Goal: Task Accomplishment & Management: Manage account settings

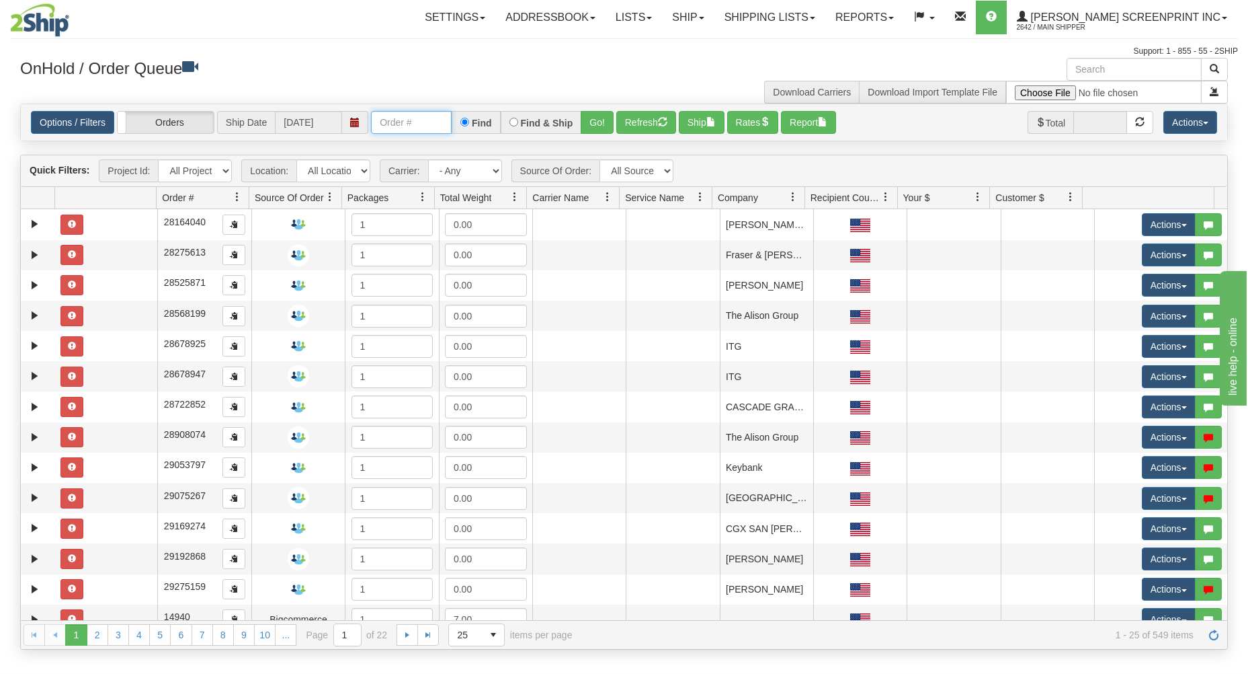
click at [394, 116] on input "text" at bounding box center [411, 122] width 81 height 23
type input "17324"
click at [604, 120] on button "Go!" at bounding box center [597, 122] width 33 height 23
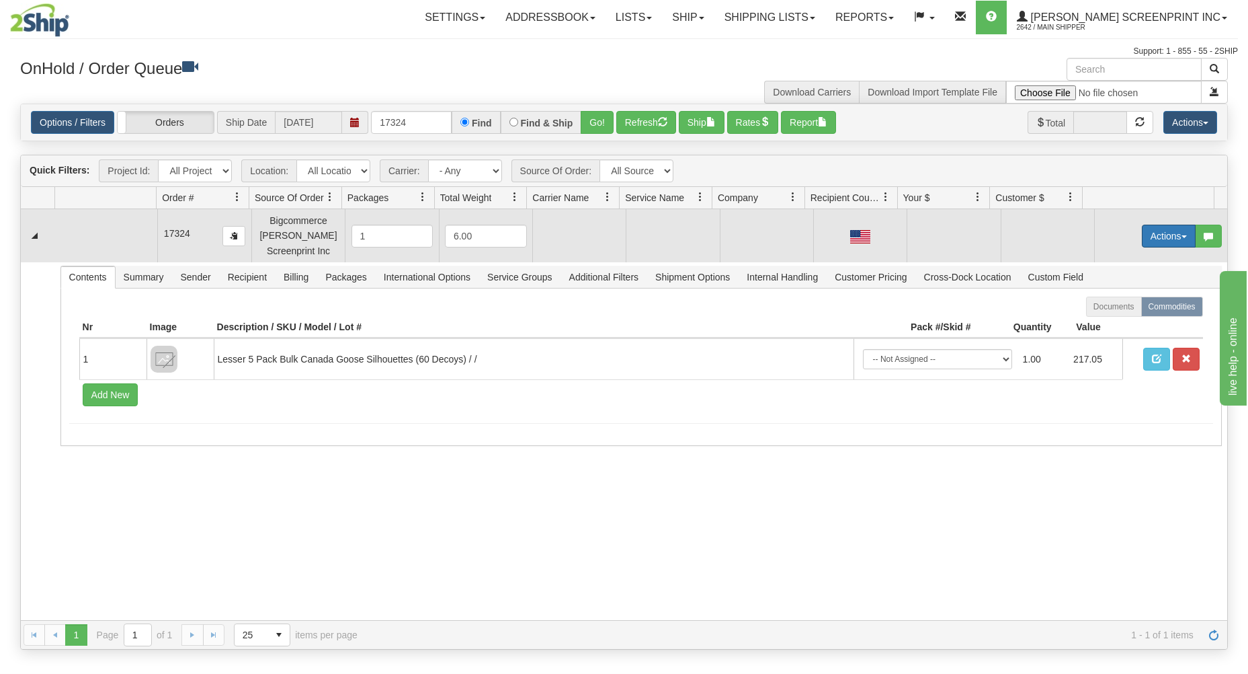
click at [1175, 235] on button "Actions" at bounding box center [1169, 236] width 54 height 23
click at [1142, 262] on link "Open" at bounding box center [1142, 261] width 108 height 17
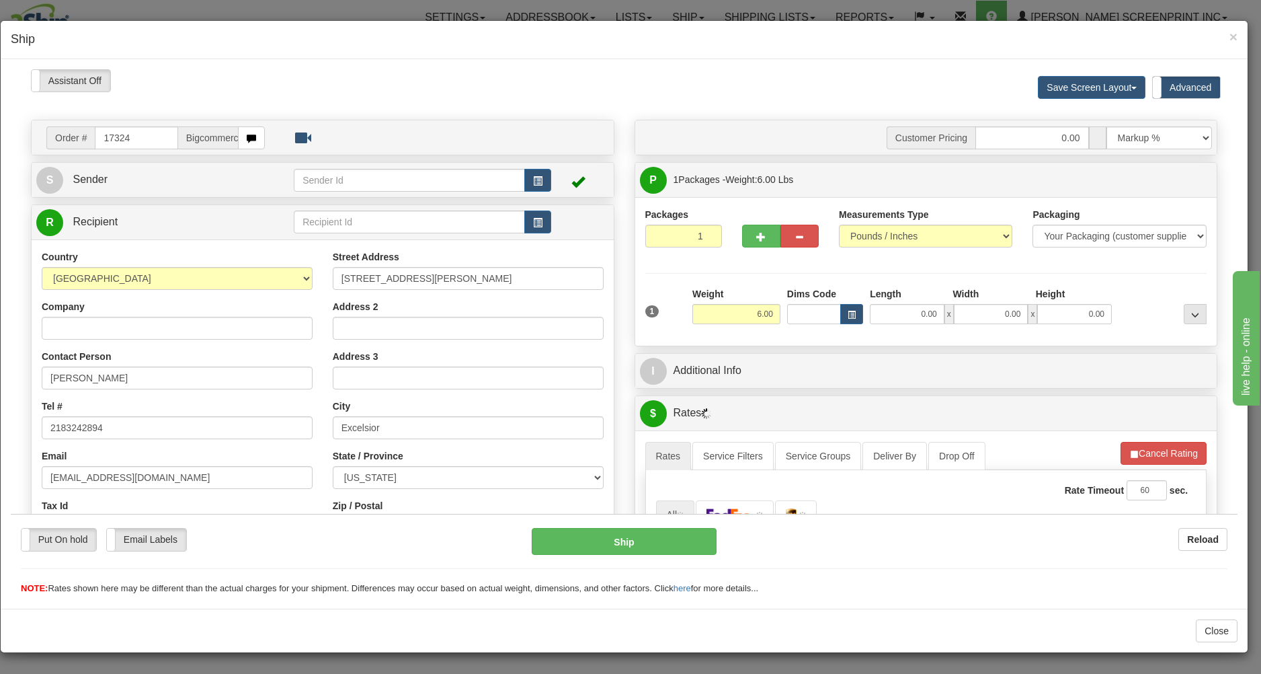
type input "20.65"
click at [899, 315] on input "0.00" at bounding box center [907, 313] width 75 height 20
type input "26.00"
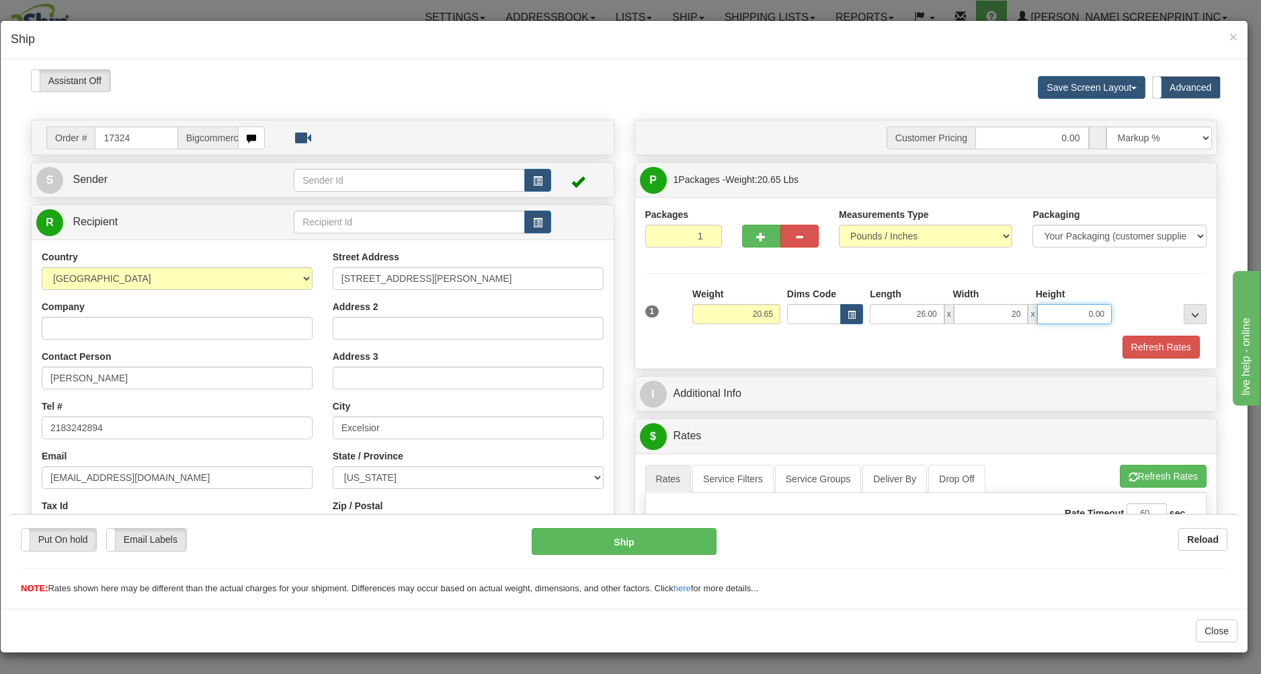
type input "20.00"
type input "20.75"
type input "7"
type input "20.65"
type input "7.00"
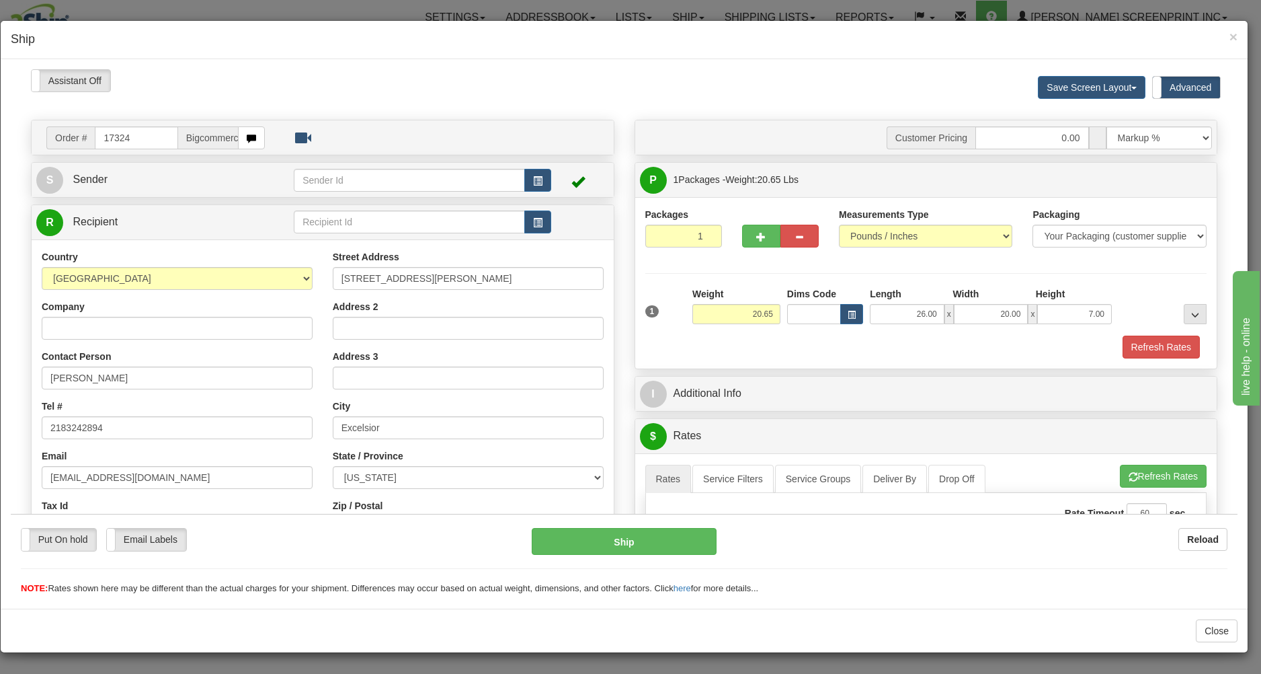
click at [852, 353] on div "Refresh Rates" at bounding box center [926, 346] width 569 height 23
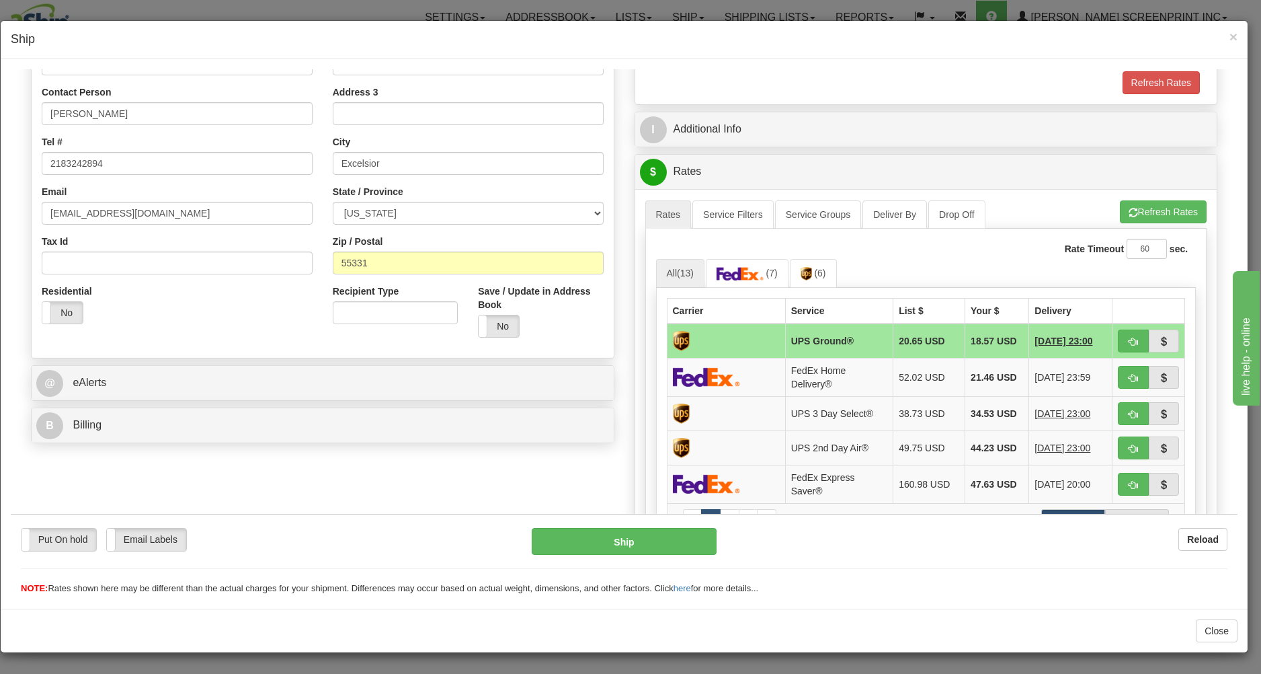
scroll to position [288, 0]
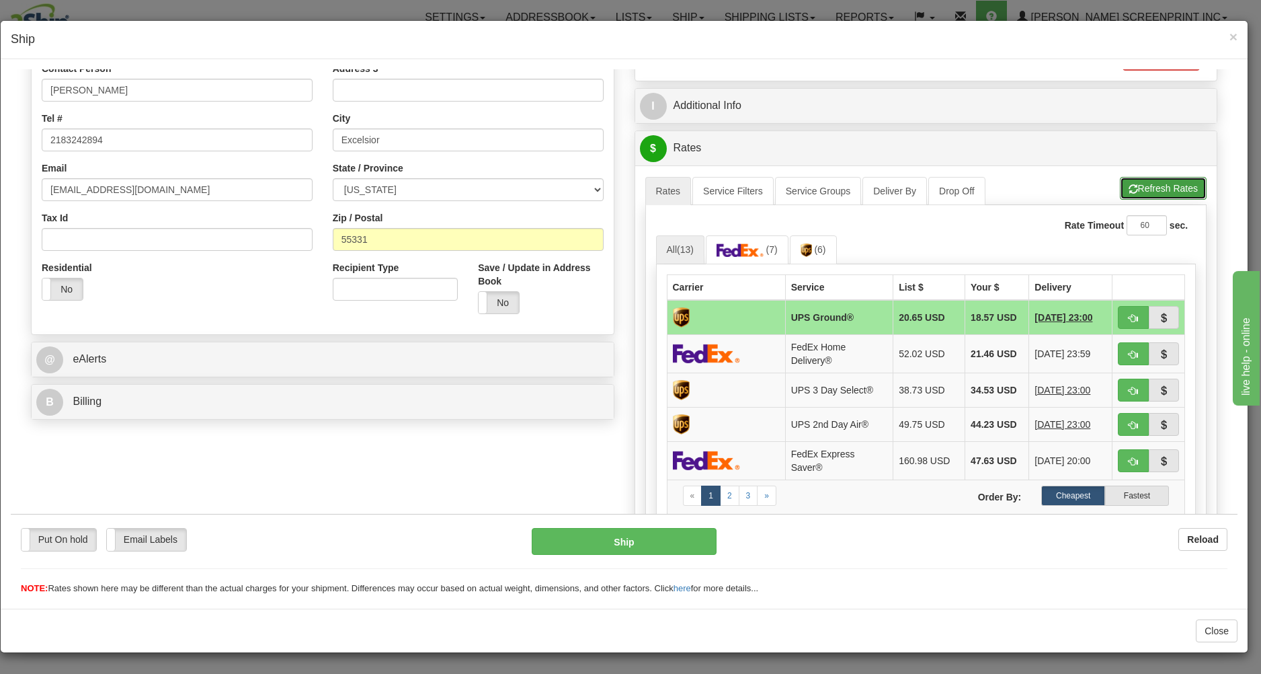
click at [1125, 183] on button "Refresh Rates" at bounding box center [1163, 187] width 87 height 23
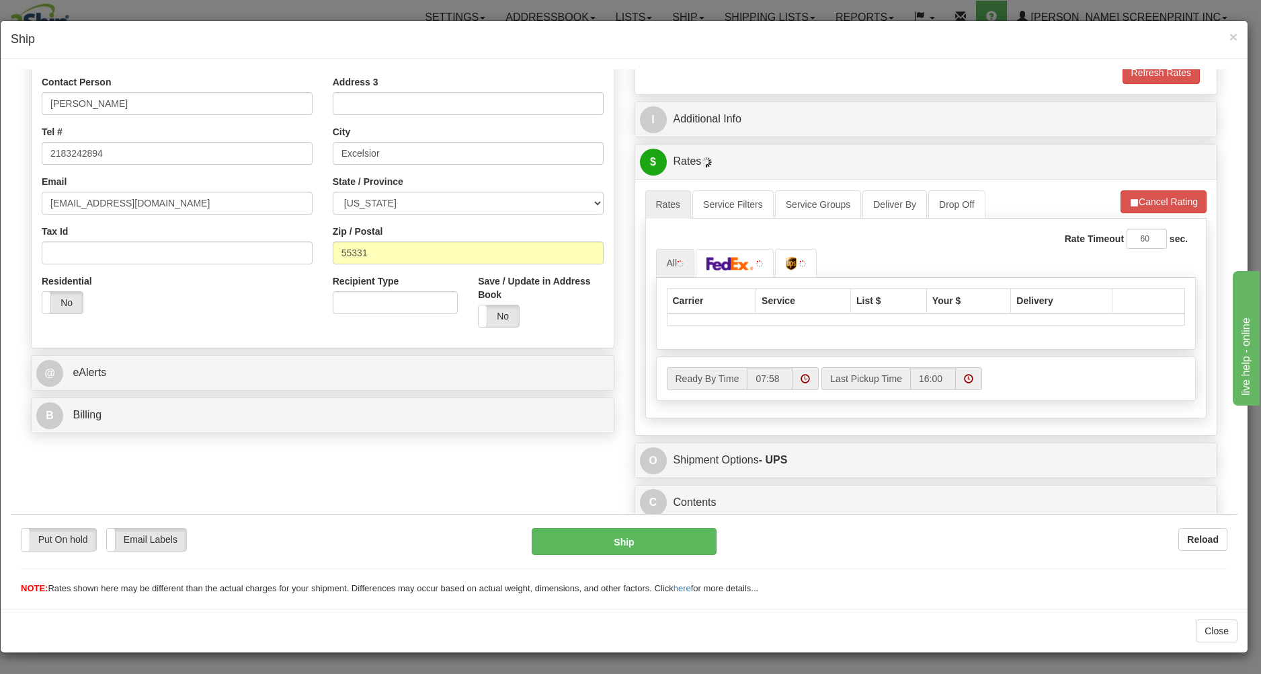
scroll to position [278, 0]
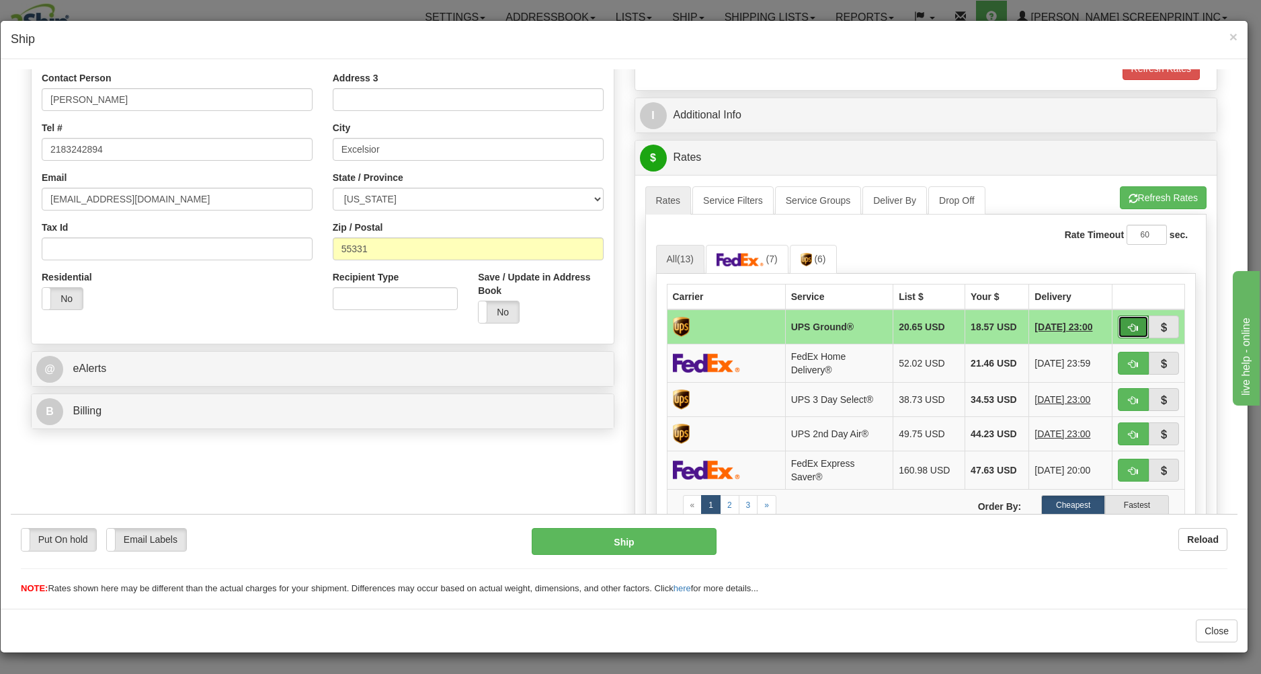
click at [1118, 320] on button "button" at bounding box center [1133, 326] width 31 height 23
type input "03"
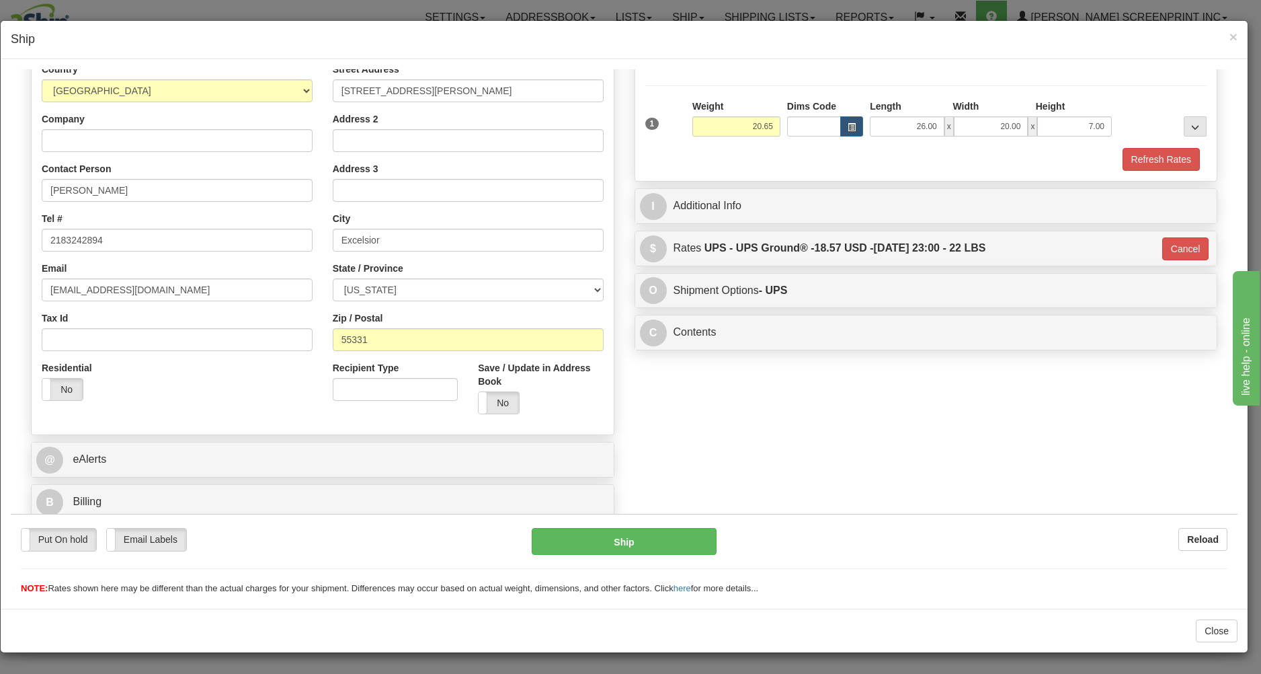
scroll to position [190, 0]
click at [646, 541] on button "Ship" at bounding box center [624, 540] width 184 height 27
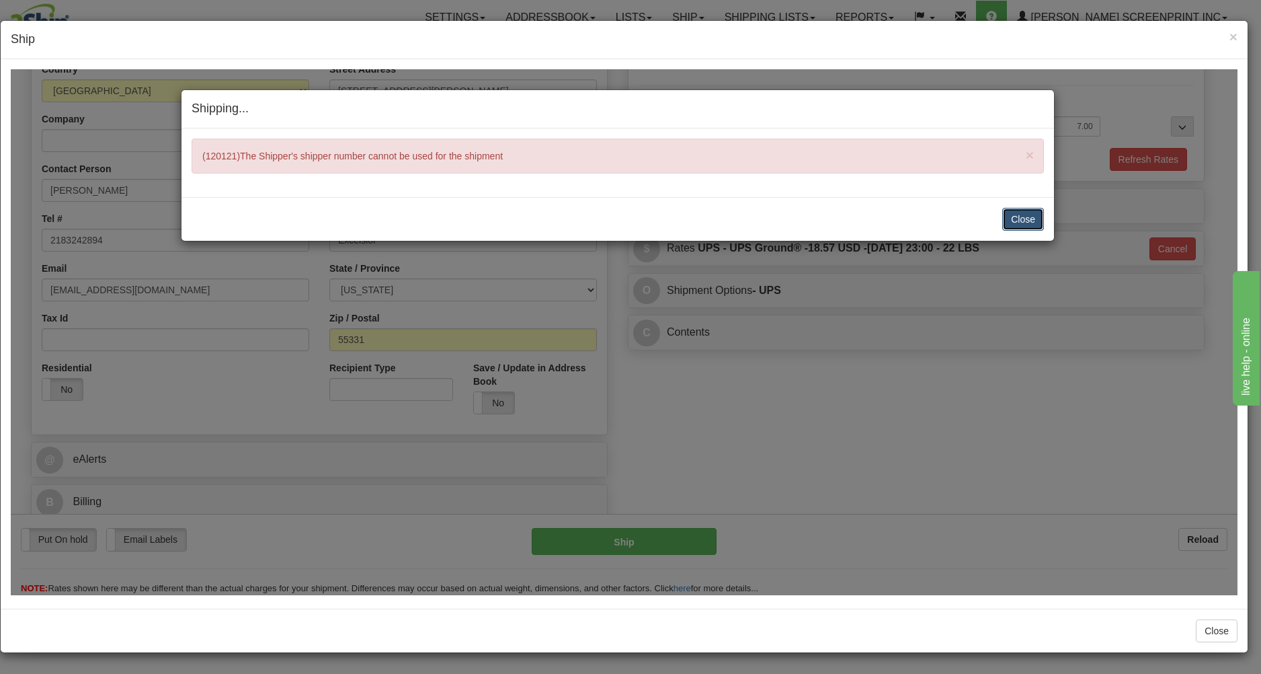
click at [1026, 218] on button "Close" at bounding box center [1023, 218] width 42 height 23
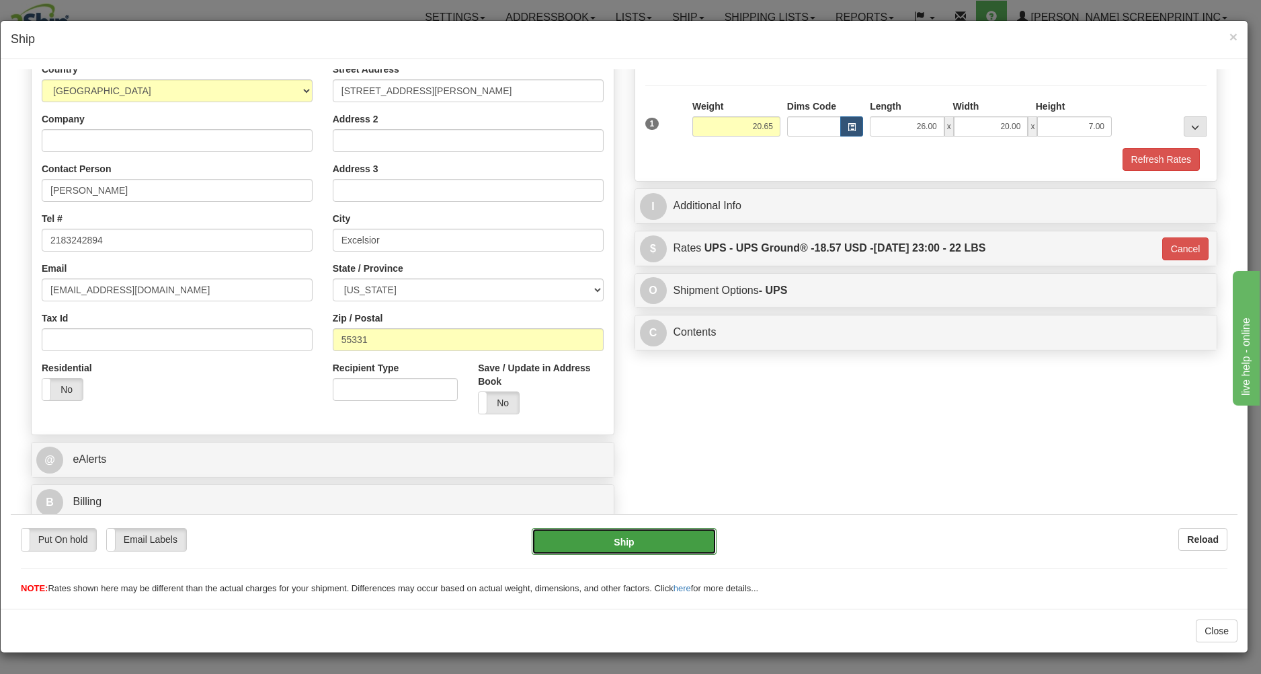
click at [664, 538] on button "Ship" at bounding box center [624, 540] width 184 height 27
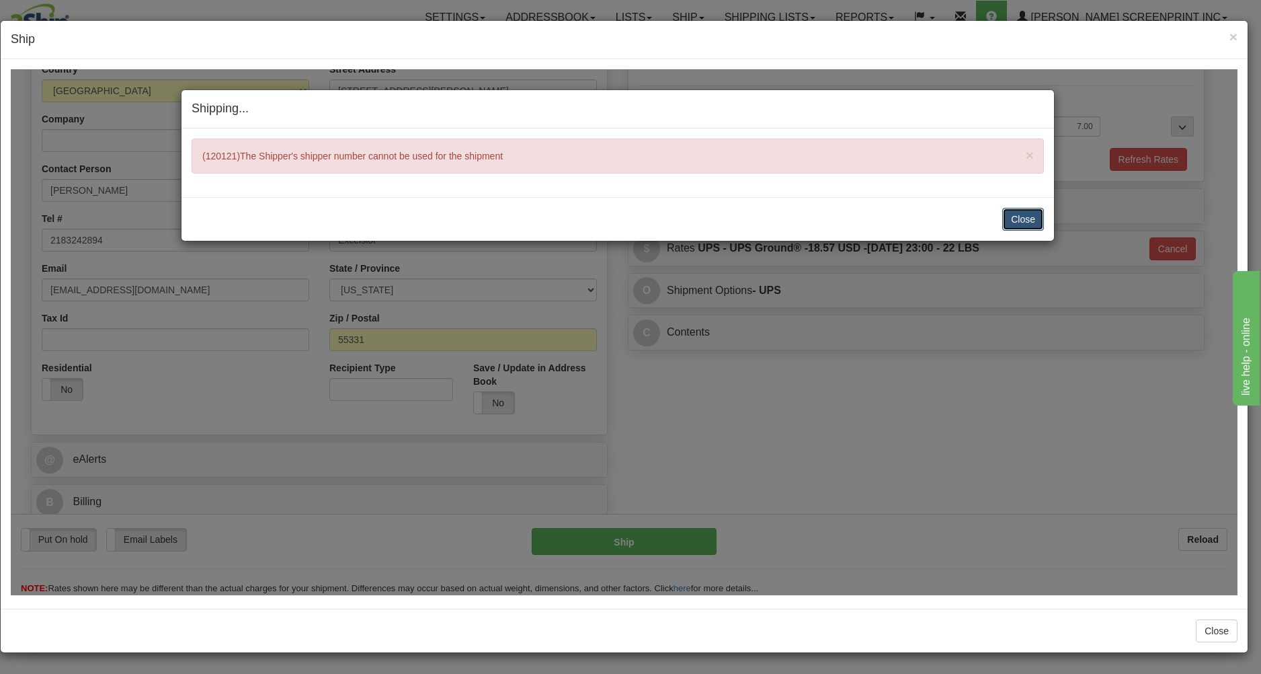
click at [1022, 215] on button "Close" at bounding box center [1023, 218] width 42 height 23
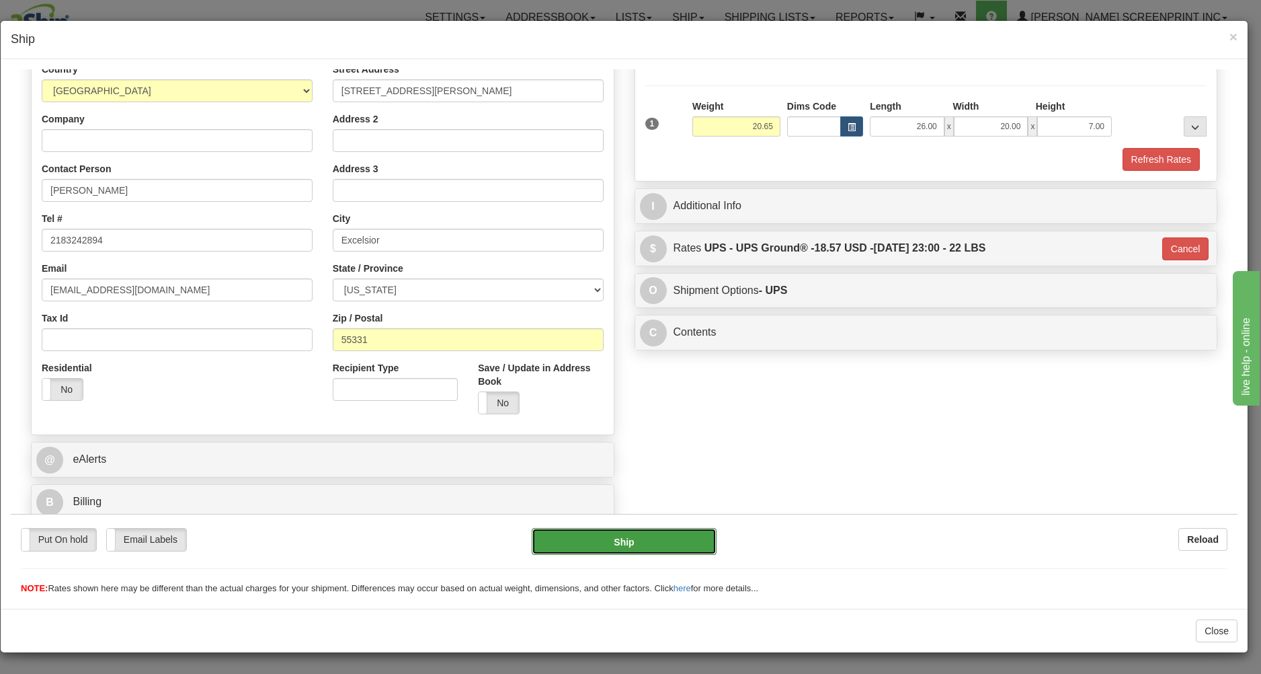
drag, startPoint x: 621, startPoint y: 535, endPoint x: 629, endPoint y: 532, distance: 8.1
click at [629, 532] on button "Ship" at bounding box center [624, 540] width 184 height 27
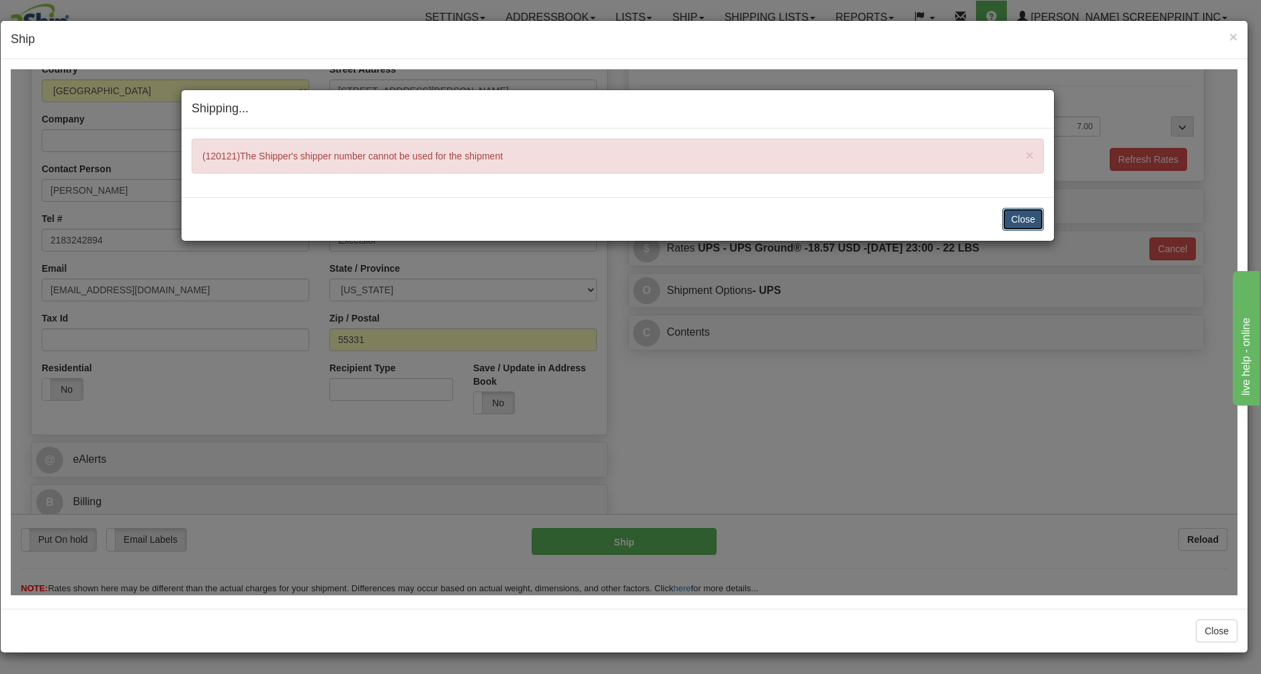
click at [1029, 216] on button "Close" at bounding box center [1023, 218] width 42 height 23
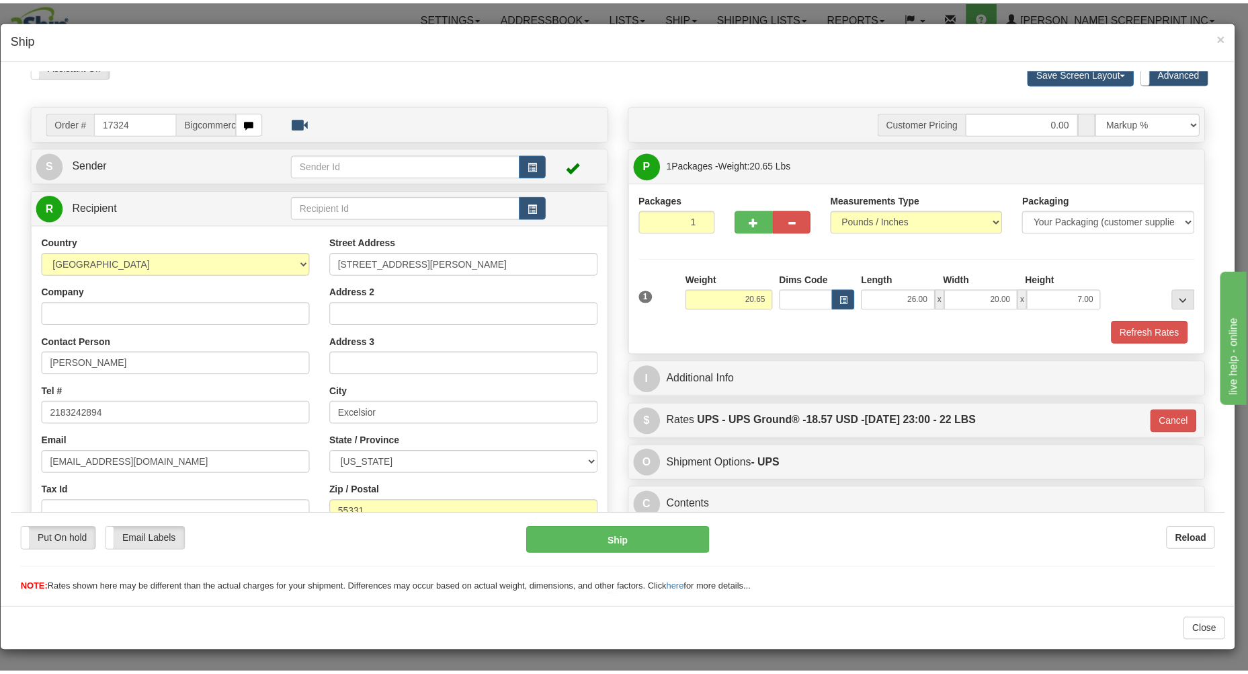
scroll to position [0, 0]
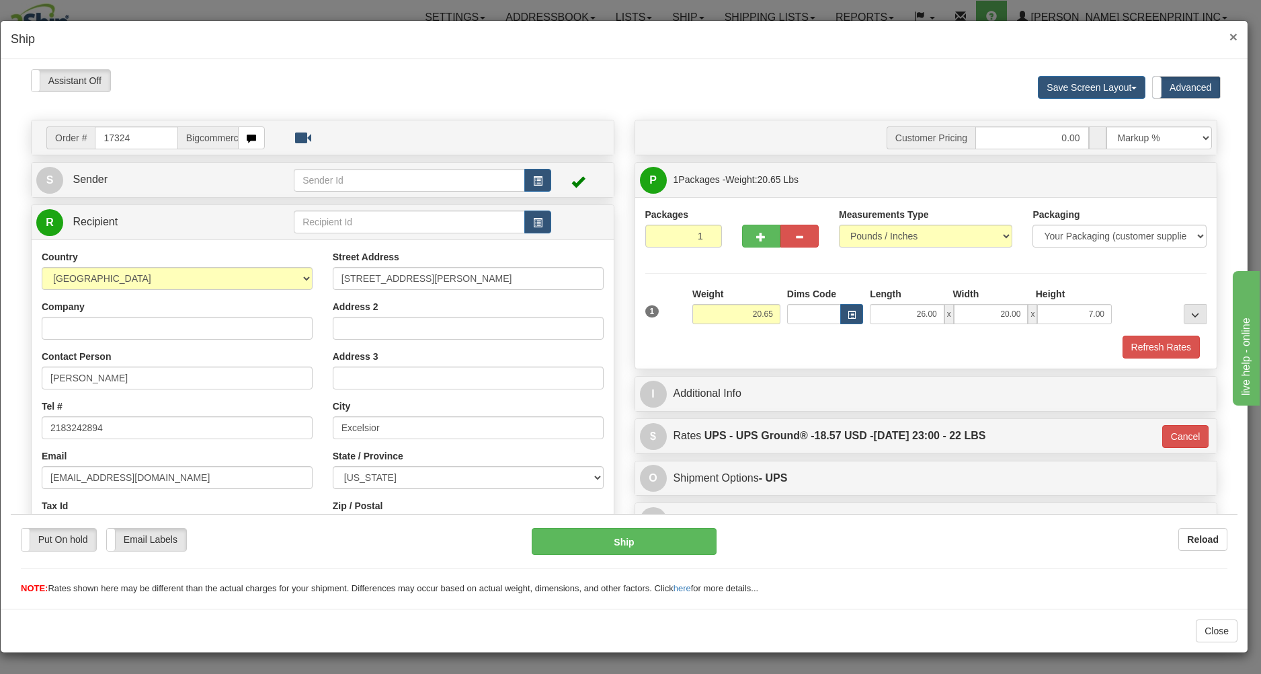
click at [1235, 38] on span "×" at bounding box center [1234, 36] width 8 height 15
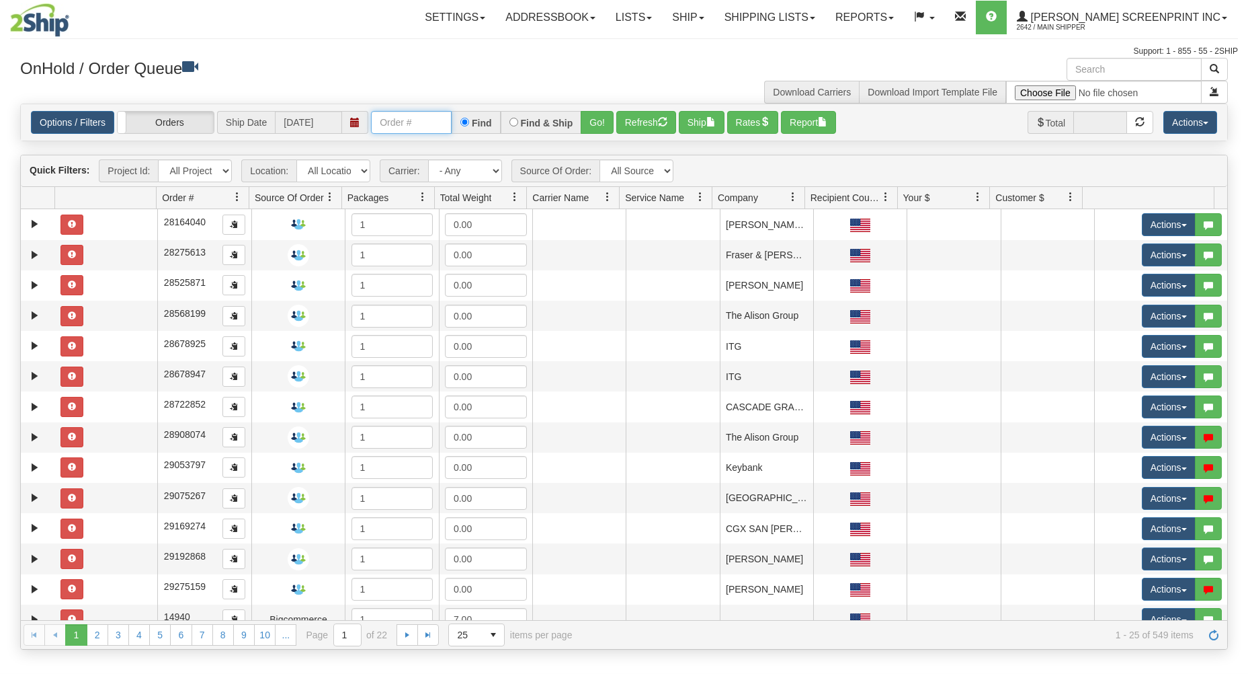
click at [405, 124] on input "text" at bounding box center [411, 122] width 81 height 23
type input "17324"
click at [588, 121] on button "Go!" at bounding box center [597, 122] width 33 height 23
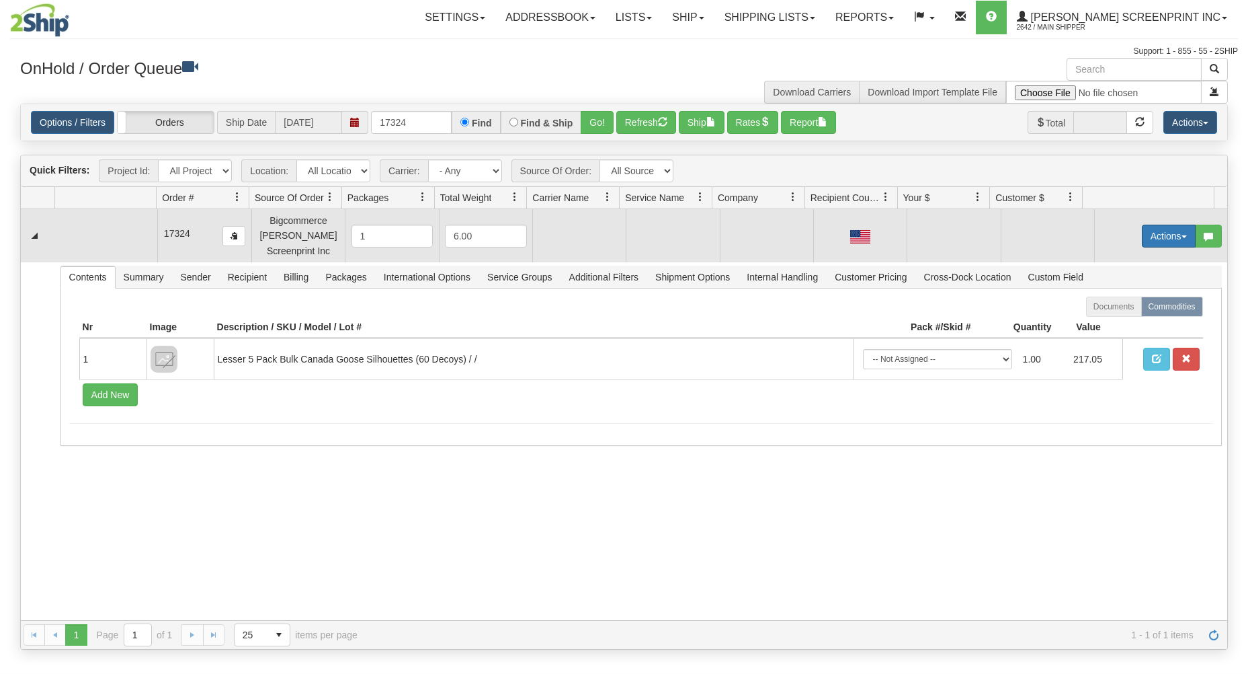
click at [1150, 233] on button "Actions" at bounding box center [1169, 236] width 54 height 23
click at [1122, 262] on link "Open" at bounding box center [1142, 261] width 108 height 17
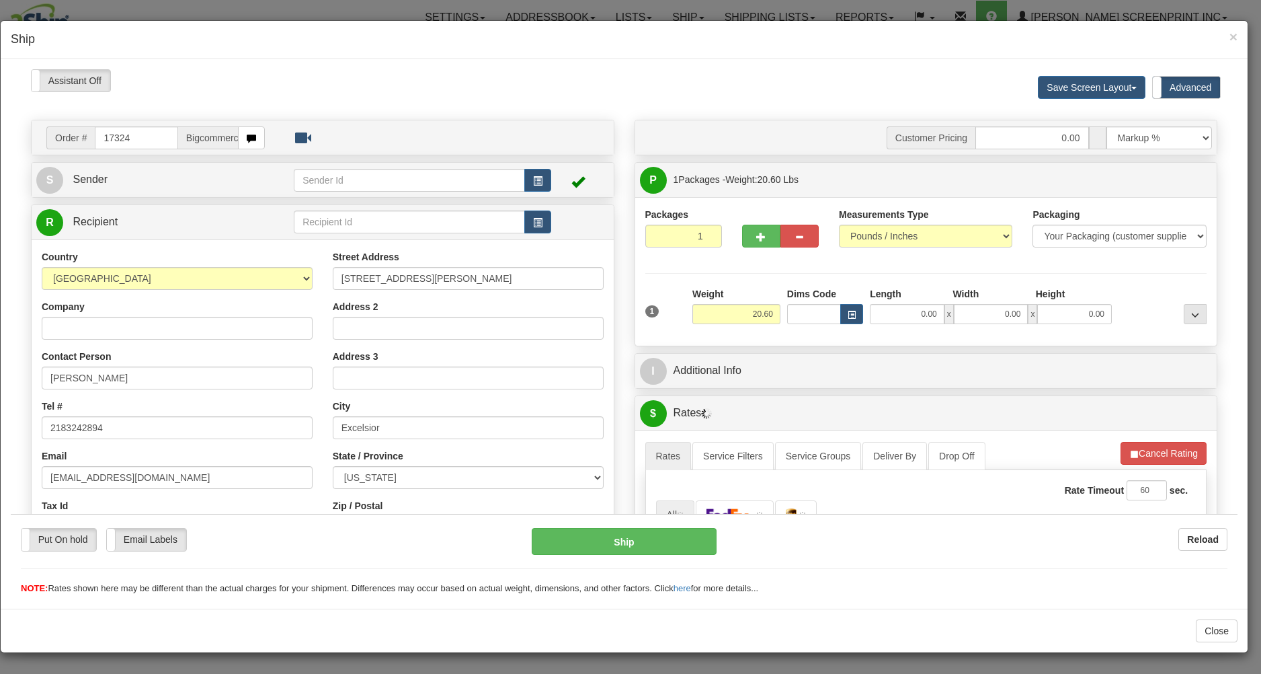
type input "20.65"
click at [887, 319] on input "0.00" at bounding box center [907, 313] width 75 height 20
type input "26.00"
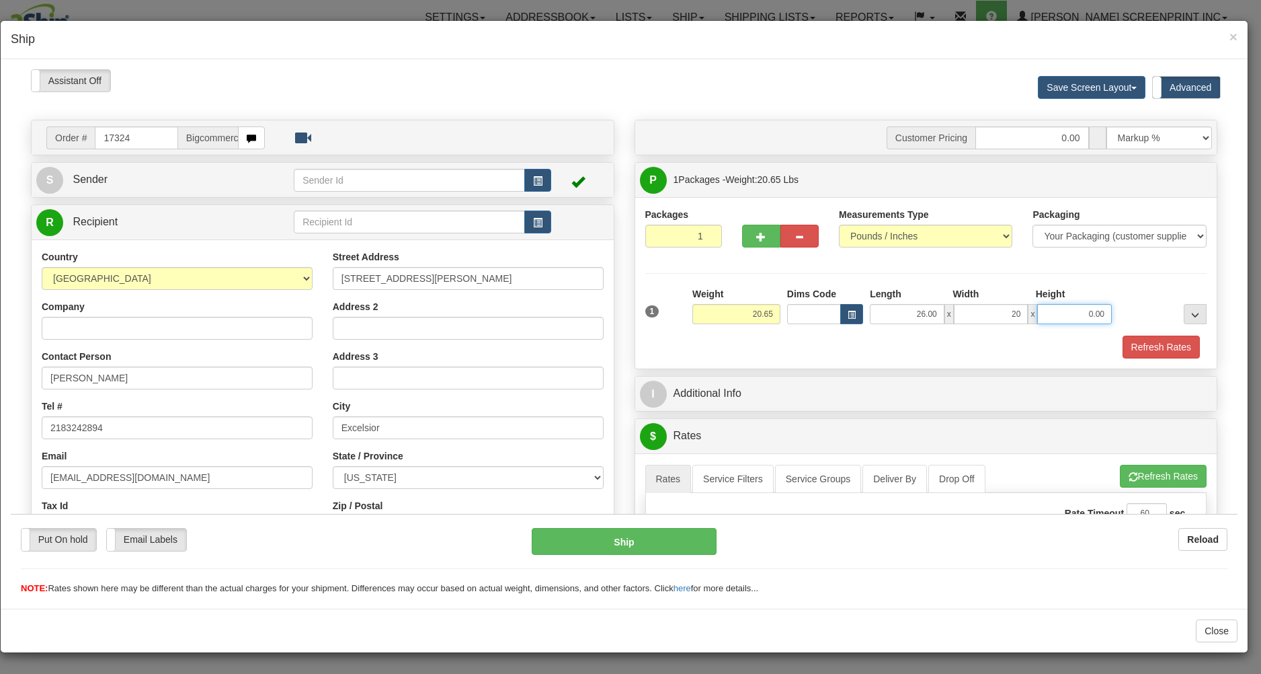
type input "20.00"
type input "7.00"
click at [914, 361] on div "Packages 1 1 Measurements Type" at bounding box center [926, 281] width 582 height 171
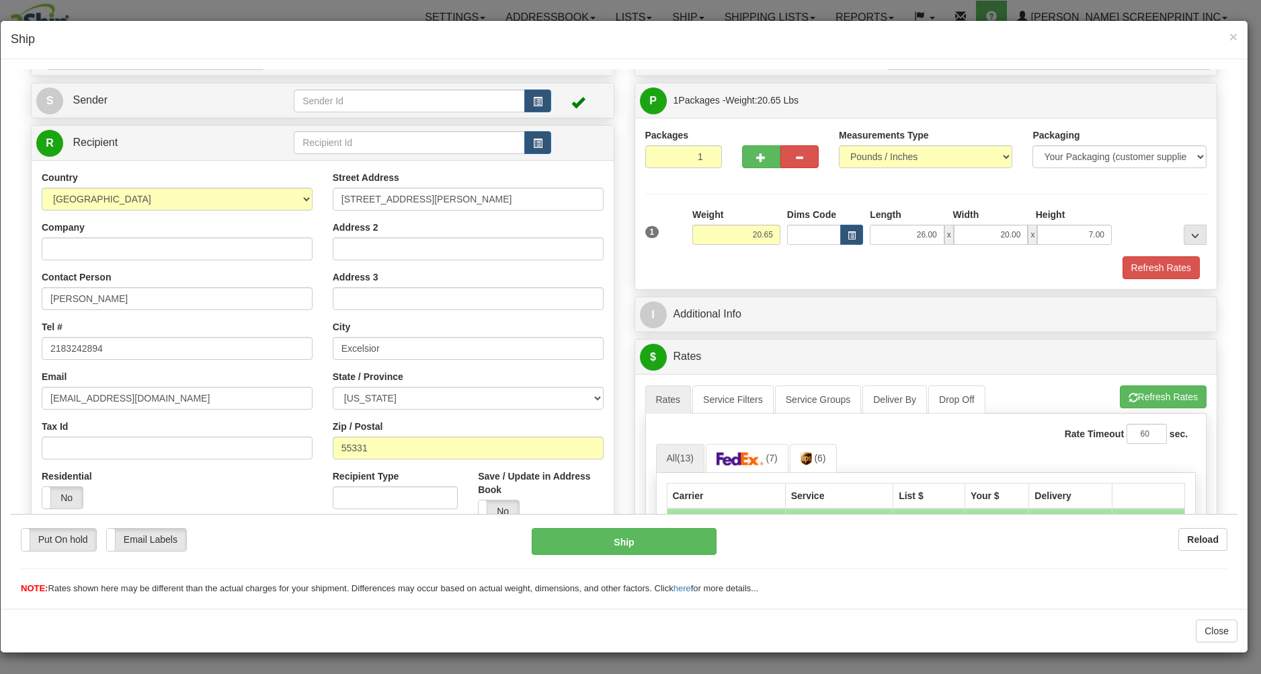
scroll to position [216, 0]
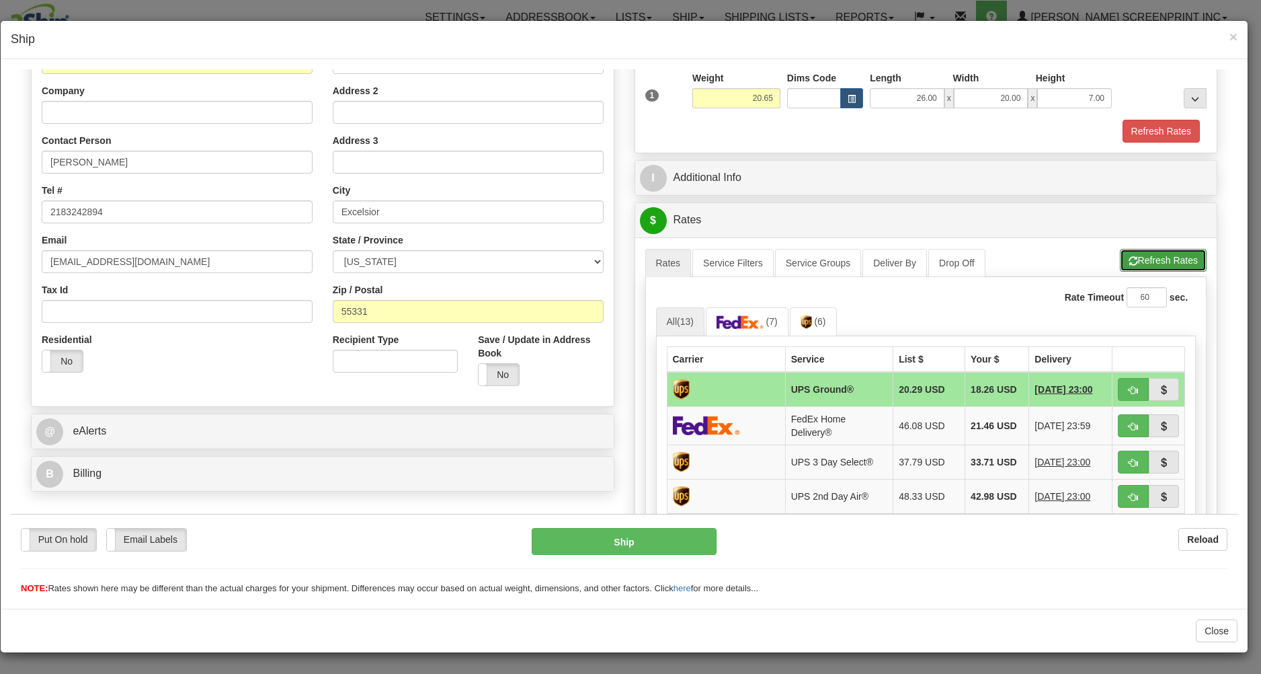
click at [1150, 262] on button "Refresh Rates" at bounding box center [1163, 259] width 87 height 23
click at [1129, 388] on span "button" at bounding box center [1133, 389] width 9 height 9
type input "03"
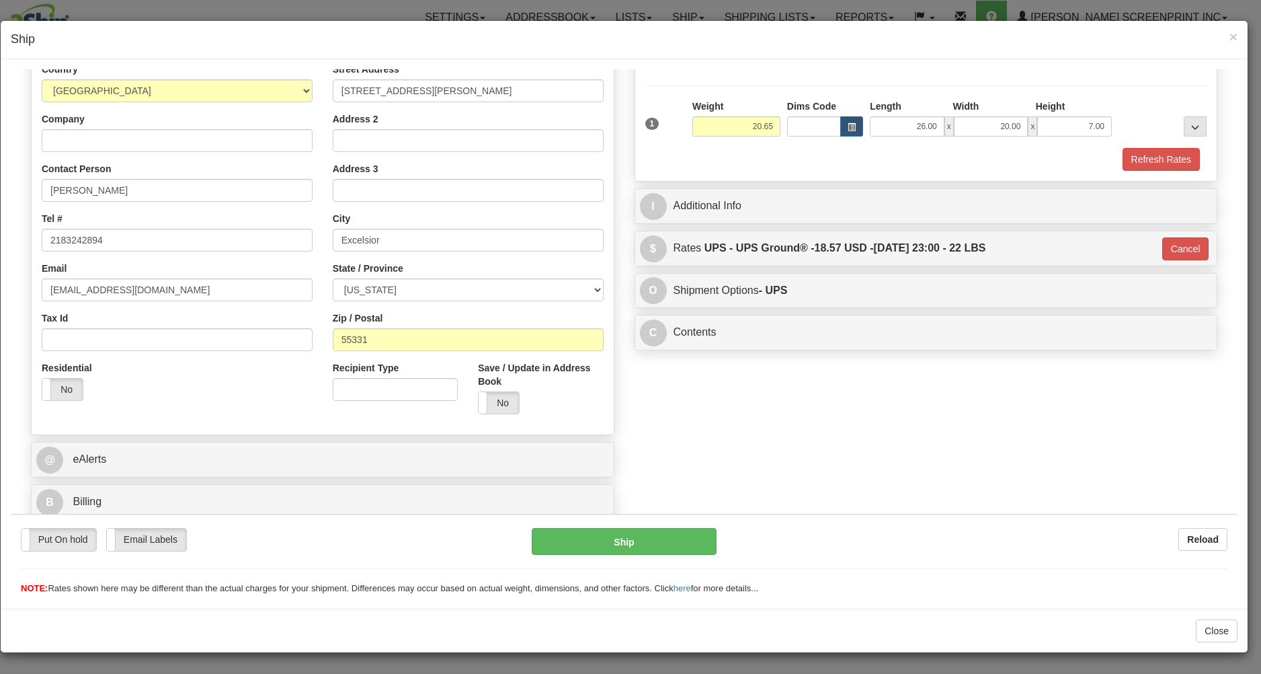
scroll to position [190, 0]
click at [659, 525] on div "Put On hold Put On hold Email Labels Email Labels Edit Reload Ship Reload" at bounding box center [624, 553] width 1227 height 81
click at [663, 535] on button "Ship" at bounding box center [624, 540] width 184 height 27
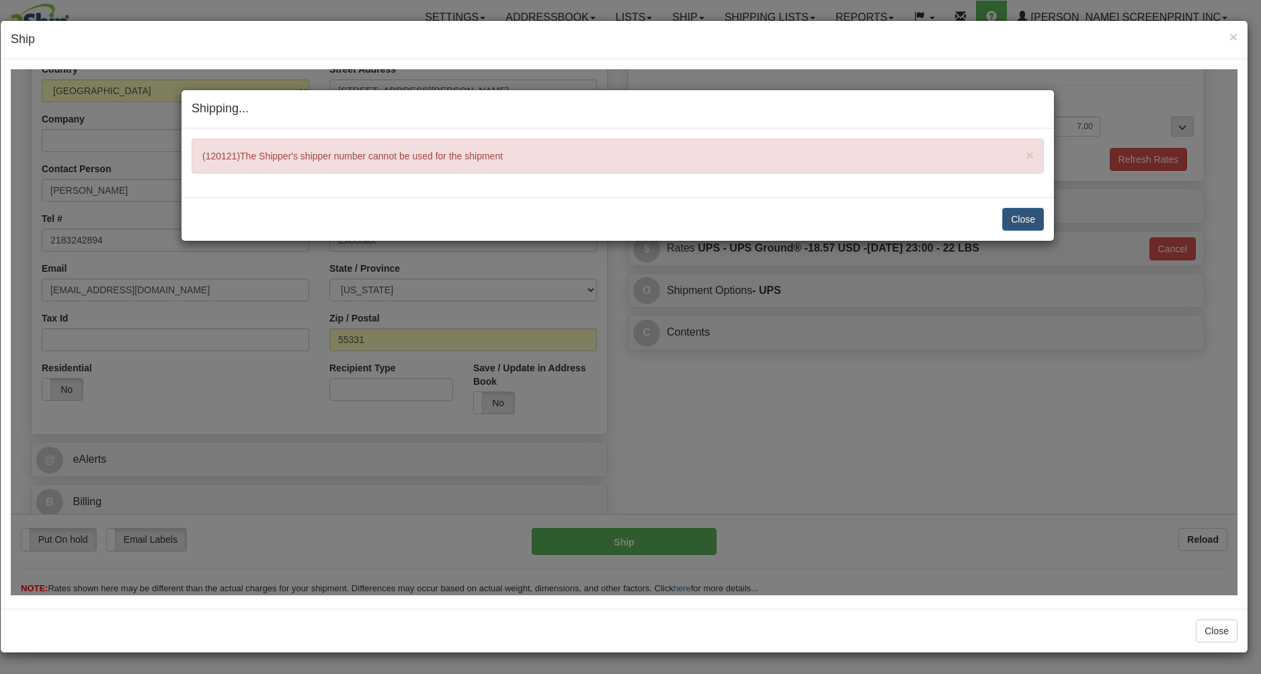
type input "0.00"
click at [1016, 223] on button "Close" at bounding box center [1023, 218] width 42 height 23
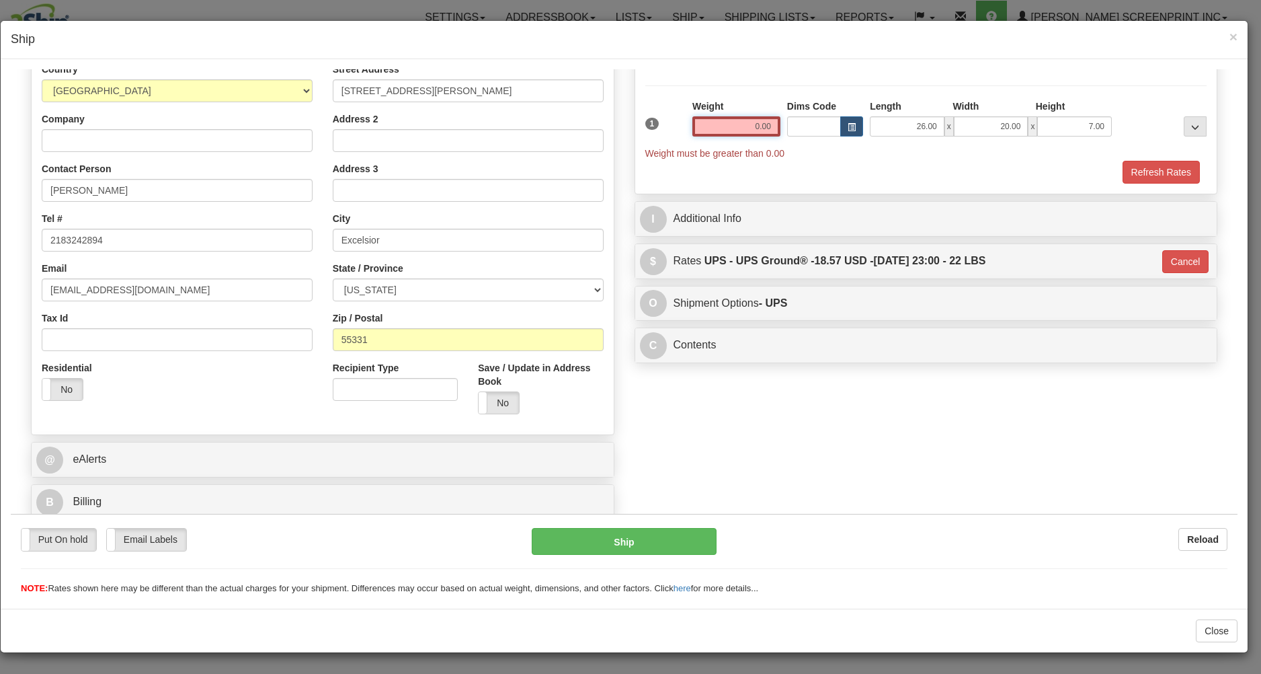
click at [732, 127] on input "0.00" at bounding box center [736, 126] width 88 height 20
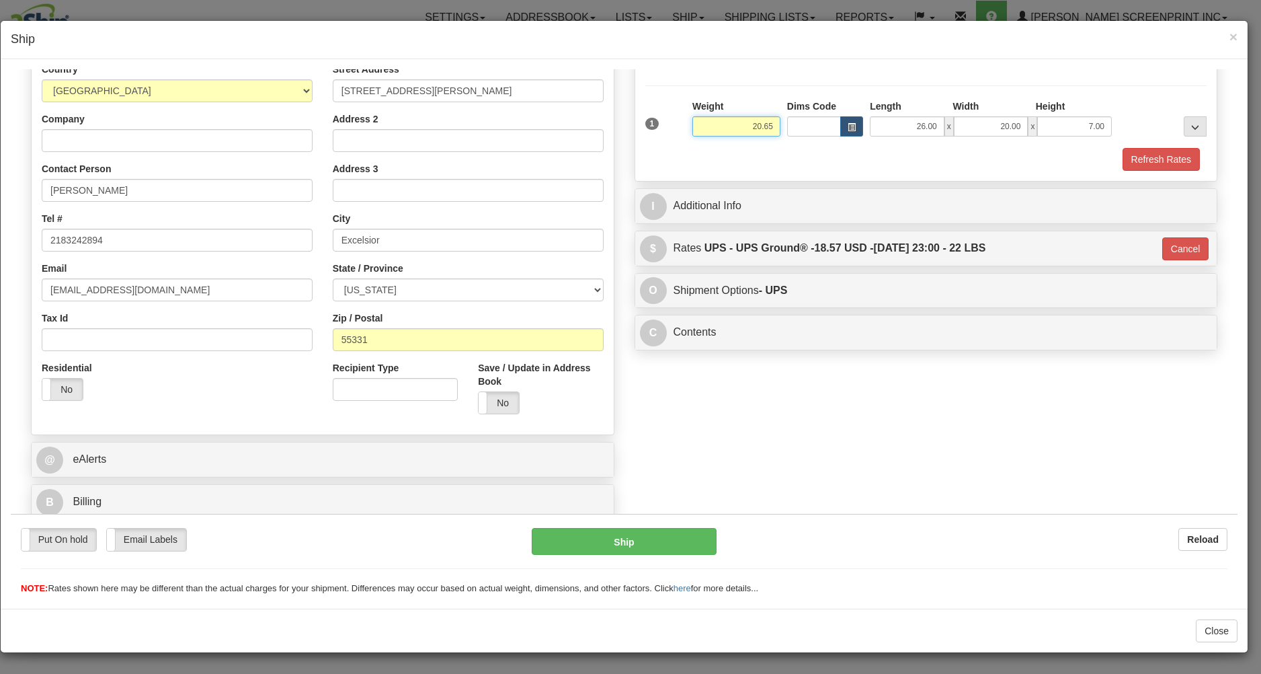
type input "20.65"
type input "03"
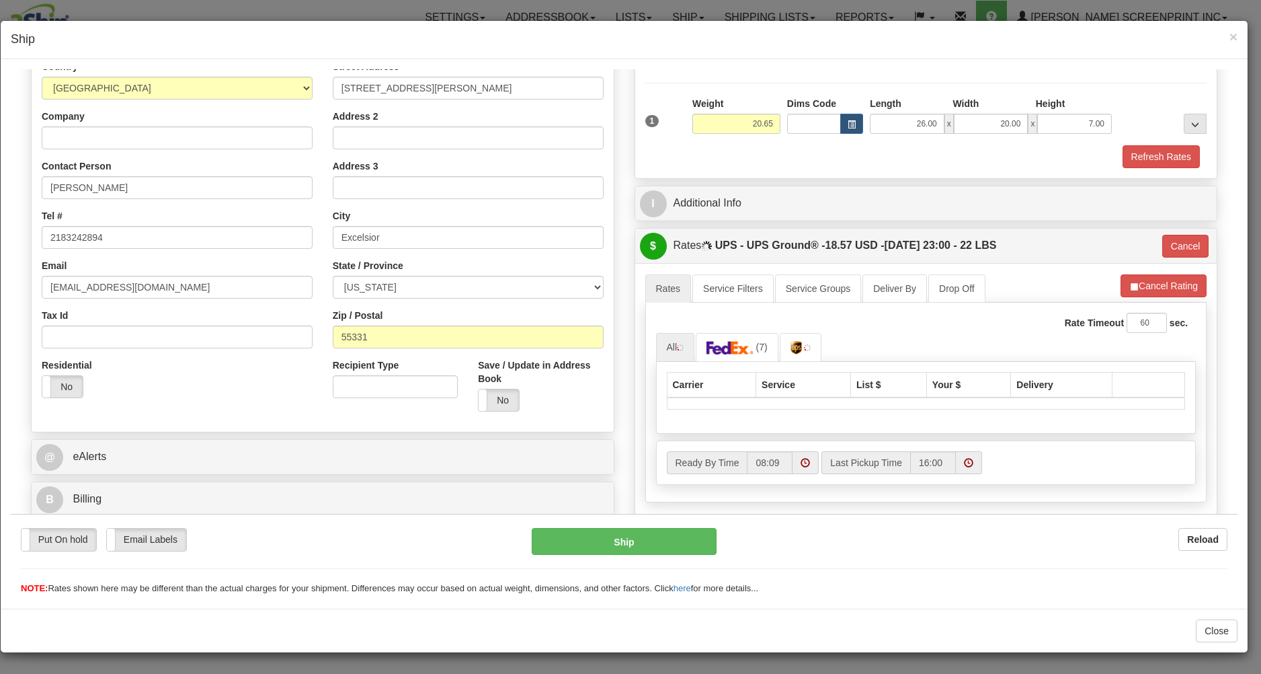
click at [764, 163] on div "Refresh Rates" at bounding box center [926, 156] width 569 height 23
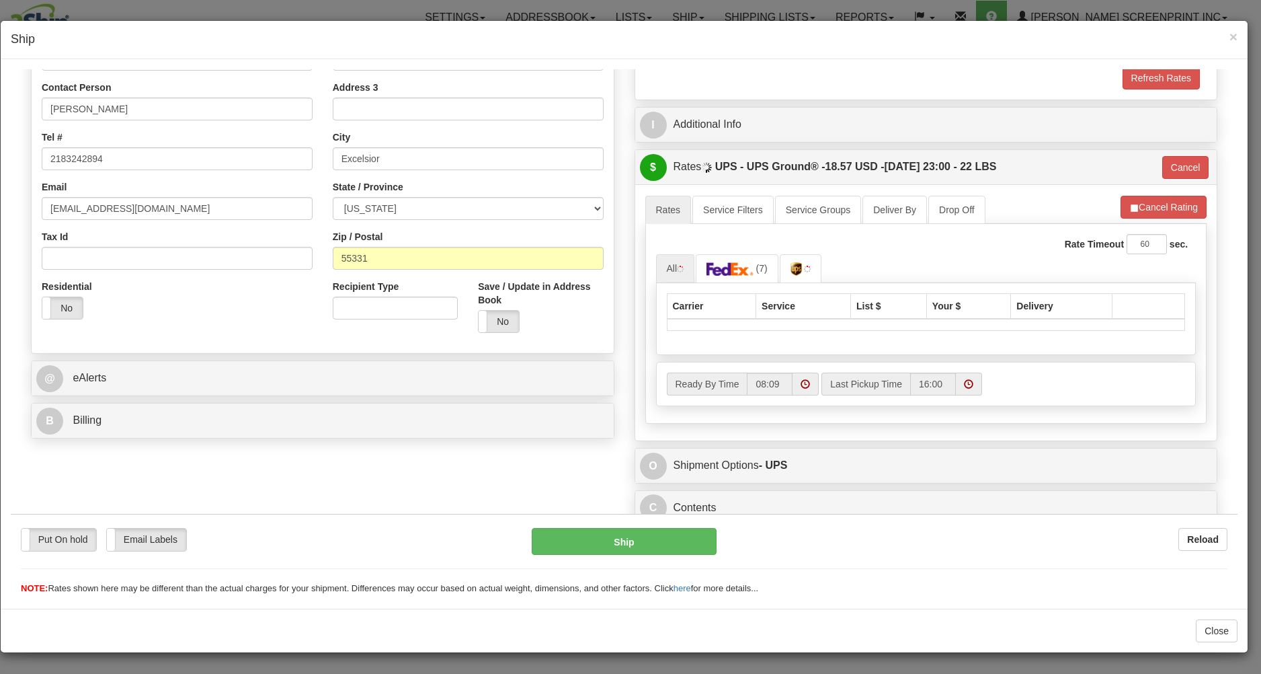
scroll to position [278, 0]
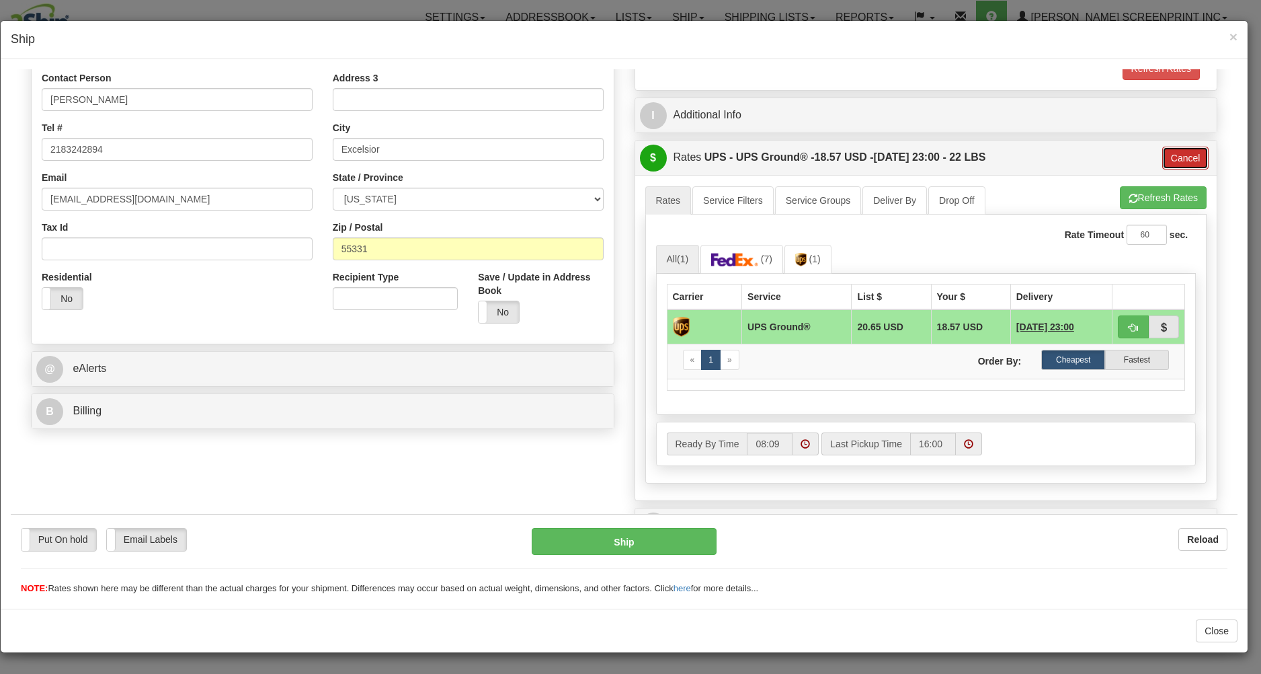
drag, startPoint x: 1170, startPoint y: 156, endPoint x: 1128, endPoint y: 171, distance: 44.9
click at [1168, 157] on button "Cancel" at bounding box center [1185, 157] width 47 height 23
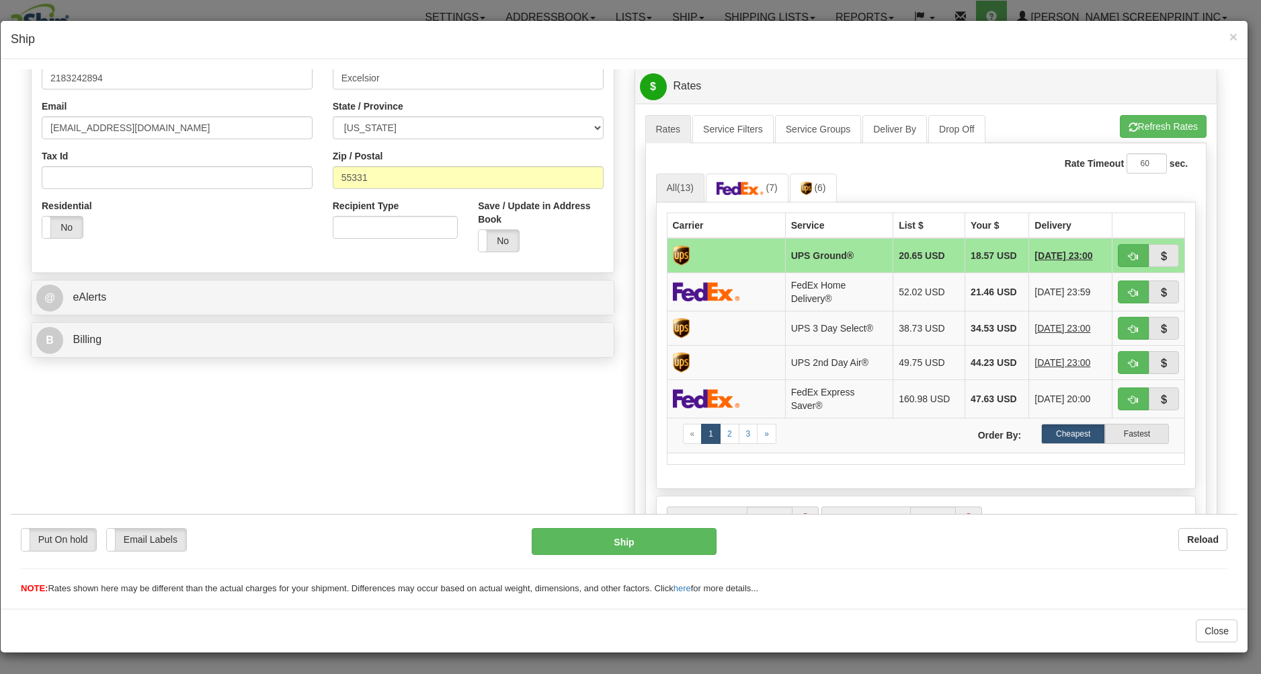
scroll to position [350, 0]
click at [1118, 247] on button "button" at bounding box center [1133, 254] width 31 height 23
type input "03"
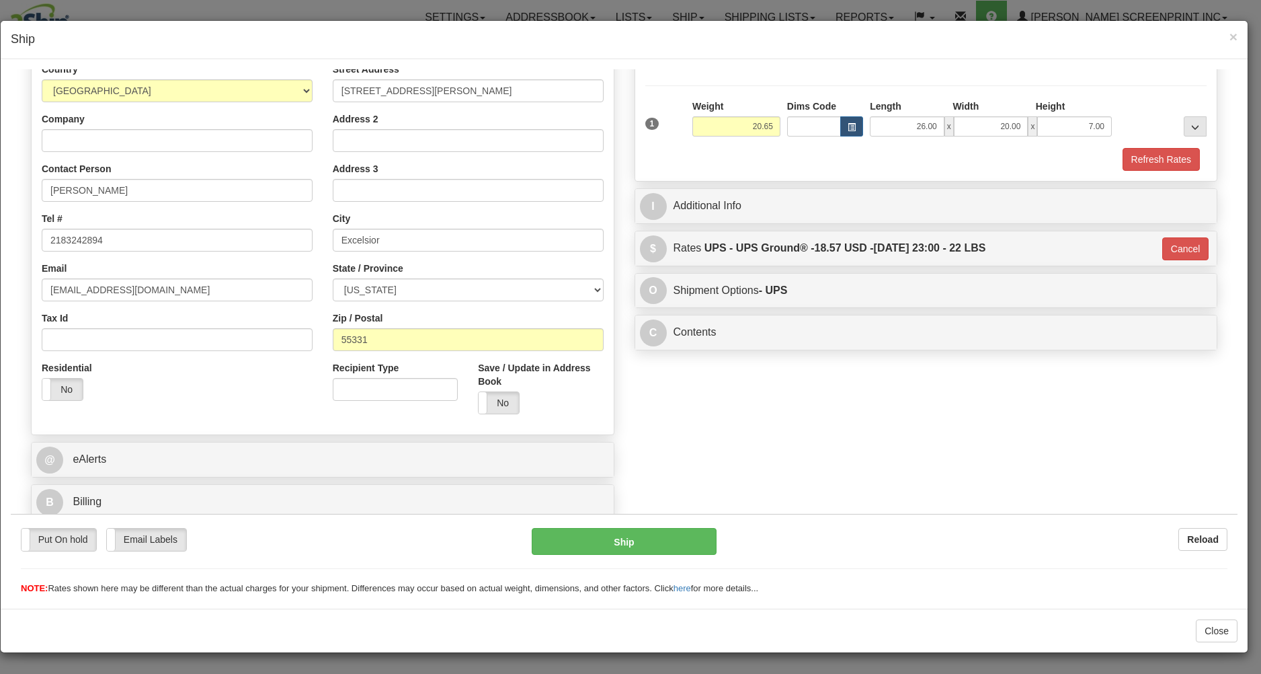
scroll to position [190, 0]
click at [636, 535] on button "Ship" at bounding box center [624, 540] width 184 height 27
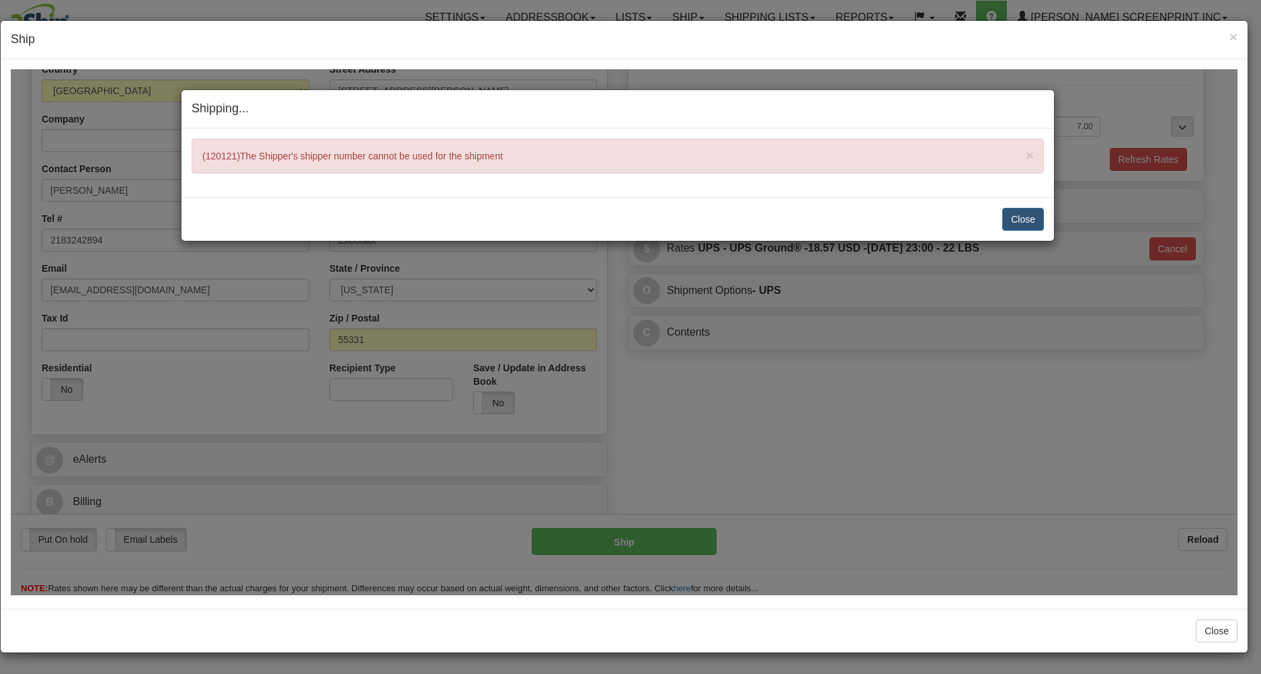
type input "12.65"
type input "03"
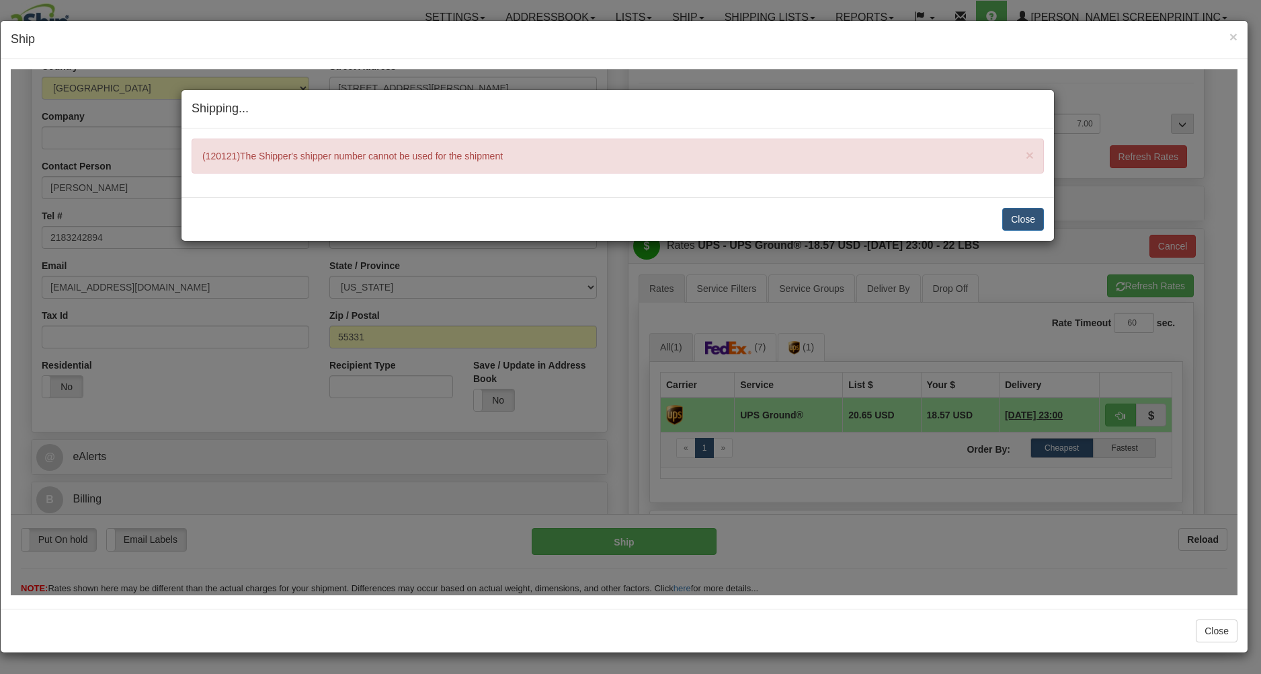
type input "12.70"
type input "03"
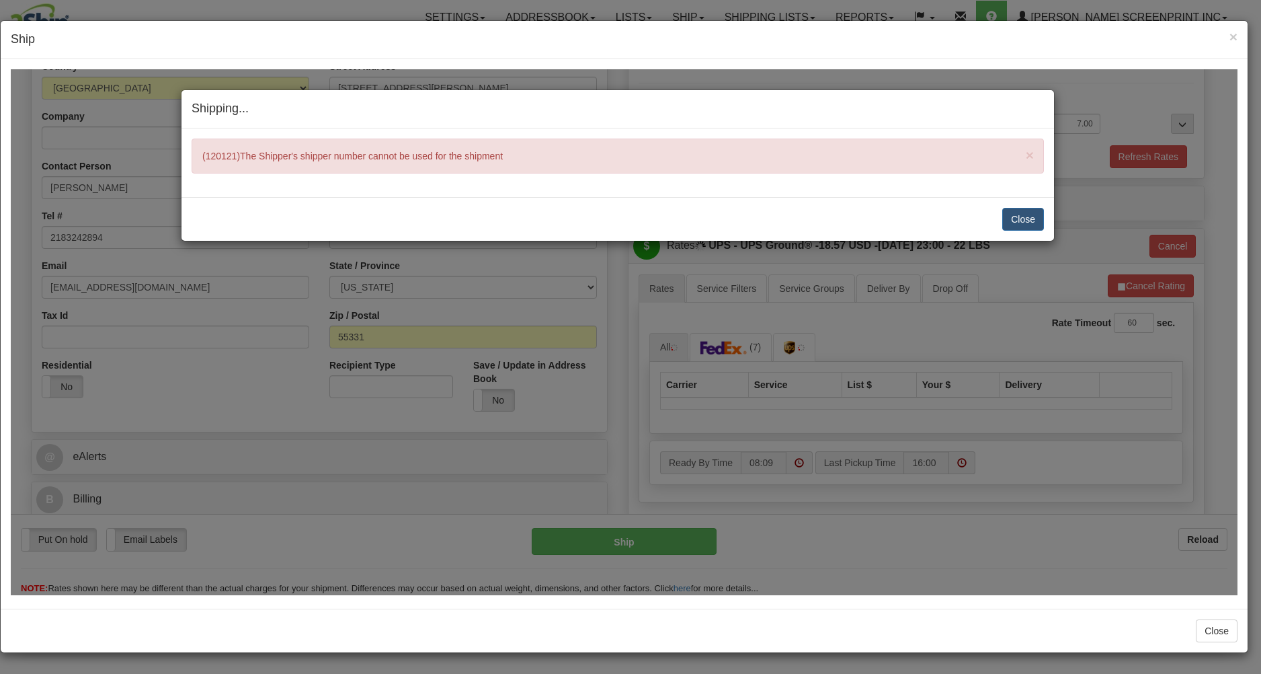
type input "12.70"
click at [1012, 209] on button "Close" at bounding box center [1023, 218] width 42 height 23
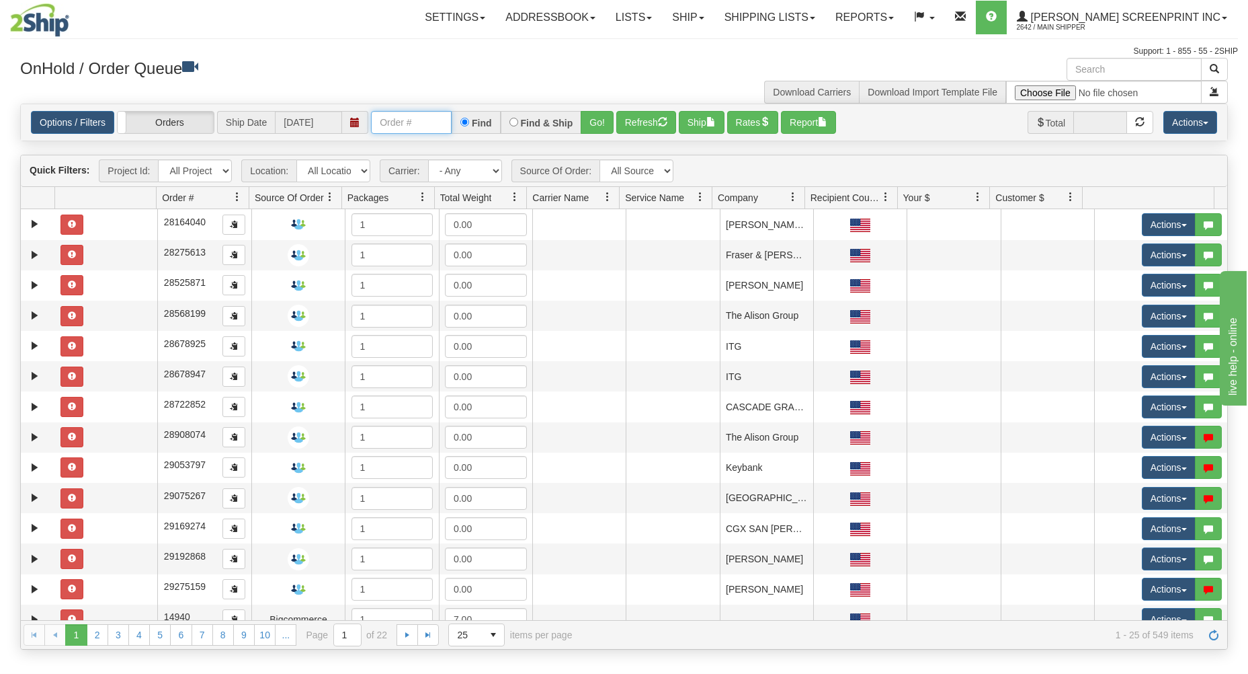
click at [410, 125] on input "text" at bounding box center [411, 122] width 81 height 23
type input "17328"
click at [590, 122] on button "Go!" at bounding box center [597, 122] width 33 height 23
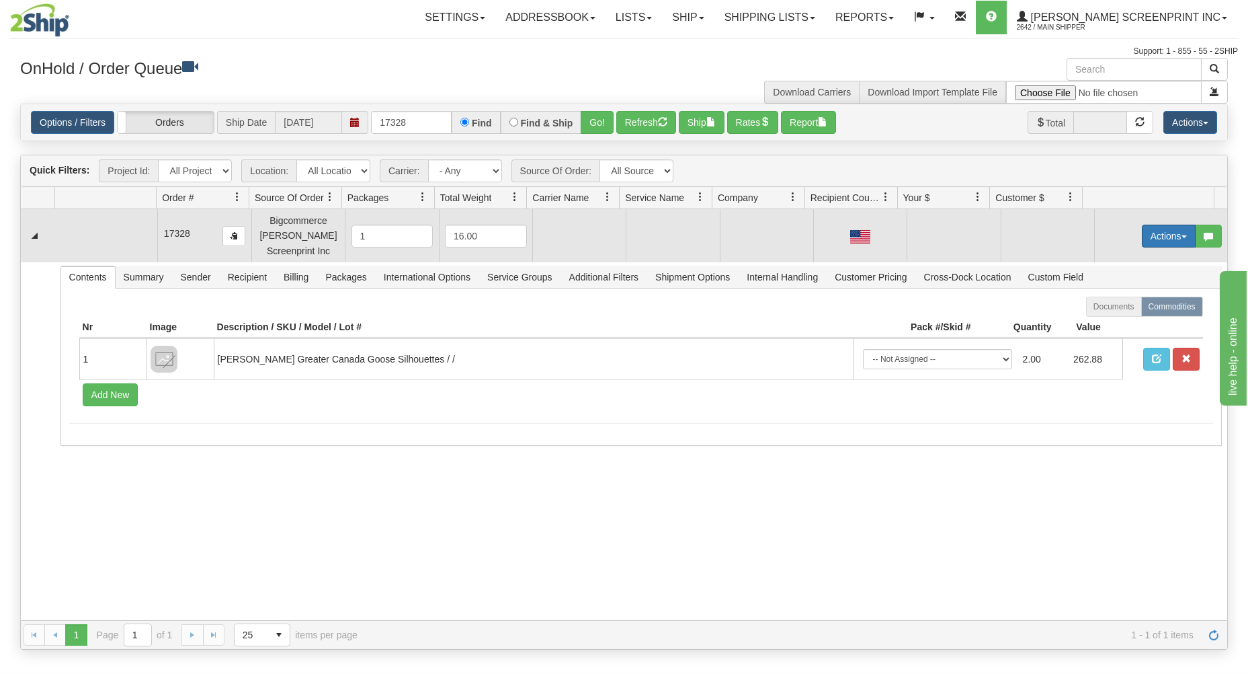
click at [1175, 233] on button "Actions" at bounding box center [1169, 236] width 54 height 23
click at [1121, 264] on link "Open" at bounding box center [1142, 261] width 108 height 17
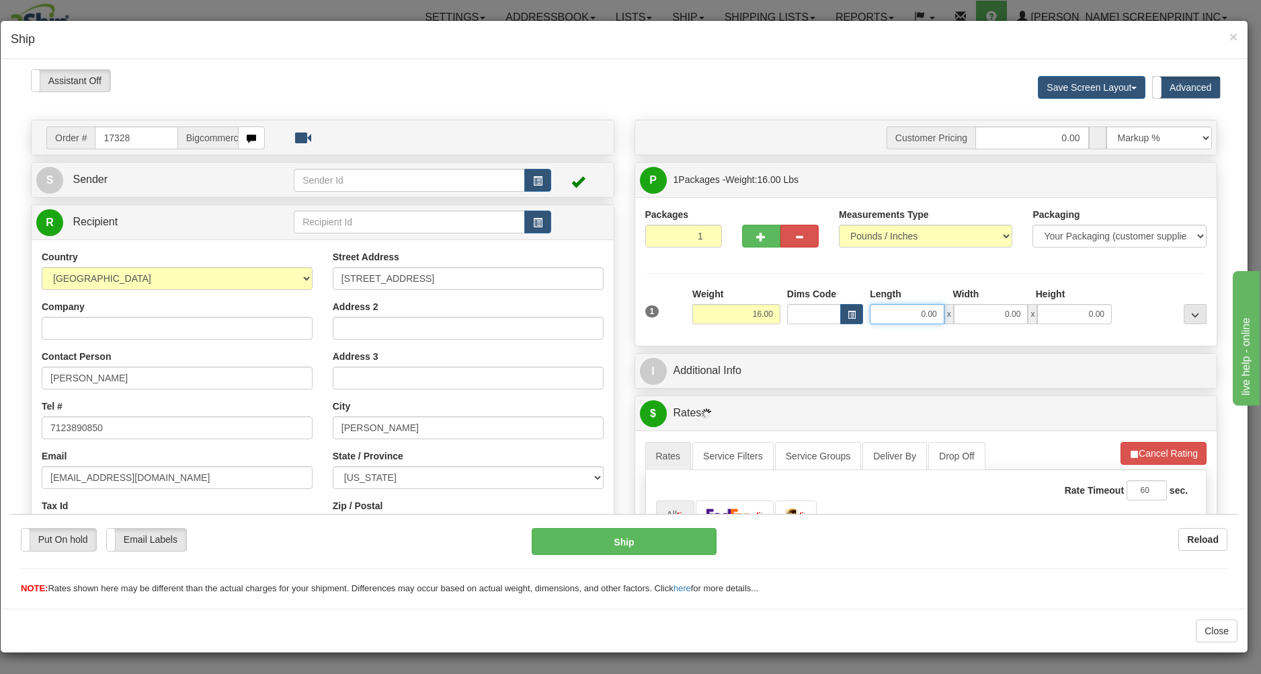
click at [891, 319] on input "0.00" at bounding box center [907, 313] width 75 height 20
type input "12.70"
type input "29.00"
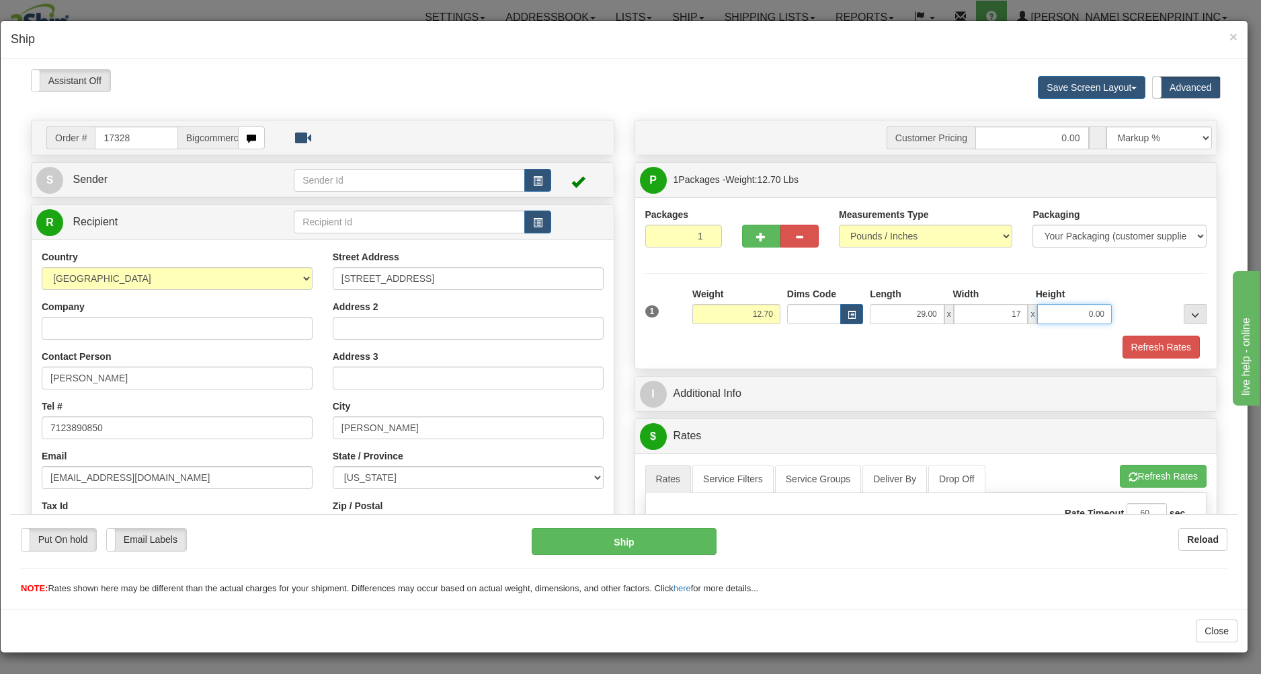
type input "17.00"
type input "12.65"
type input "7"
type input "12.70"
type input "7.00"
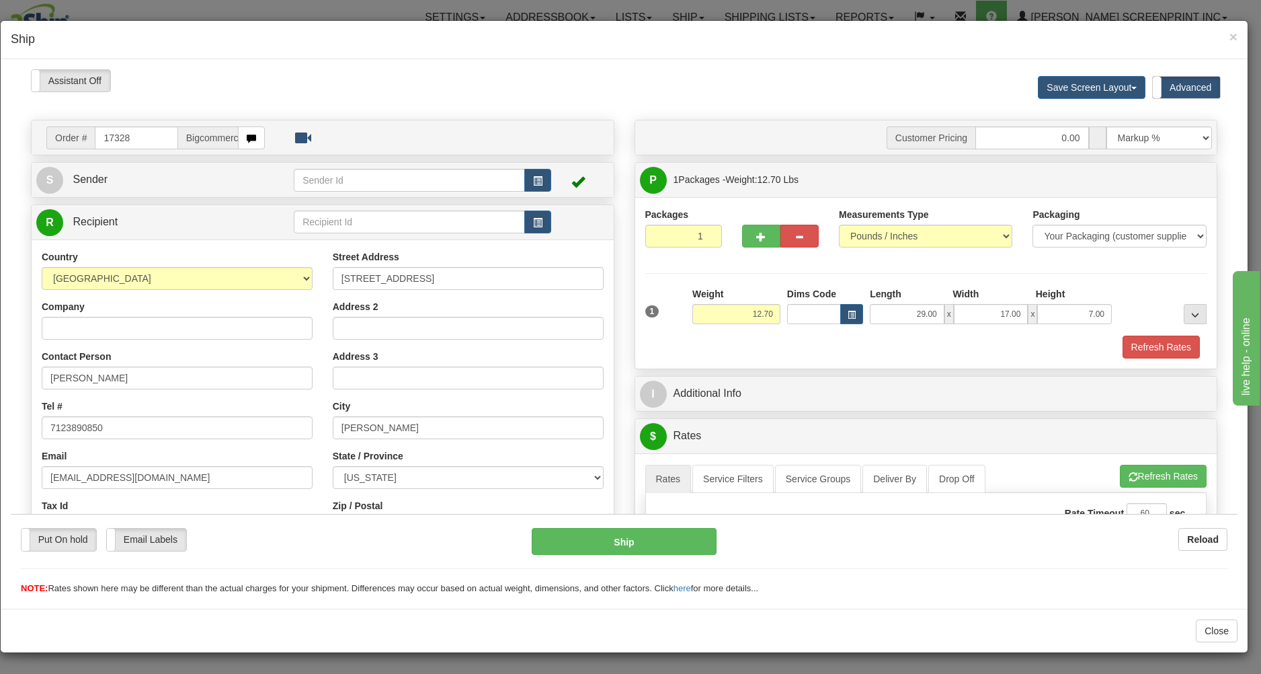
click at [809, 360] on div "Packages 1 1 Measurements Type" at bounding box center [926, 281] width 582 height 171
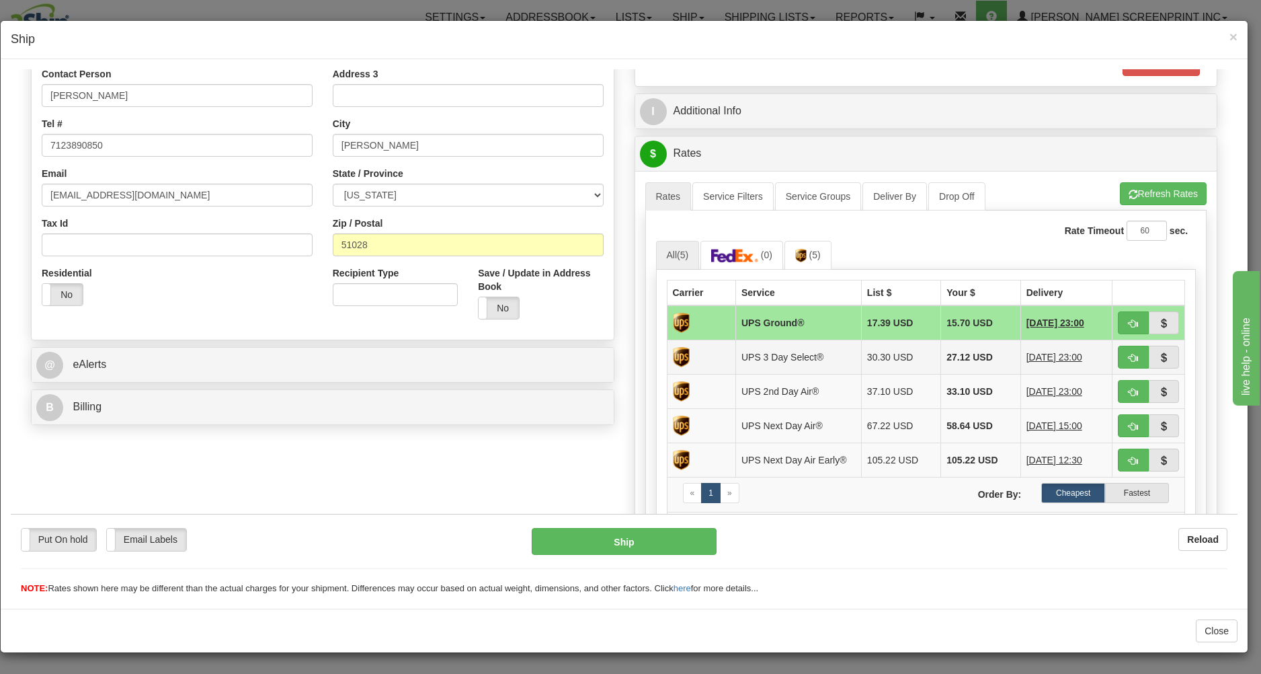
scroll to position [288, 0]
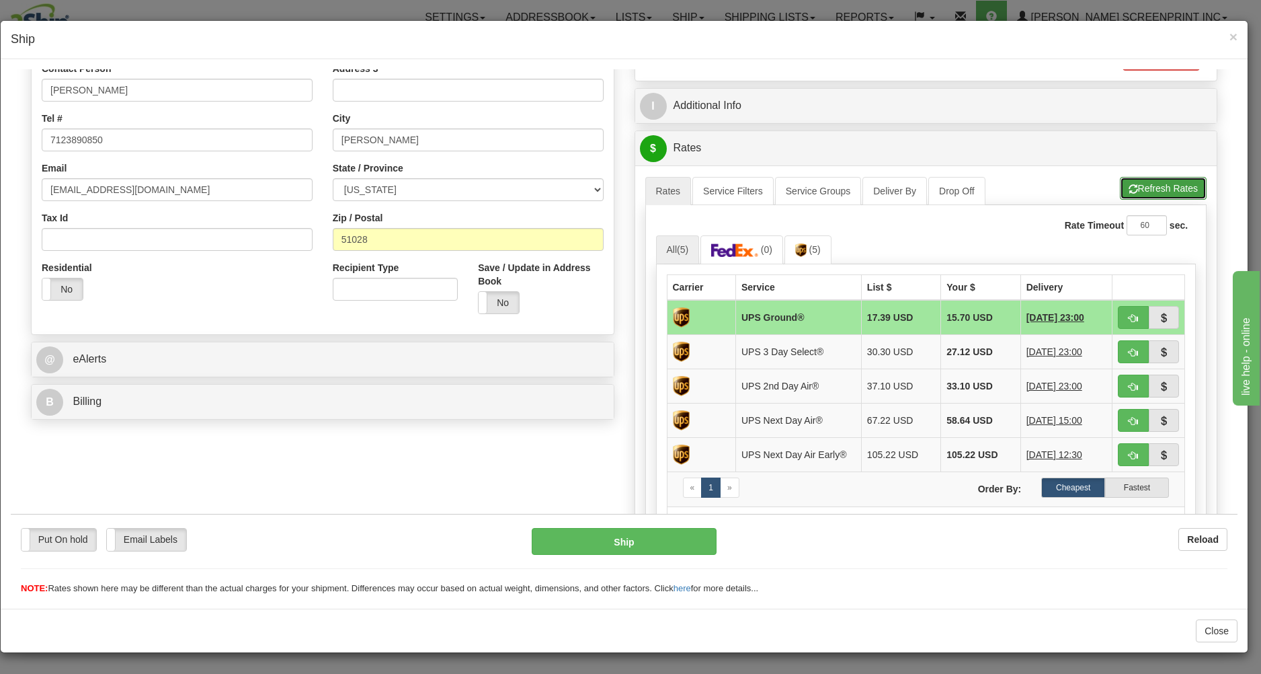
drag, startPoint x: 1132, startPoint y: 184, endPoint x: 1103, endPoint y: 242, distance: 65.5
click at [1132, 185] on button "Refresh Rates" at bounding box center [1163, 187] width 87 height 23
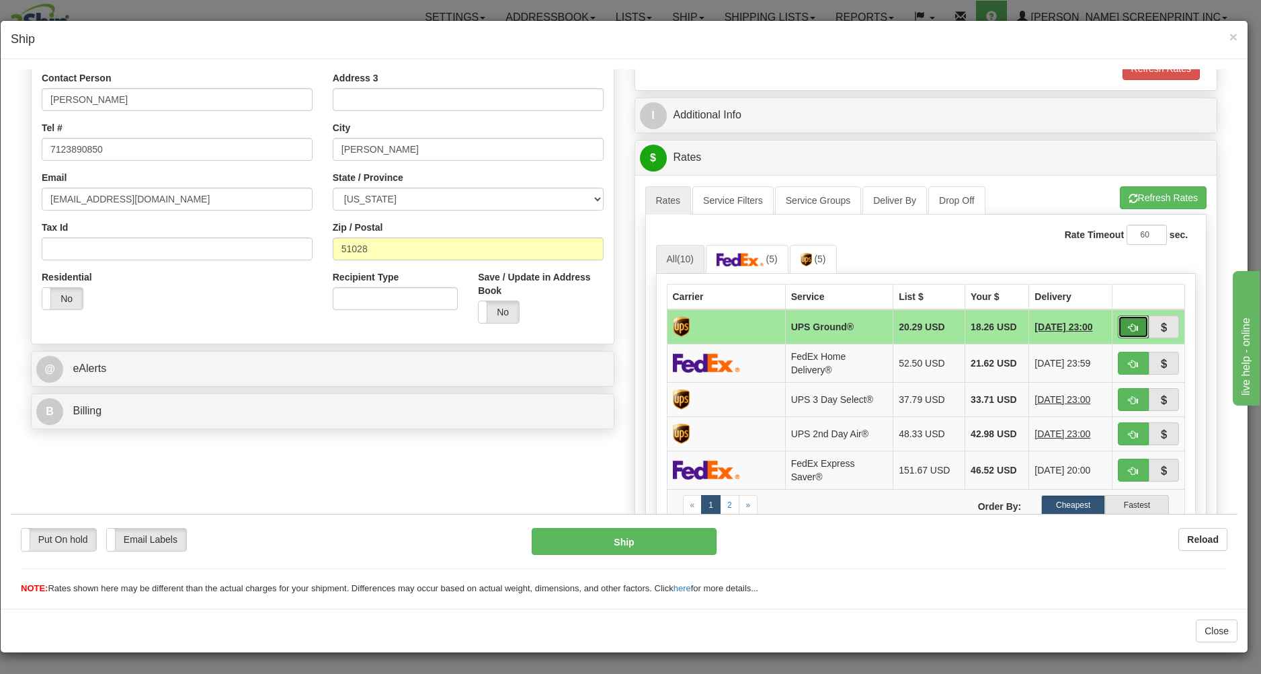
click at [1118, 321] on button "button" at bounding box center [1133, 326] width 31 height 23
type input "03"
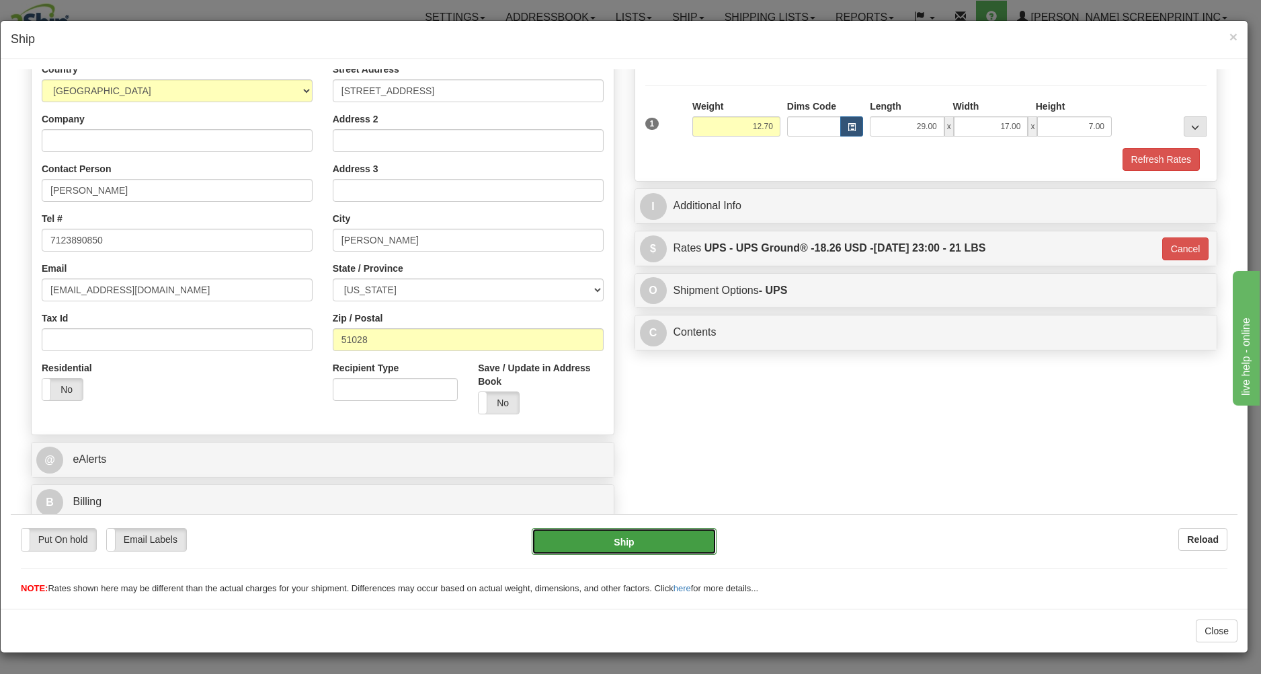
click at [643, 532] on button "Ship" at bounding box center [624, 540] width 184 height 27
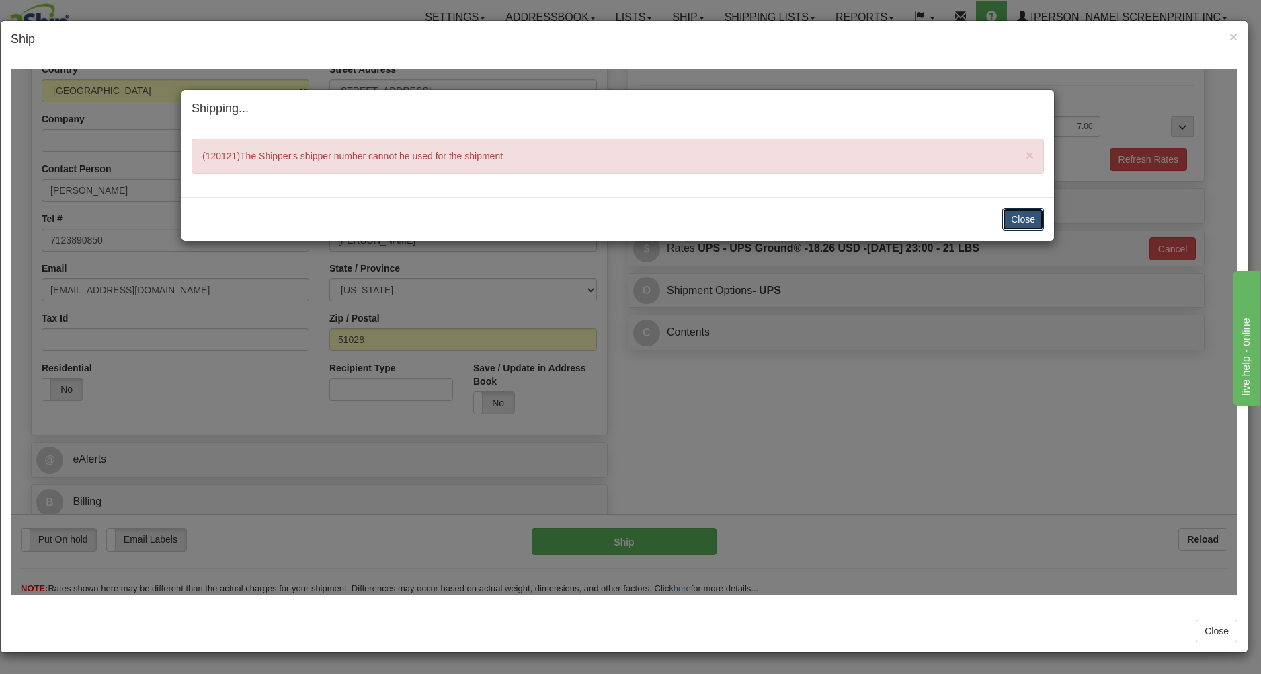
drag, startPoint x: 1017, startPoint y: 218, endPoint x: 993, endPoint y: 319, distance: 103.7
click at [1018, 219] on button "Close" at bounding box center [1023, 218] width 42 height 23
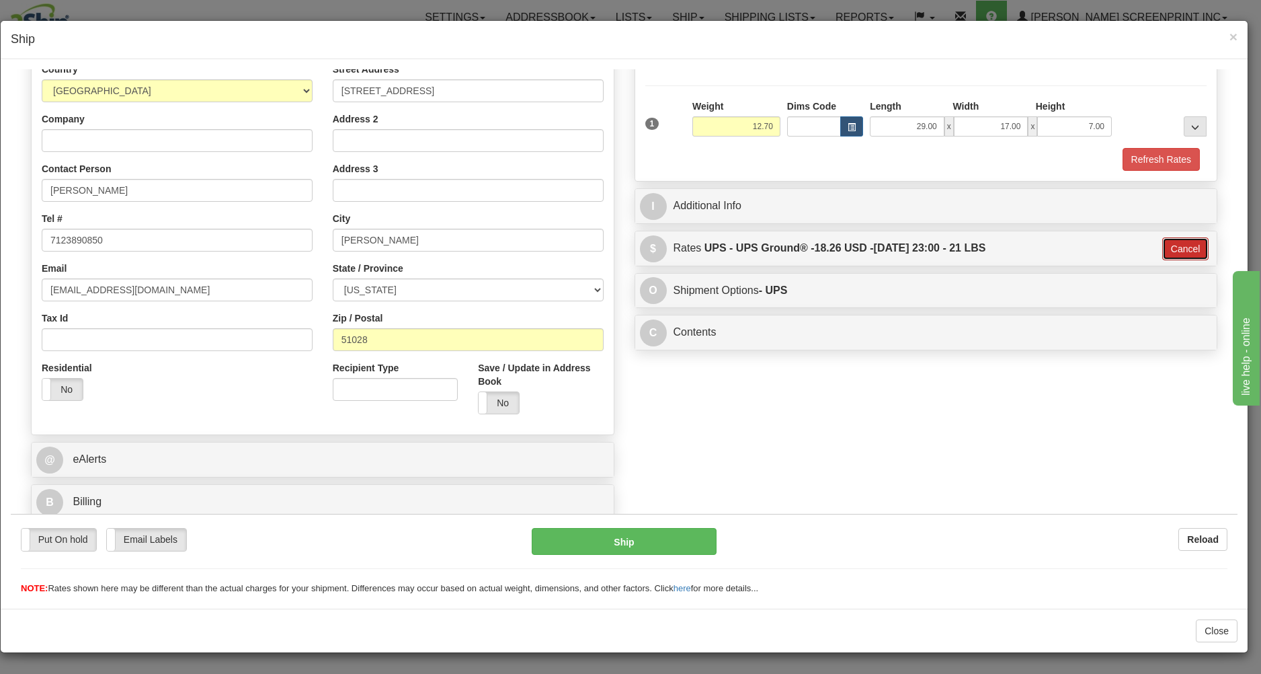
click at [1162, 243] on button "Cancel" at bounding box center [1185, 248] width 47 height 23
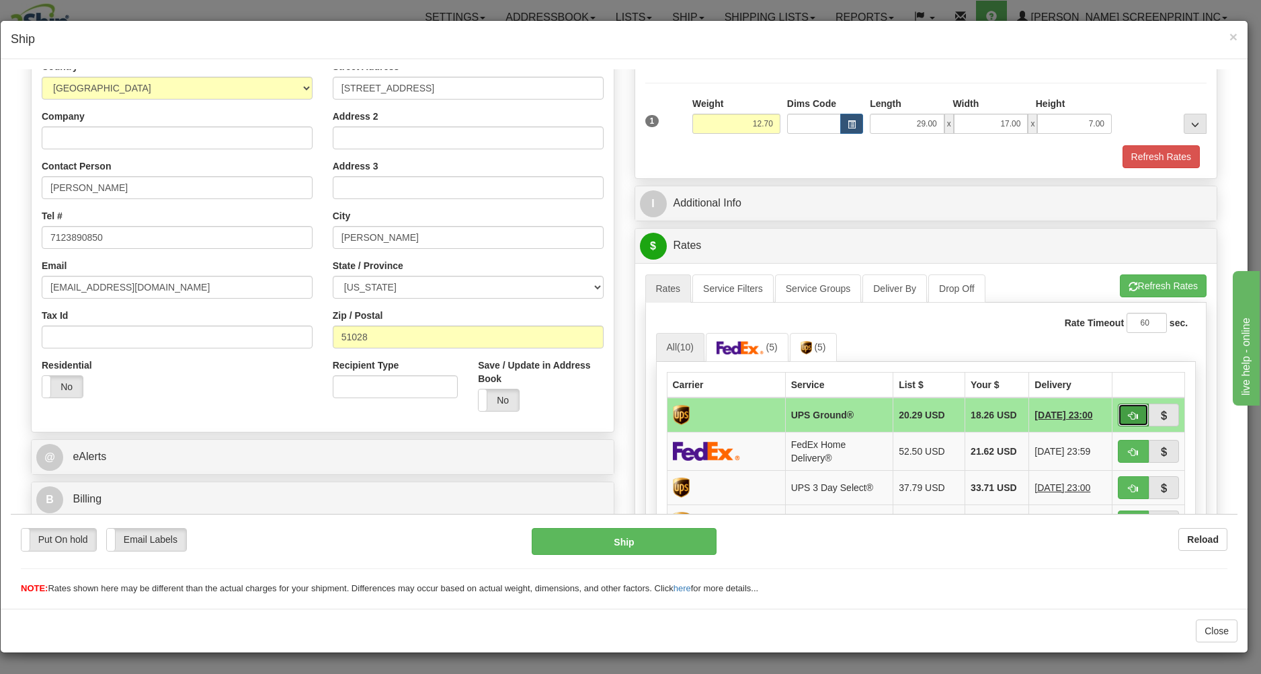
click at [1129, 415] on button "button" at bounding box center [1133, 414] width 31 height 23
type input "03"
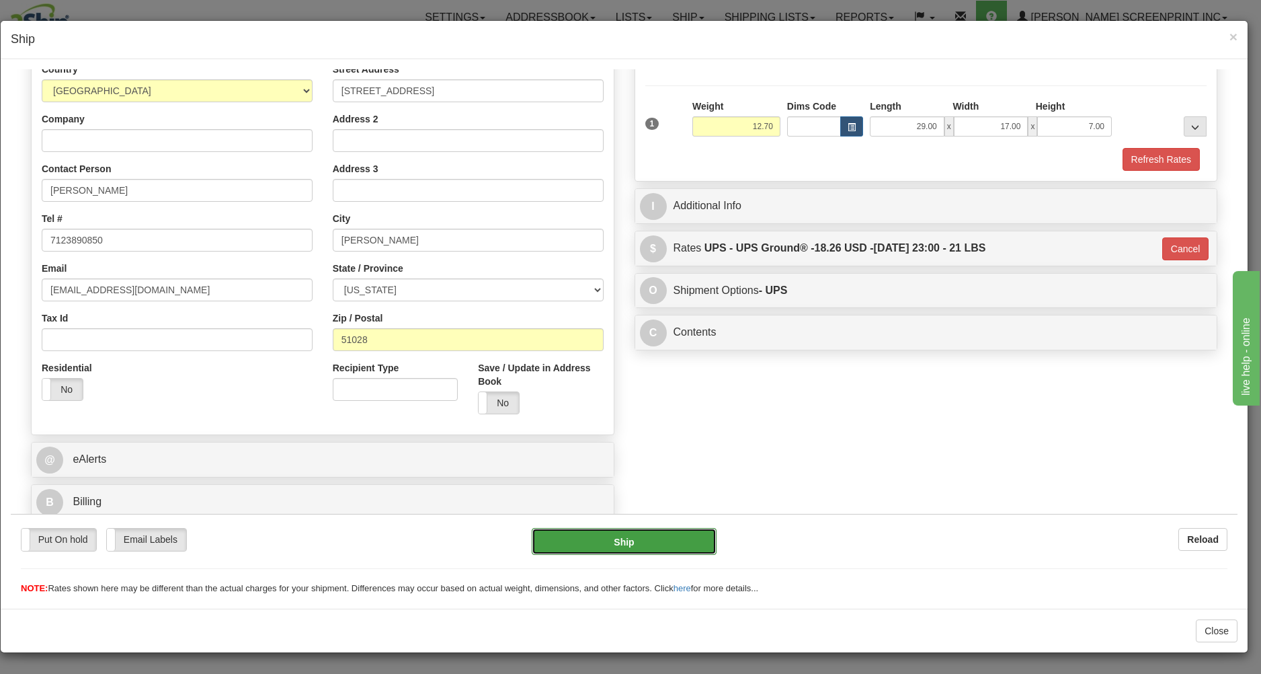
click at [645, 540] on button "Ship" at bounding box center [624, 540] width 184 height 27
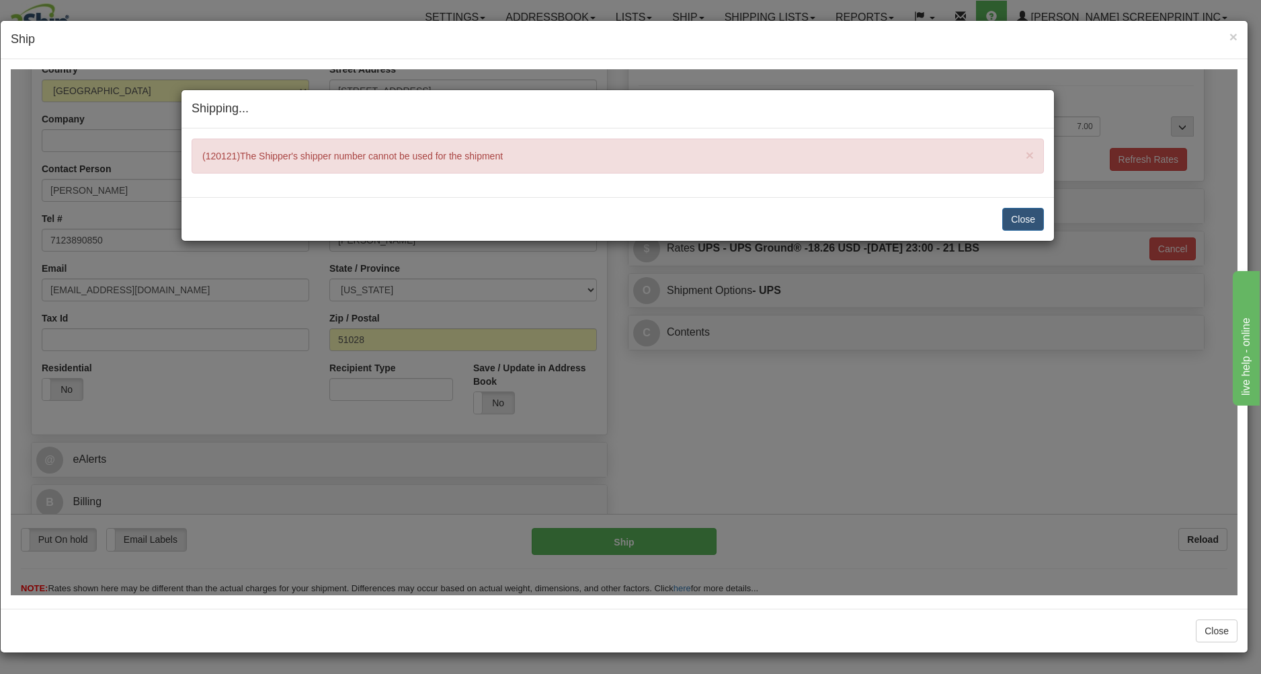
type input "12.75"
type input "03"
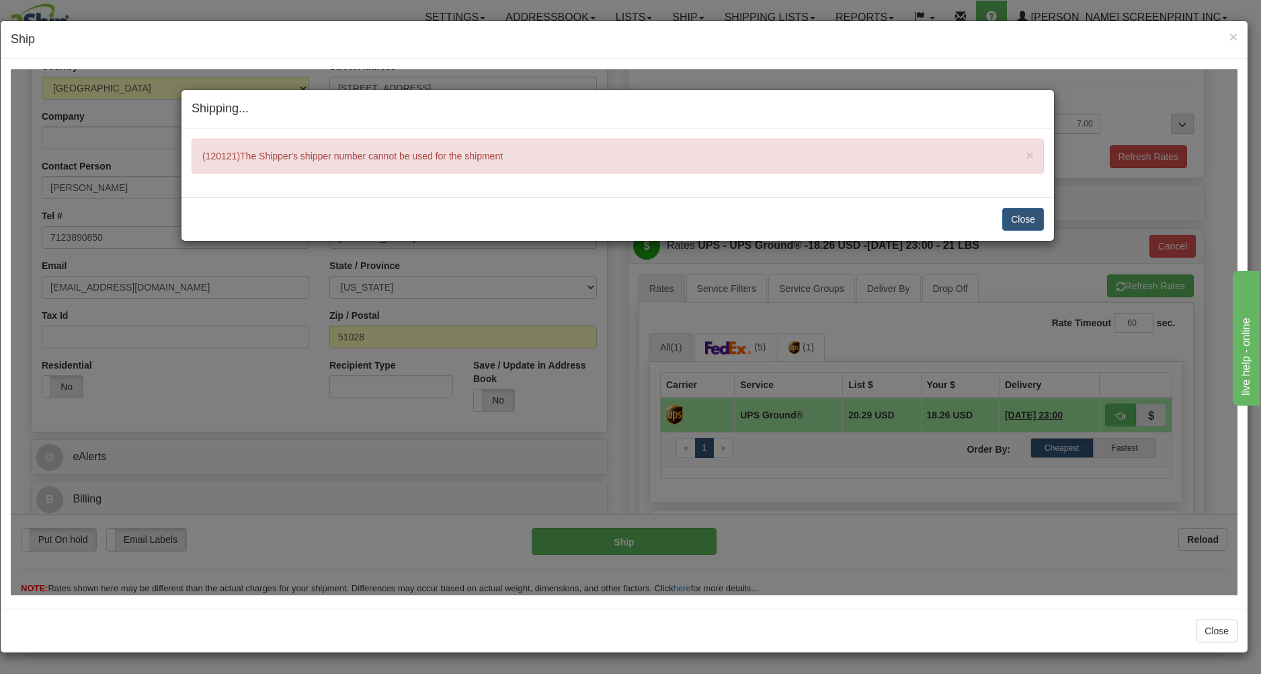
type input "12.65"
type input "03"
type input "0.00"
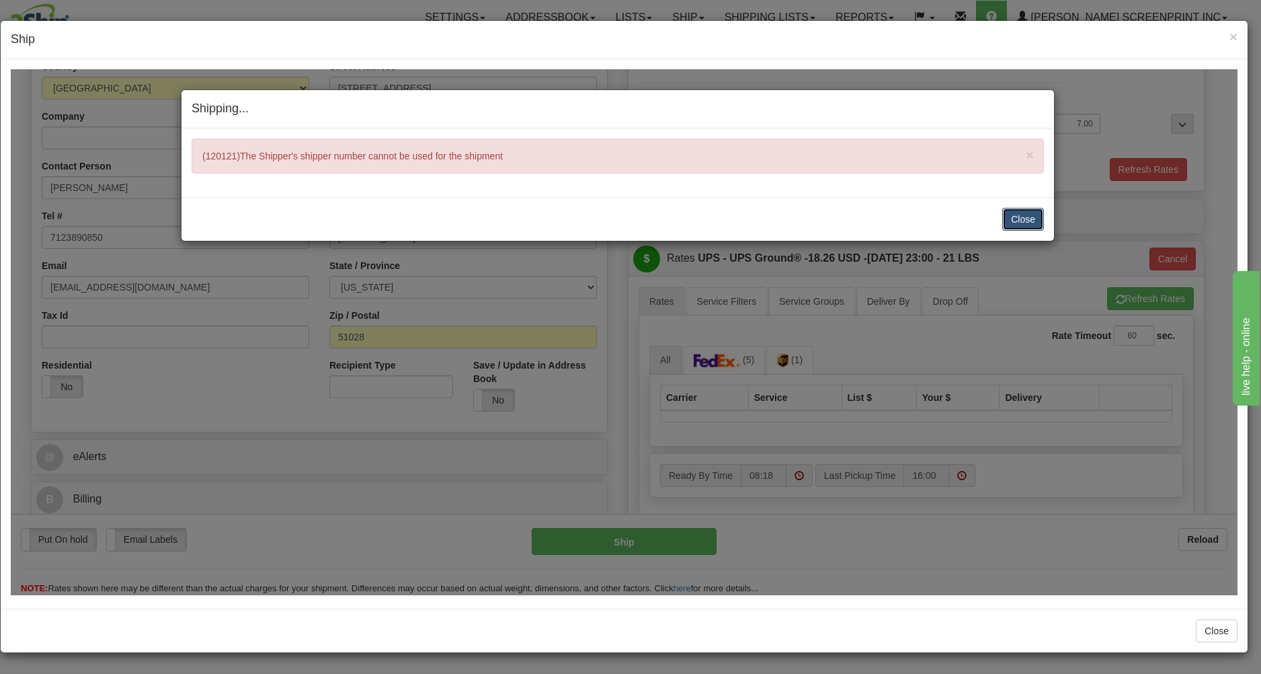
click at [1023, 218] on button "Close" at bounding box center [1023, 218] width 42 height 23
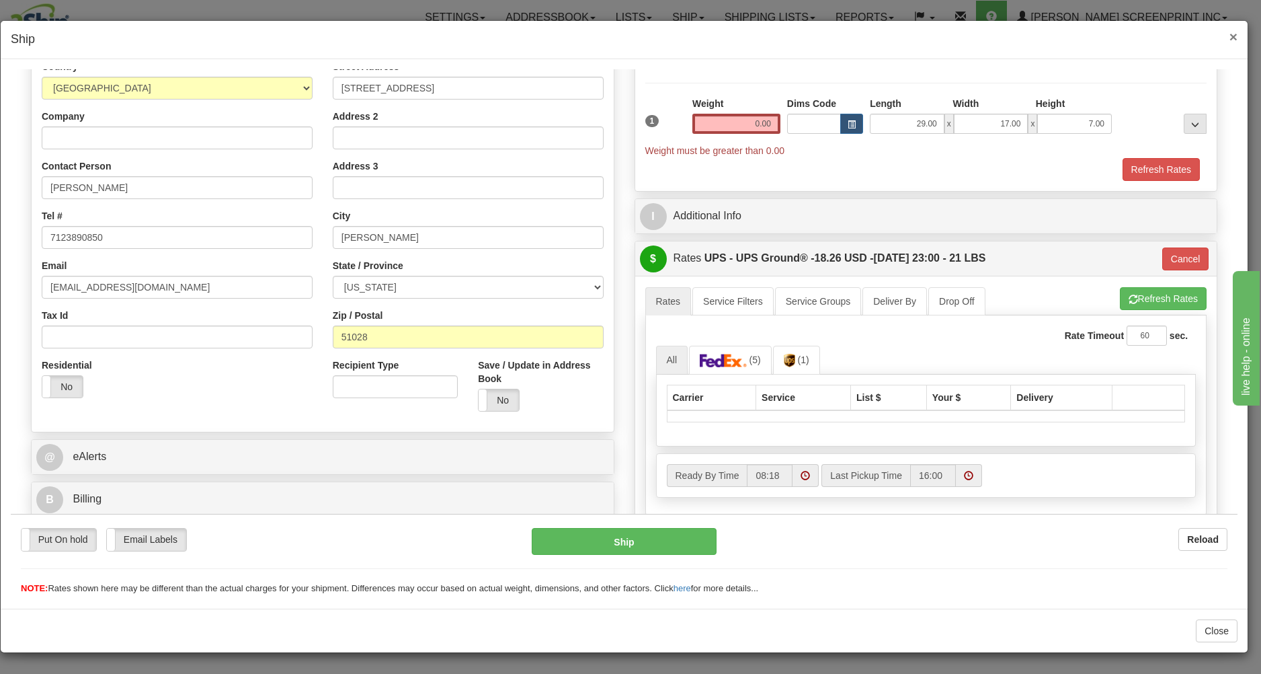
click at [1230, 32] on span "×" at bounding box center [1234, 36] width 8 height 15
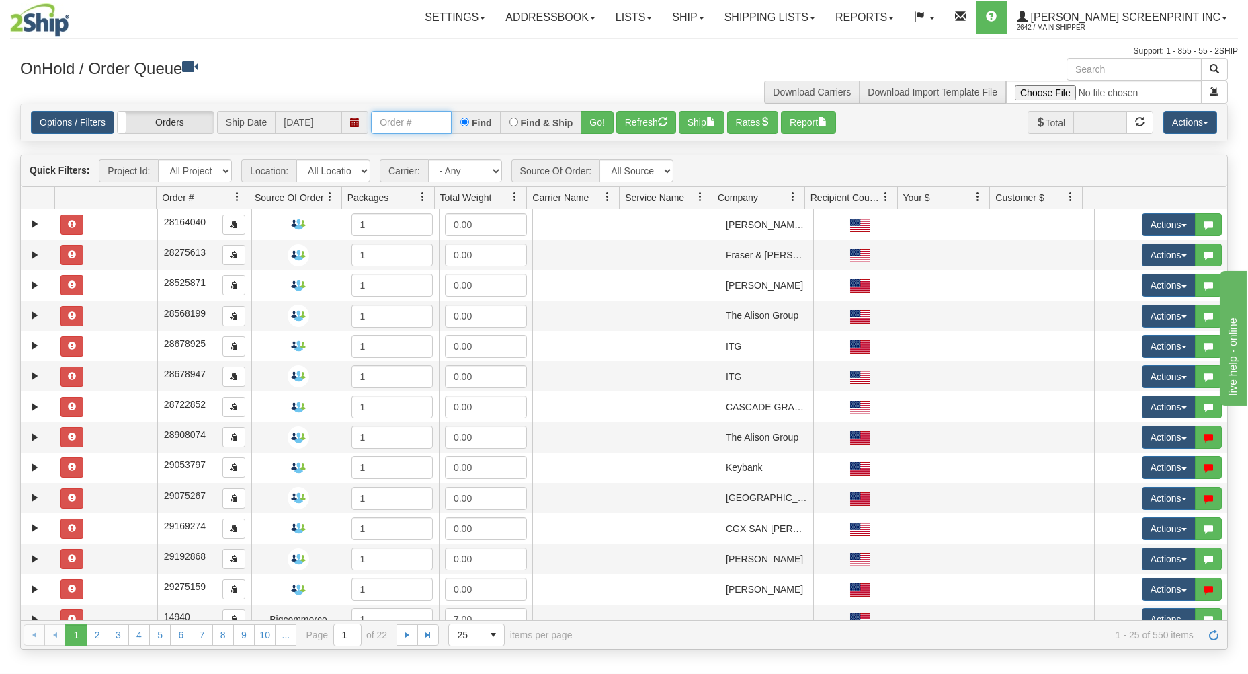
click at [388, 124] on input "text" at bounding box center [411, 122] width 81 height 23
type input "1"
type input "17322"
drag, startPoint x: 596, startPoint y: 116, endPoint x: 592, endPoint y: 196, distance: 79.4
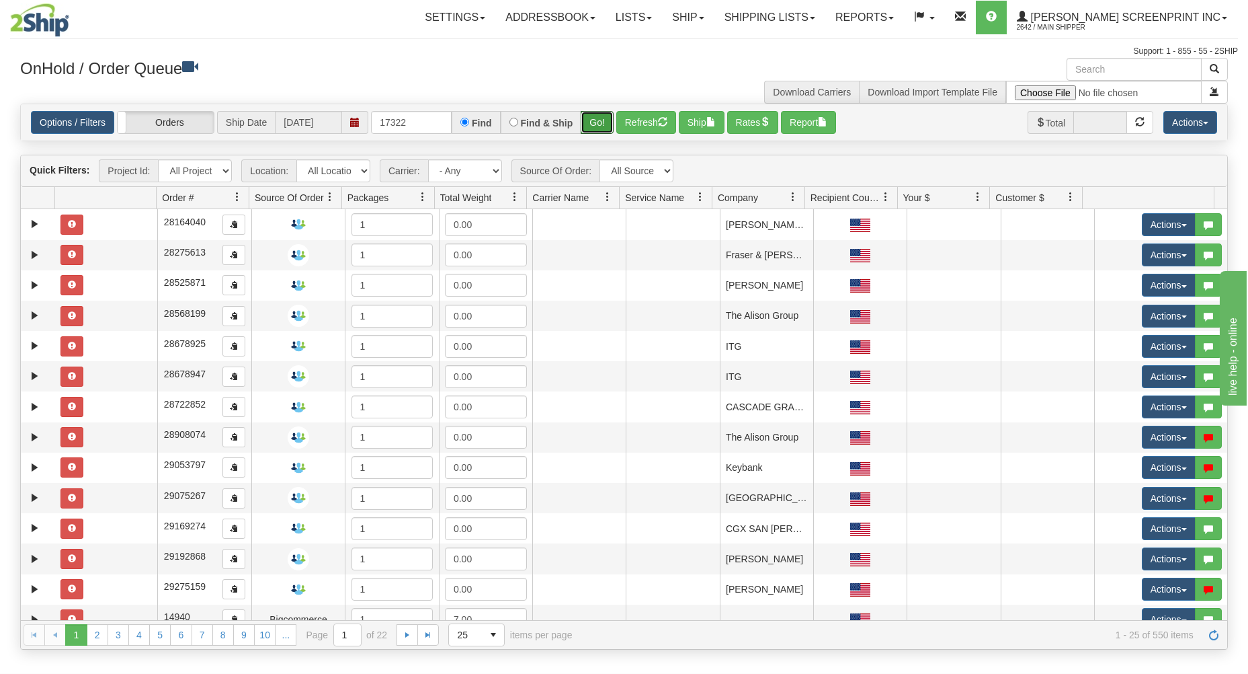
click at [598, 120] on button "Go!" at bounding box center [597, 122] width 33 height 23
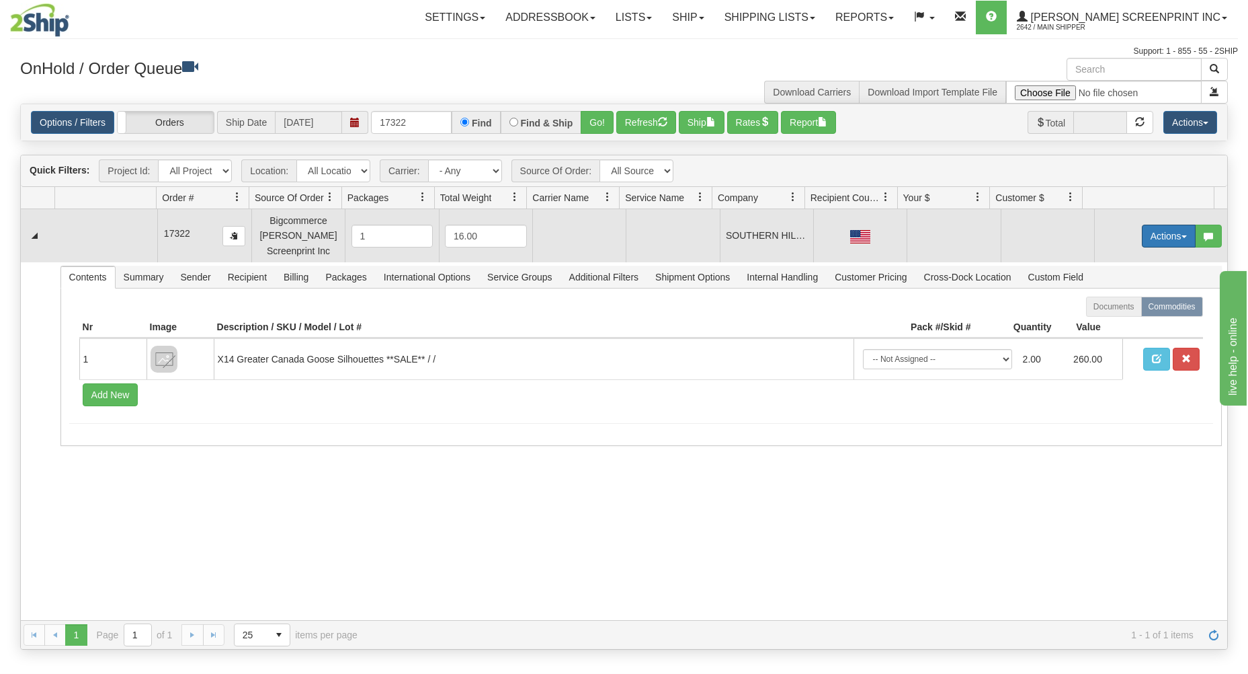
click at [1160, 227] on button "Actions" at bounding box center [1169, 236] width 54 height 23
click at [1127, 259] on link "Open" at bounding box center [1142, 261] width 108 height 17
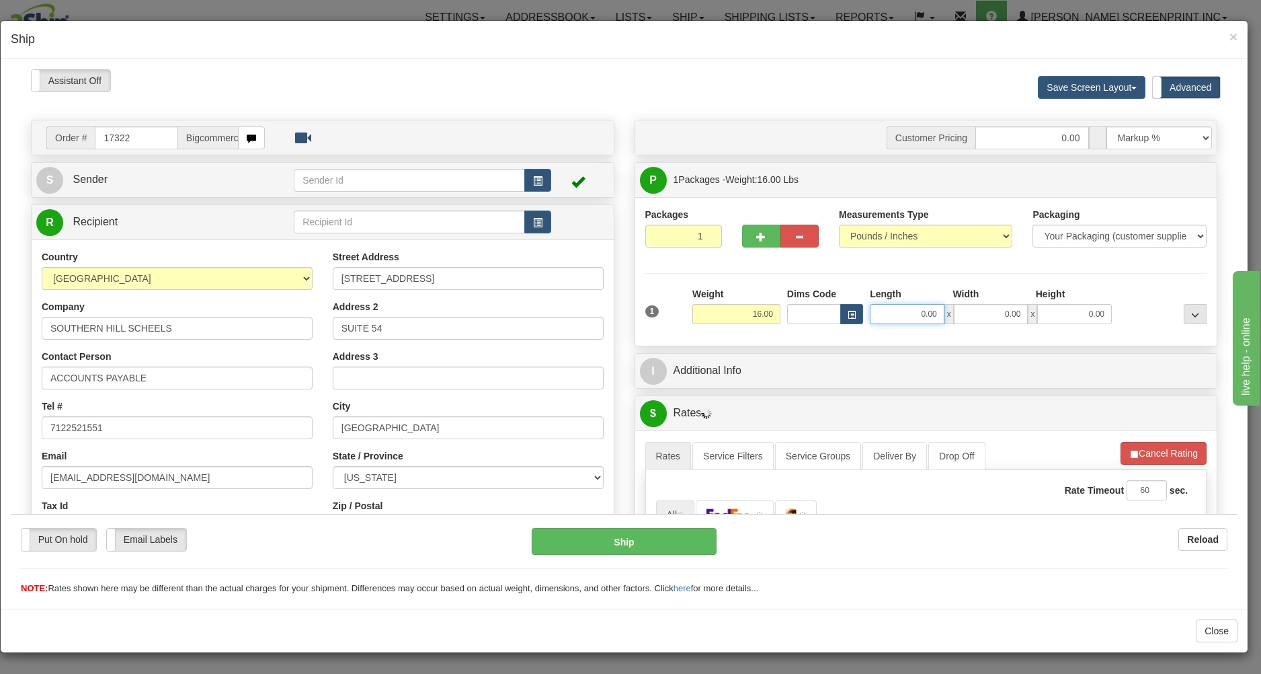
click at [907, 319] on input "0.00" at bounding box center [907, 313] width 75 height 20
type input "10.10"
type input "26.00"
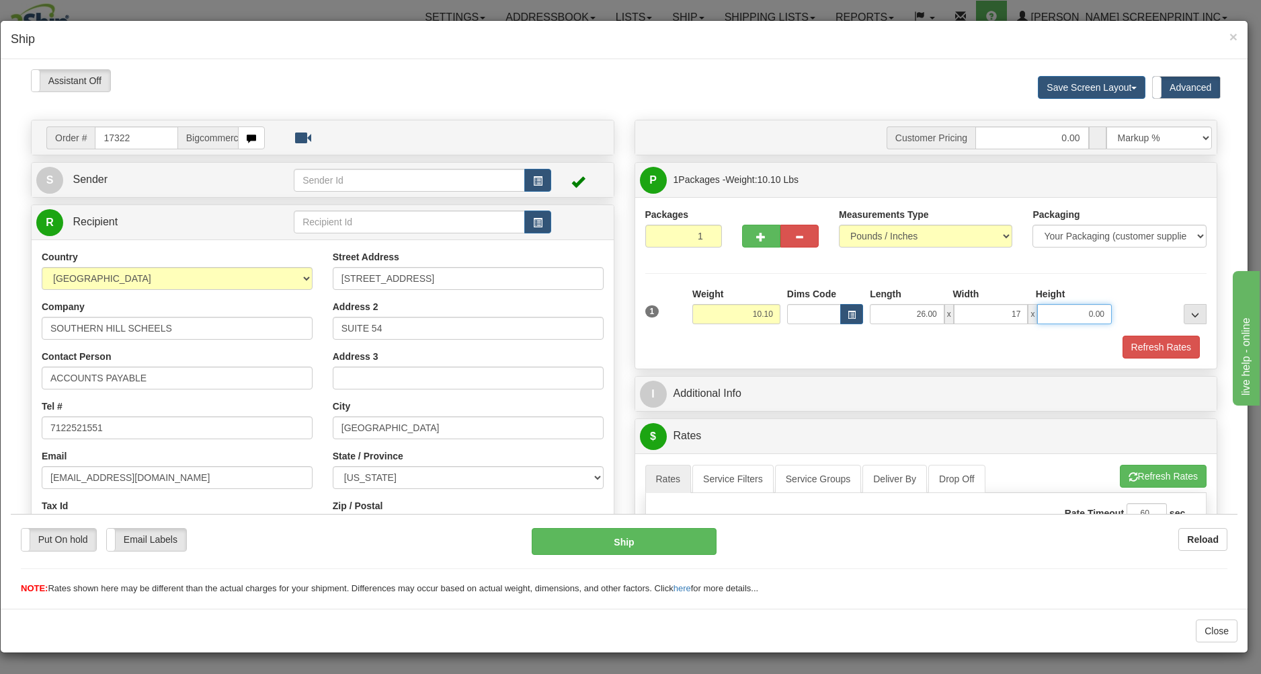
type input "17.00"
type input "10.05"
type input "7"
type input "10.10"
type input "7.00"
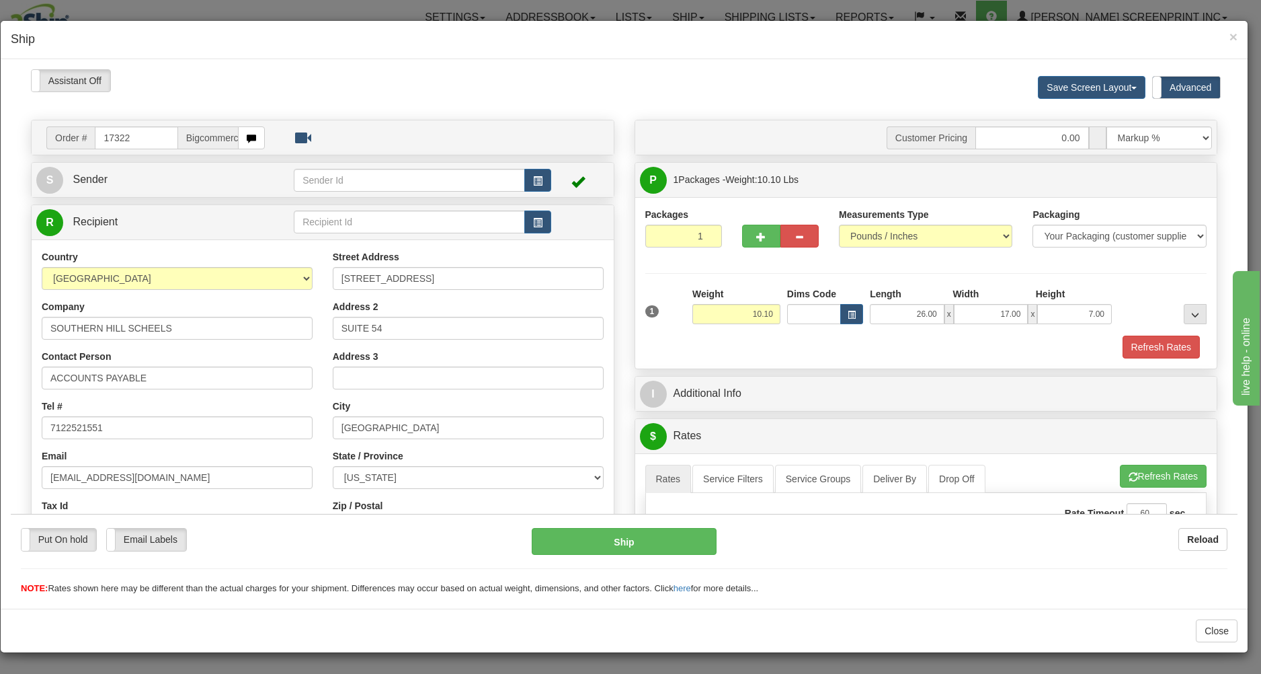
click at [902, 339] on div "Refresh Rates" at bounding box center [926, 346] width 569 height 23
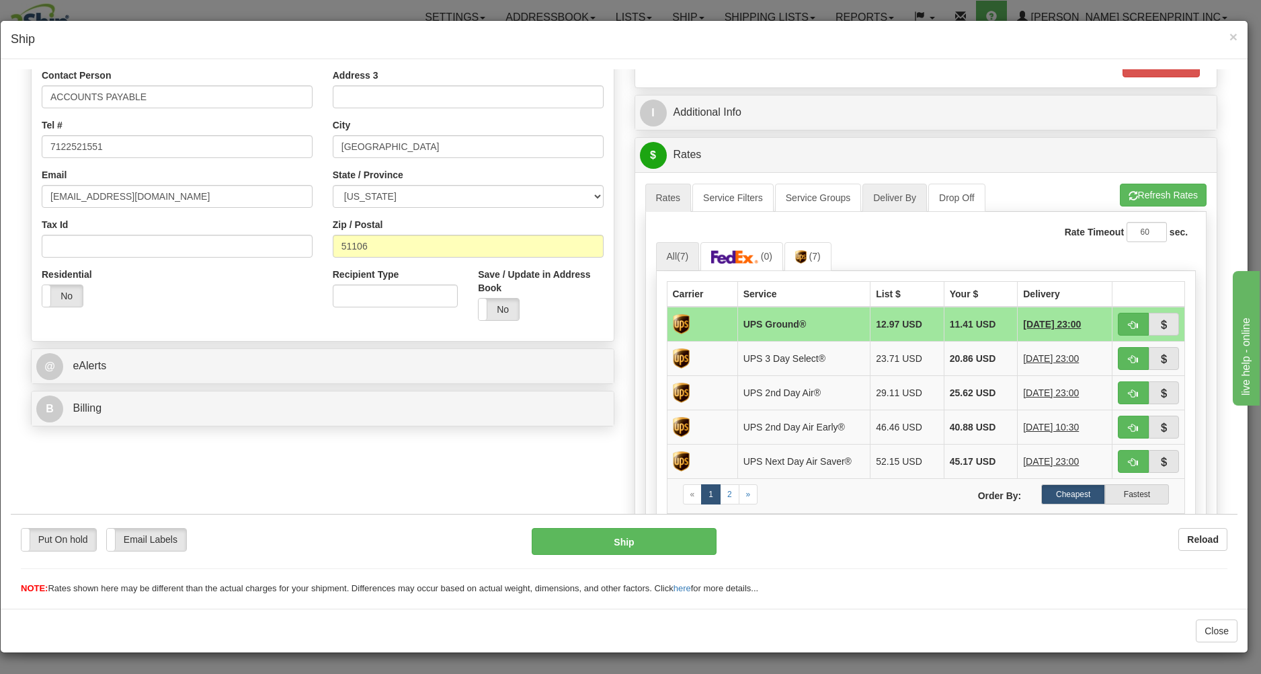
scroll to position [288, 0]
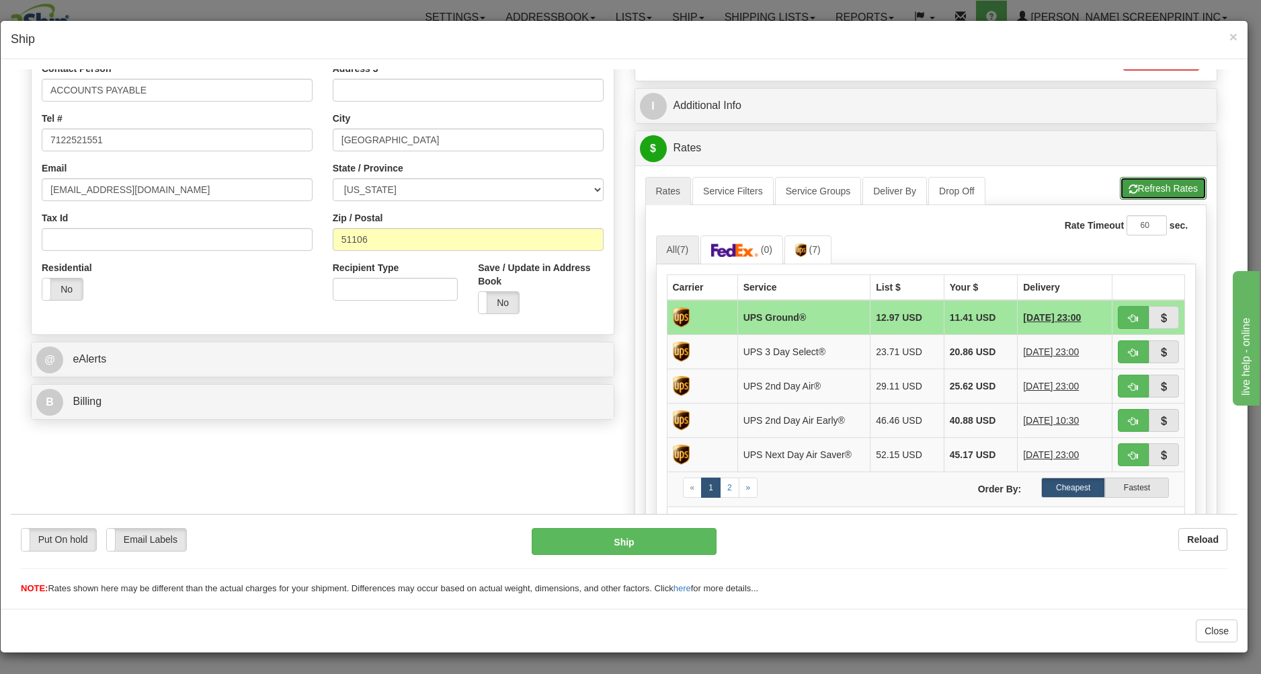
drag, startPoint x: 1141, startPoint y: 188, endPoint x: 1121, endPoint y: 235, distance: 50.6
click at [1141, 190] on button "Refresh Rates" at bounding box center [1163, 187] width 87 height 23
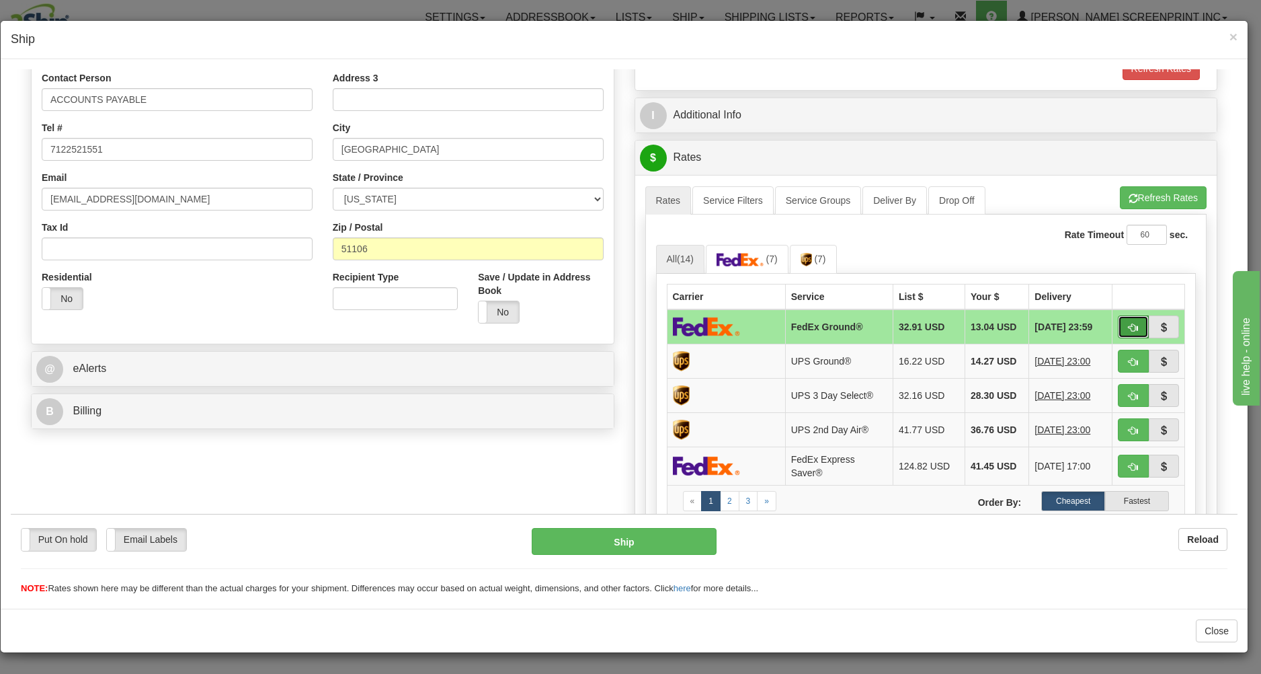
click at [1129, 323] on span "button" at bounding box center [1133, 327] width 9 height 9
type input "92"
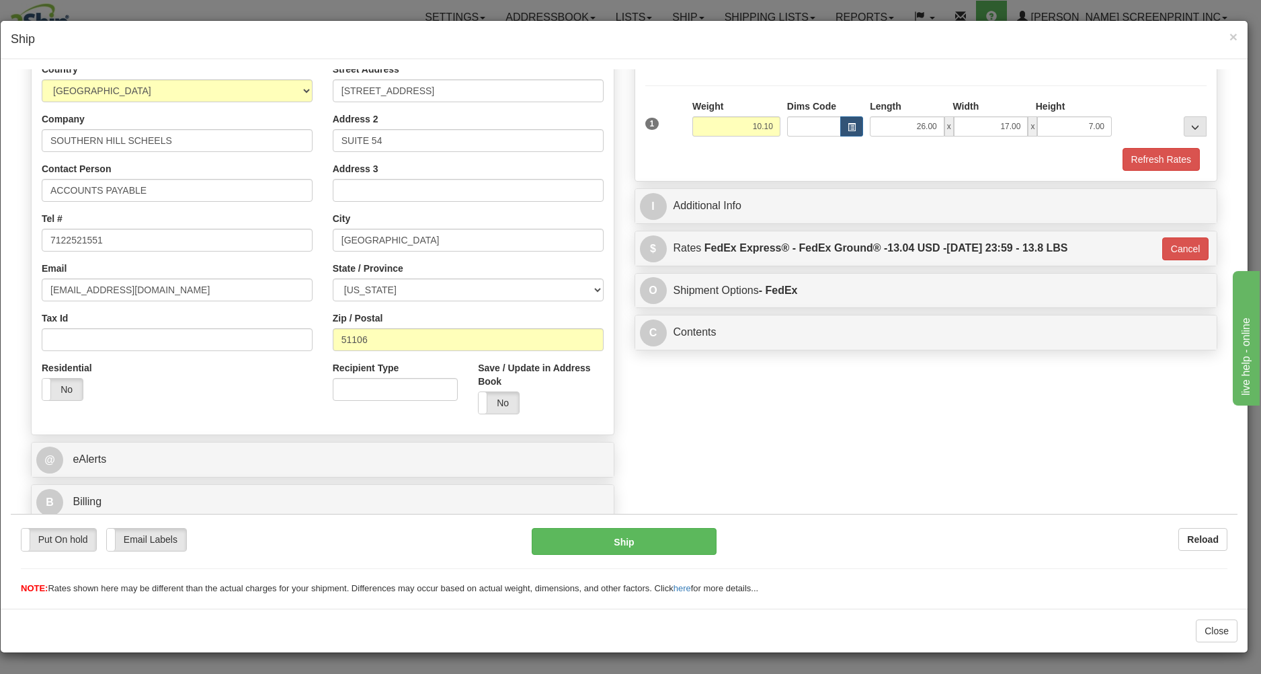
scroll to position [190, 0]
click at [653, 535] on button "Ship" at bounding box center [624, 540] width 184 height 27
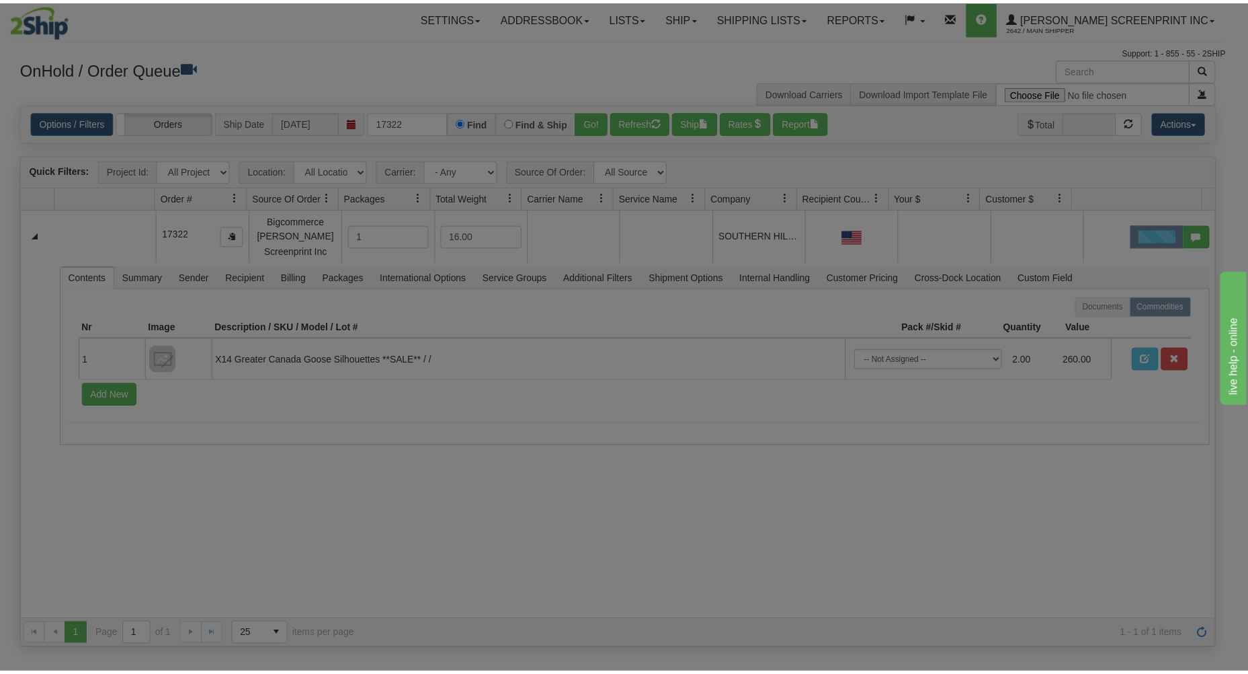
scroll to position [0, 0]
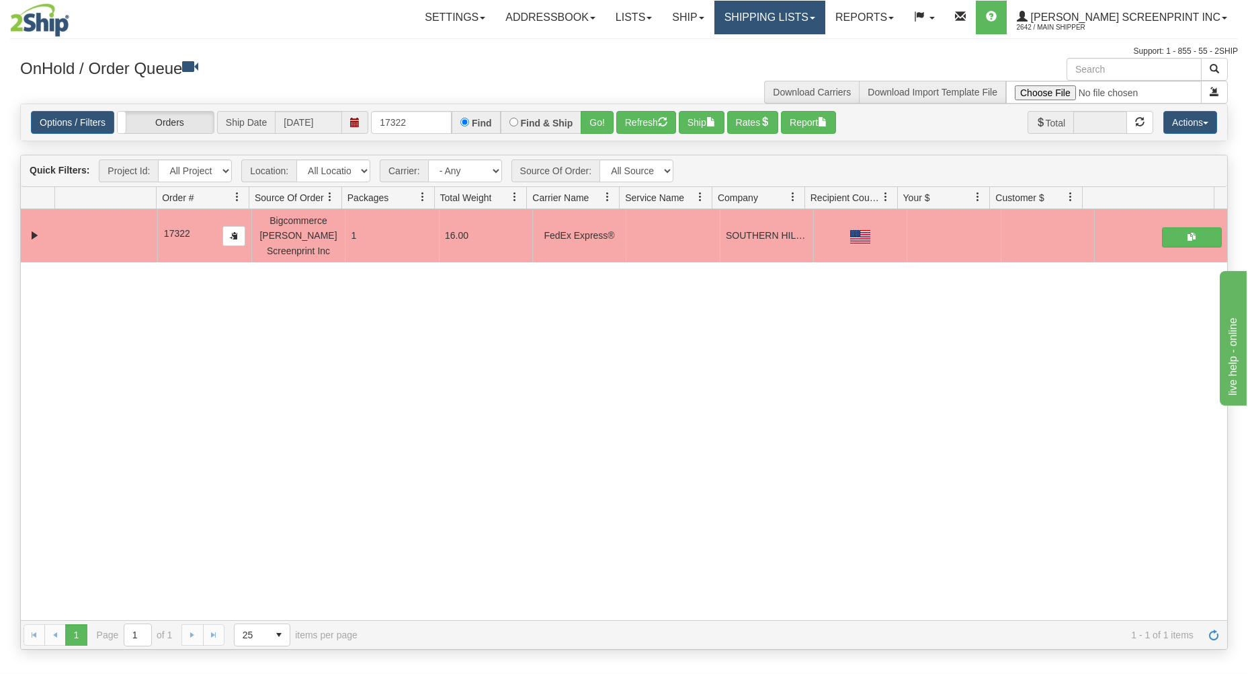
click at [809, 22] on link "Shipping lists" at bounding box center [770, 18] width 111 height 34
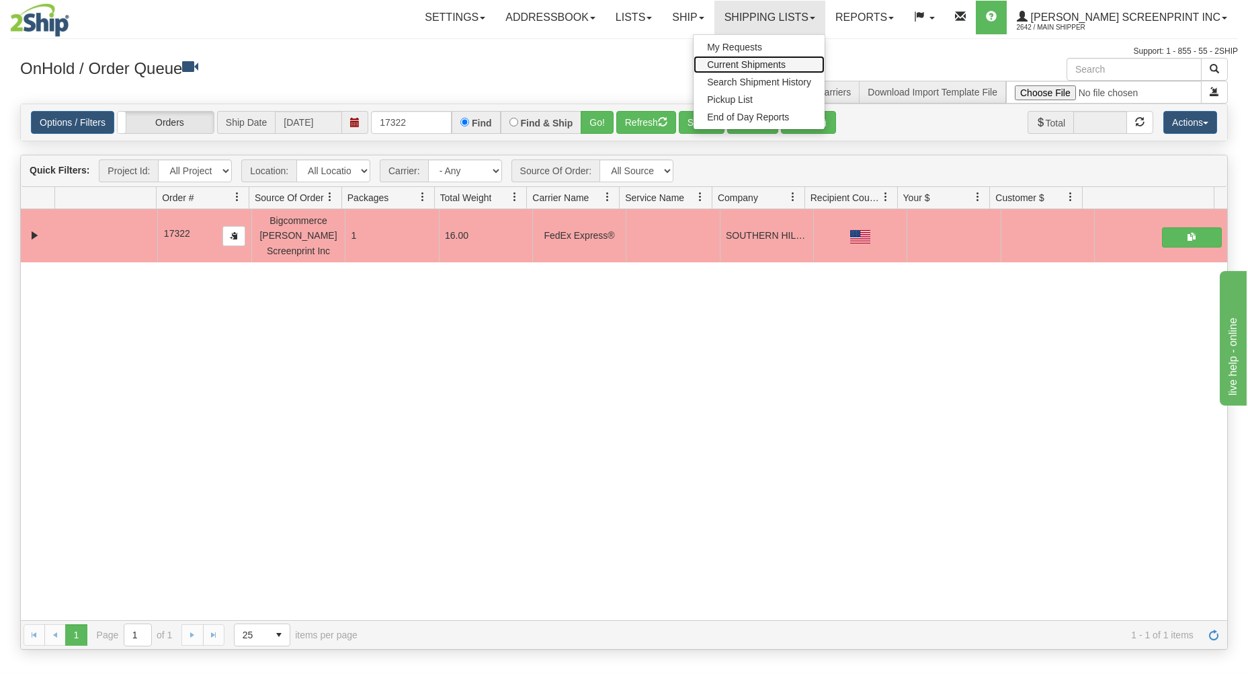
click at [786, 60] on span "Current Shipments" at bounding box center [746, 64] width 79 height 11
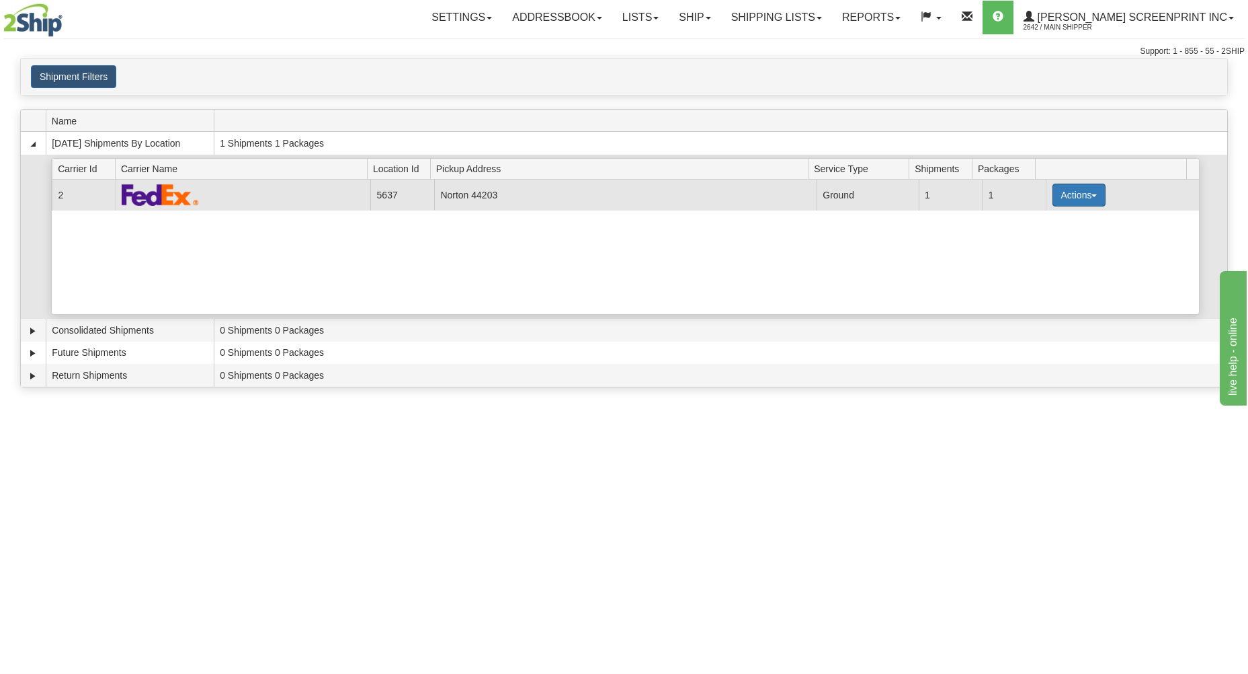
click at [1053, 187] on button "Actions" at bounding box center [1080, 195] width 54 height 23
click at [1030, 218] on span "Details" at bounding box center [1029, 219] width 36 height 9
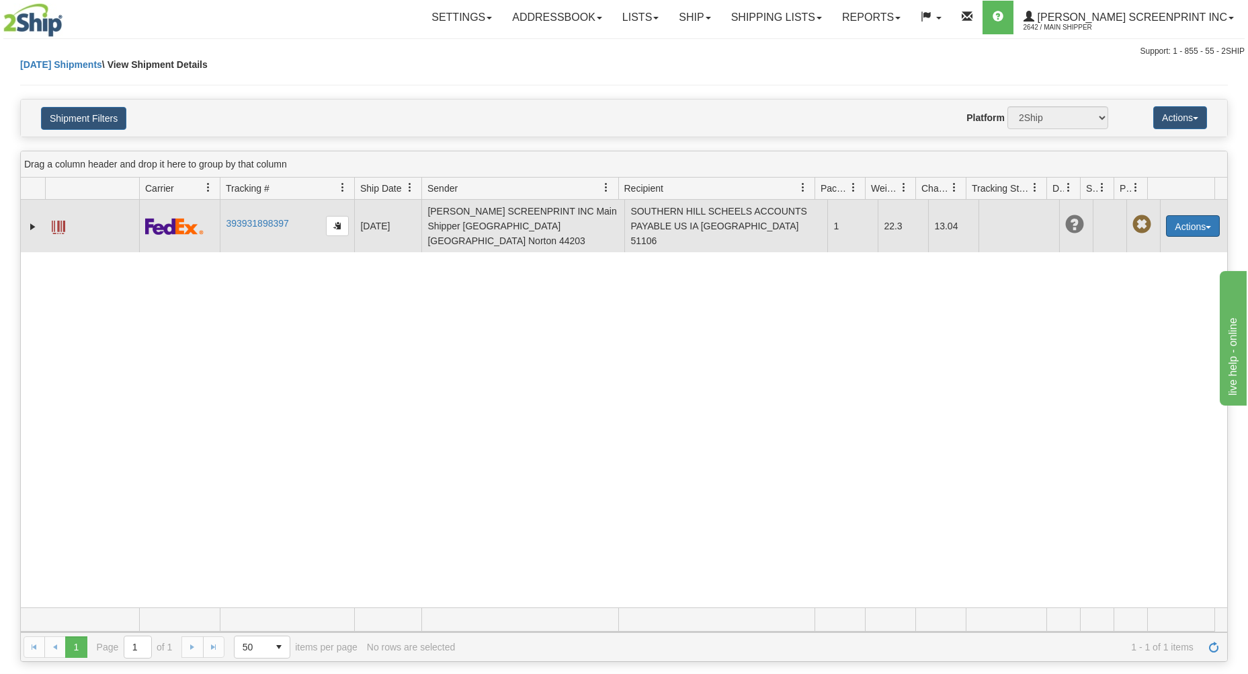
click at [1183, 219] on button "Actions" at bounding box center [1193, 226] width 54 height 22
click at [1136, 294] on link "Delete" at bounding box center [1166, 302] width 108 height 17
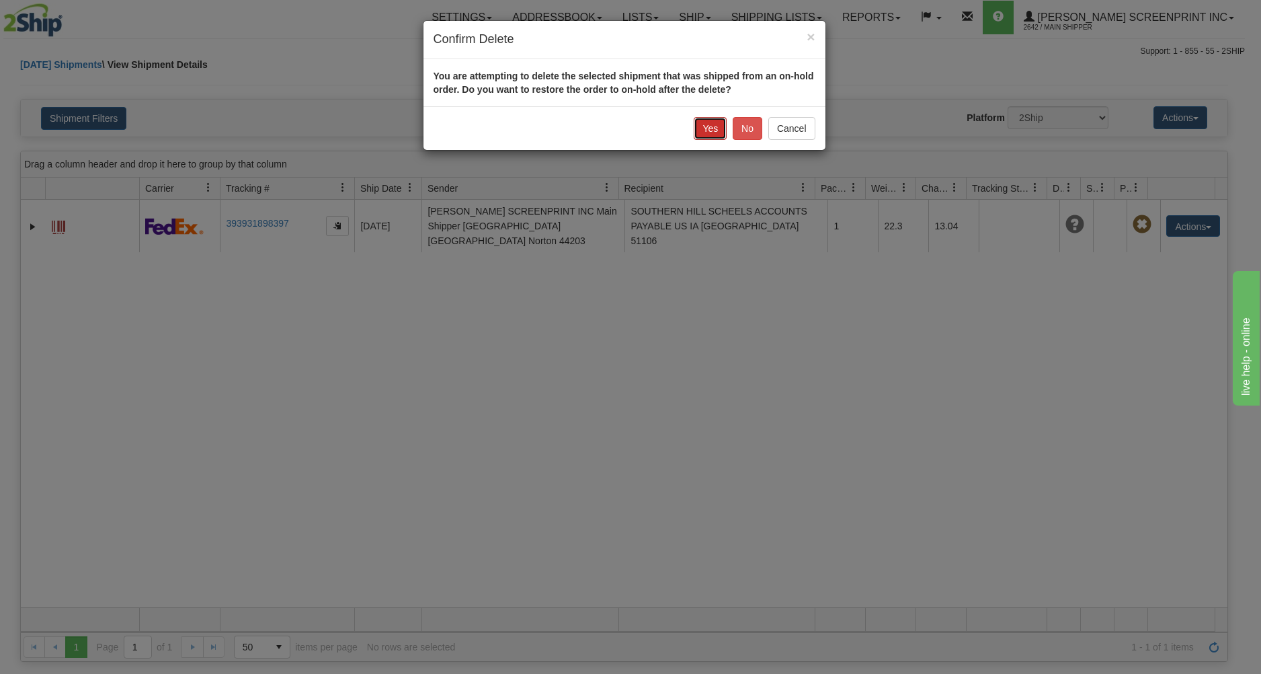
click at [710, 124] on button "Yes" at bounding box center [710, 128] width 33 height 23
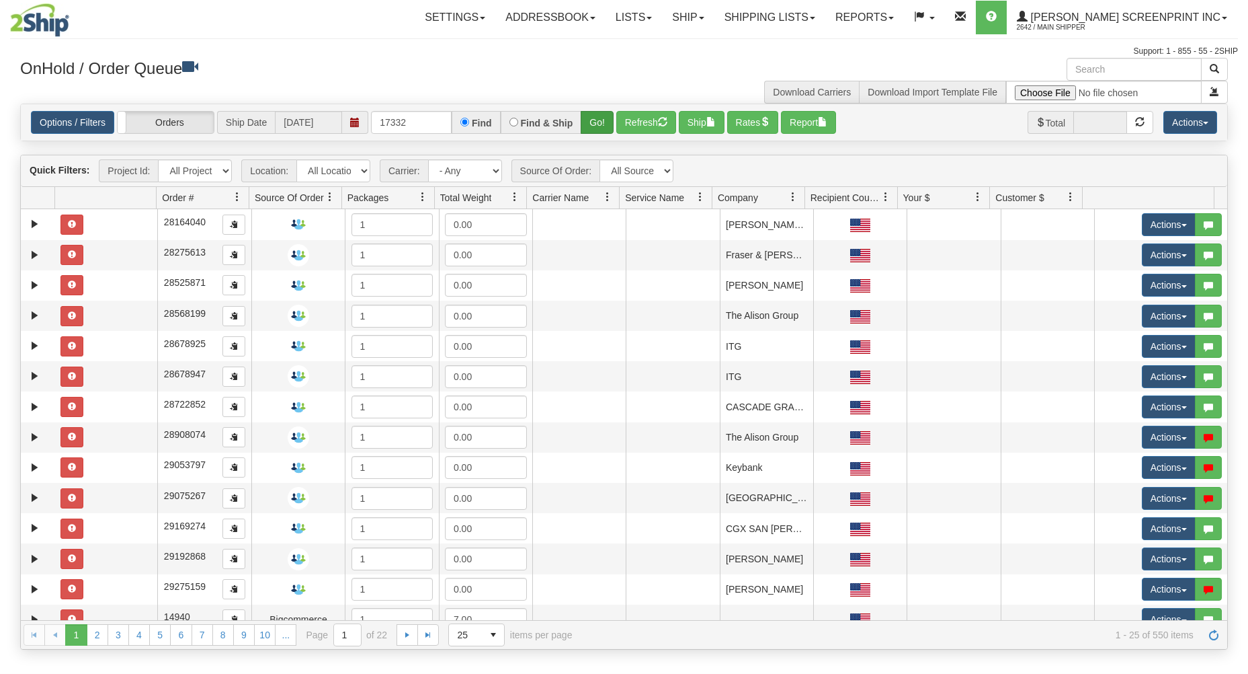
type input "17332"
click at [596, 124] on button "Go!" at bounding box center [597, 122] width 33 height 23
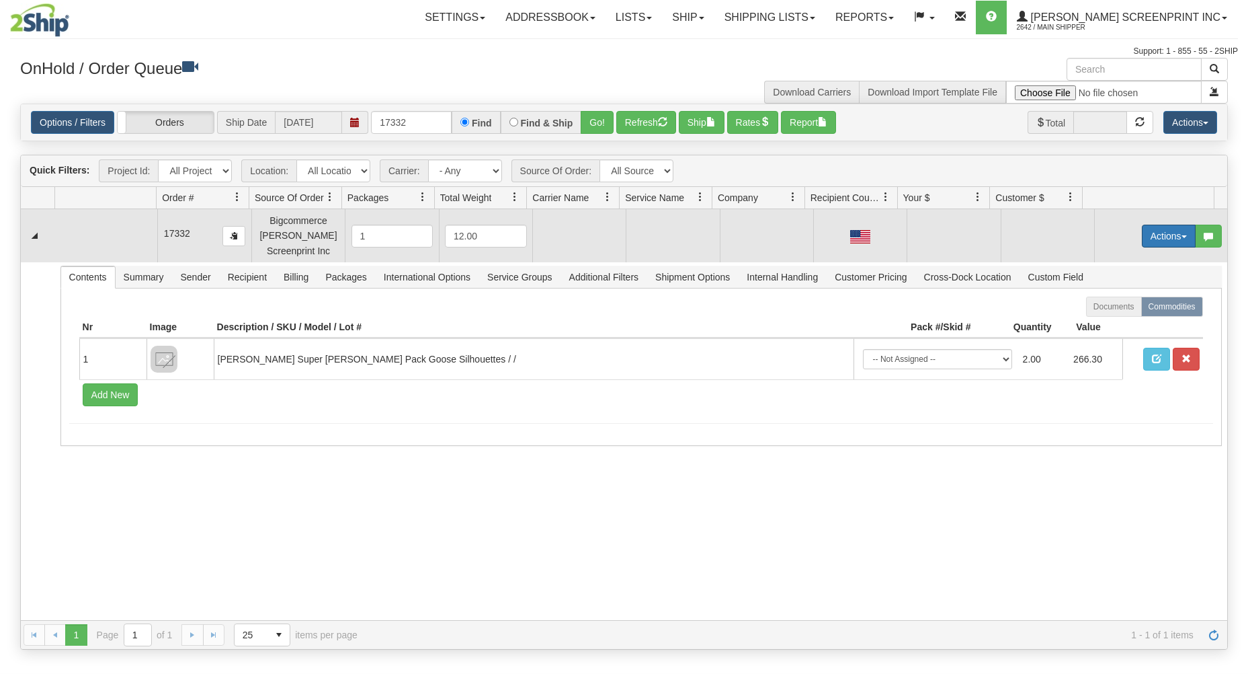
drag, startPoint x: 1169, startPoint y: 235, endPoint x: 1167, endPoint y: 242, distance: 7.0
click at [1169, 237] on button "Actions" at bounding box center [1169, 236] width 54 height 23
click at [1148, 264] on link "Open" at bounding box center [1142, 261] width 108 height 17
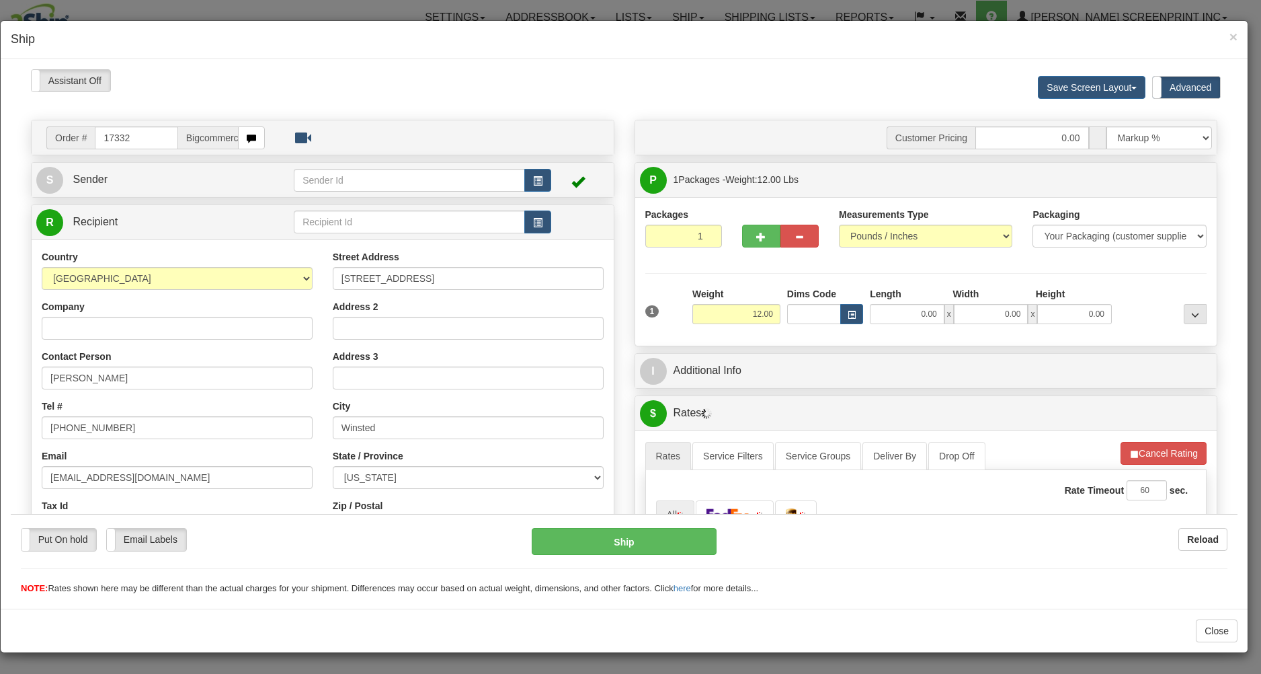
type input "10.10"
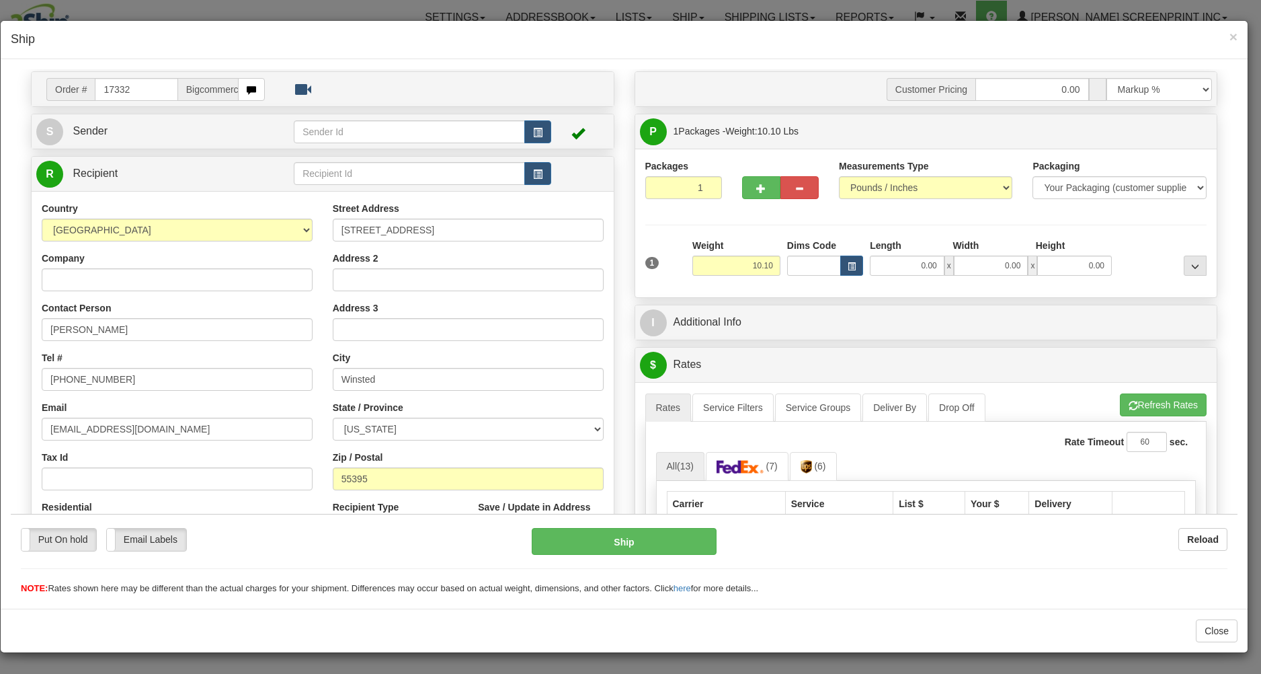
scroll to position [72, 0]
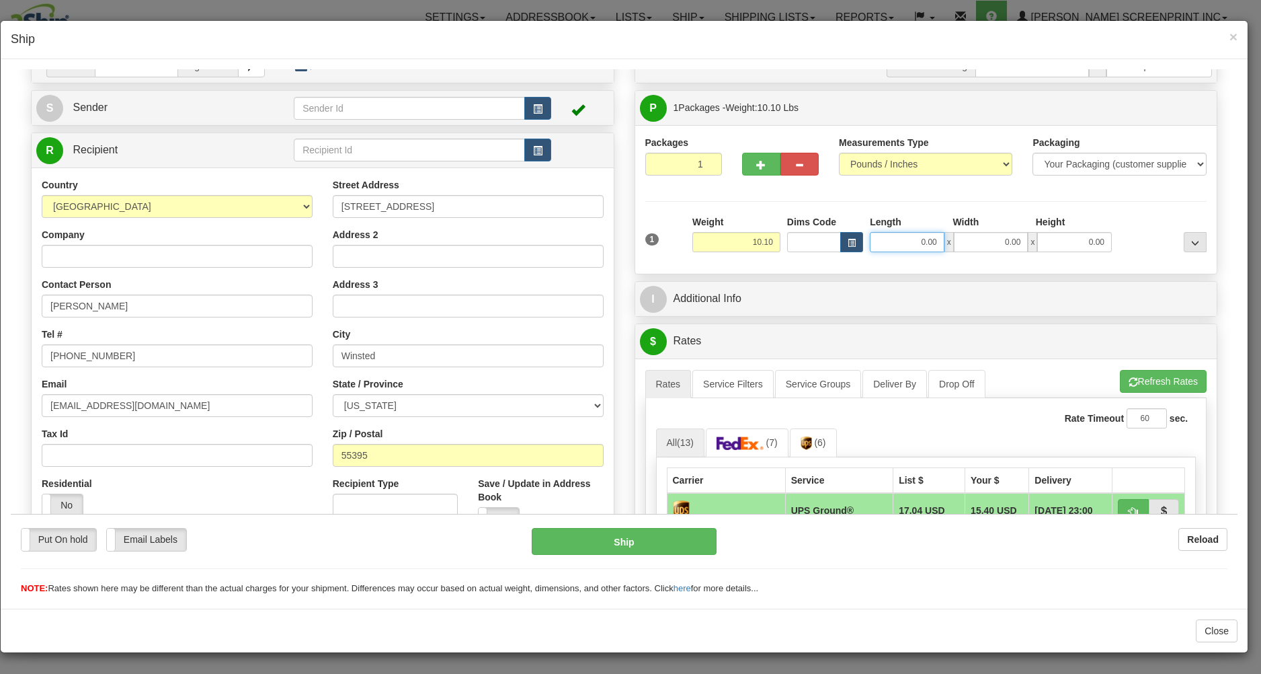
click at [897, 245] on input "0.00" at bounding box center [907, 241] width 75 height 20
type input "26.00"
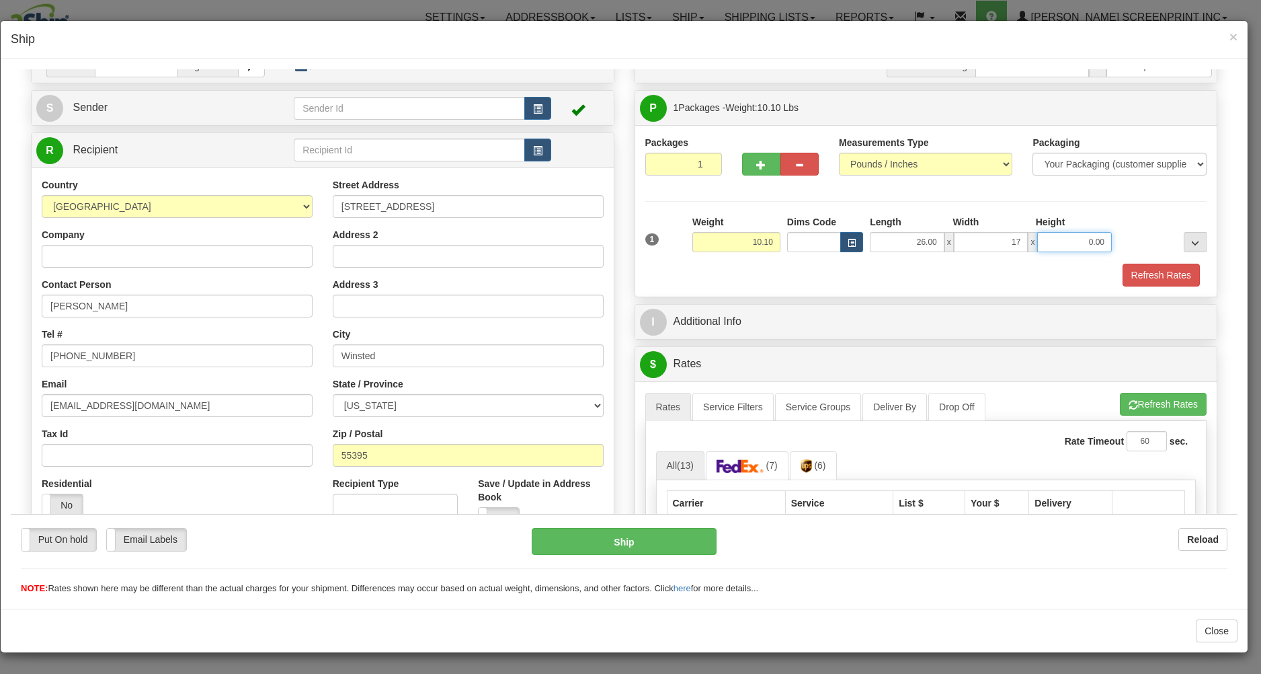
type input "17.00"
type input "4"
type input "7.00"
drag, startPoint x: 884, startPoint y: 264, endPoint x: 904, endPoint y: 282, distance: 27.1
click at [897, 276] on div "1 Weight 10.10 Dims Code" at bounding box center [926, 249] width 562 height 71
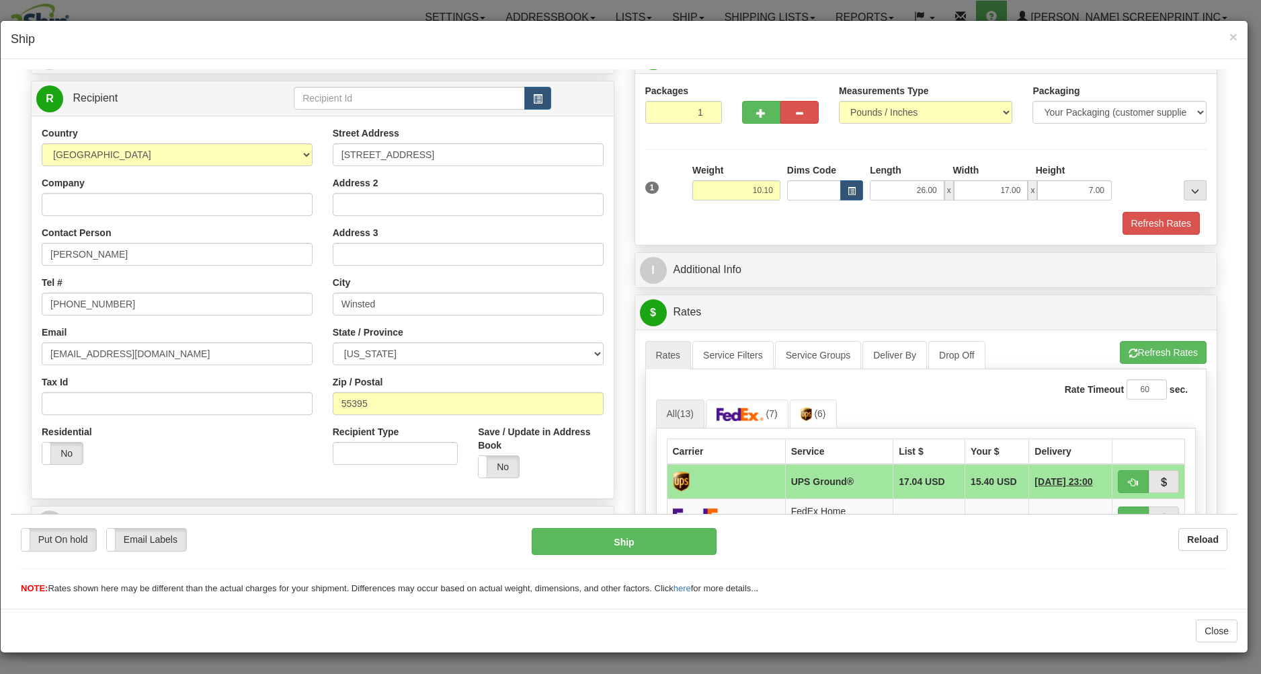
scroll to position [288, 0]
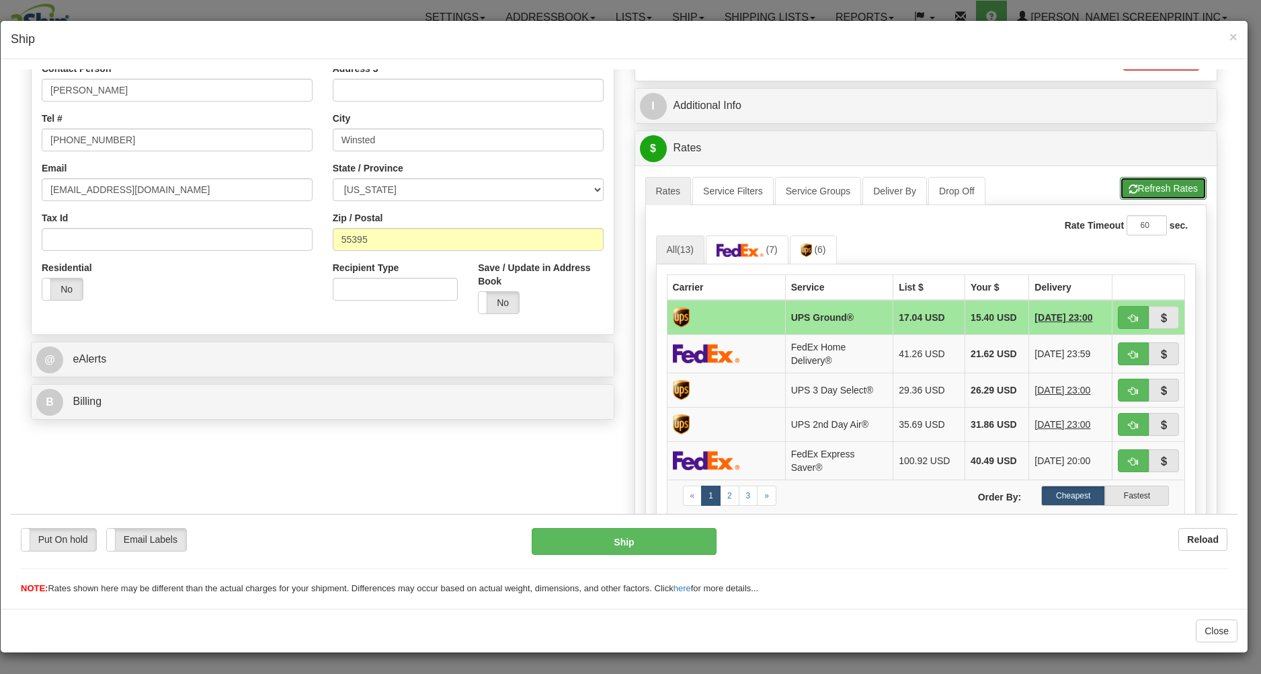
click at [1158, 186] on button "Refresh Rates" at bounding box center [1163, 187] width 87 height 23
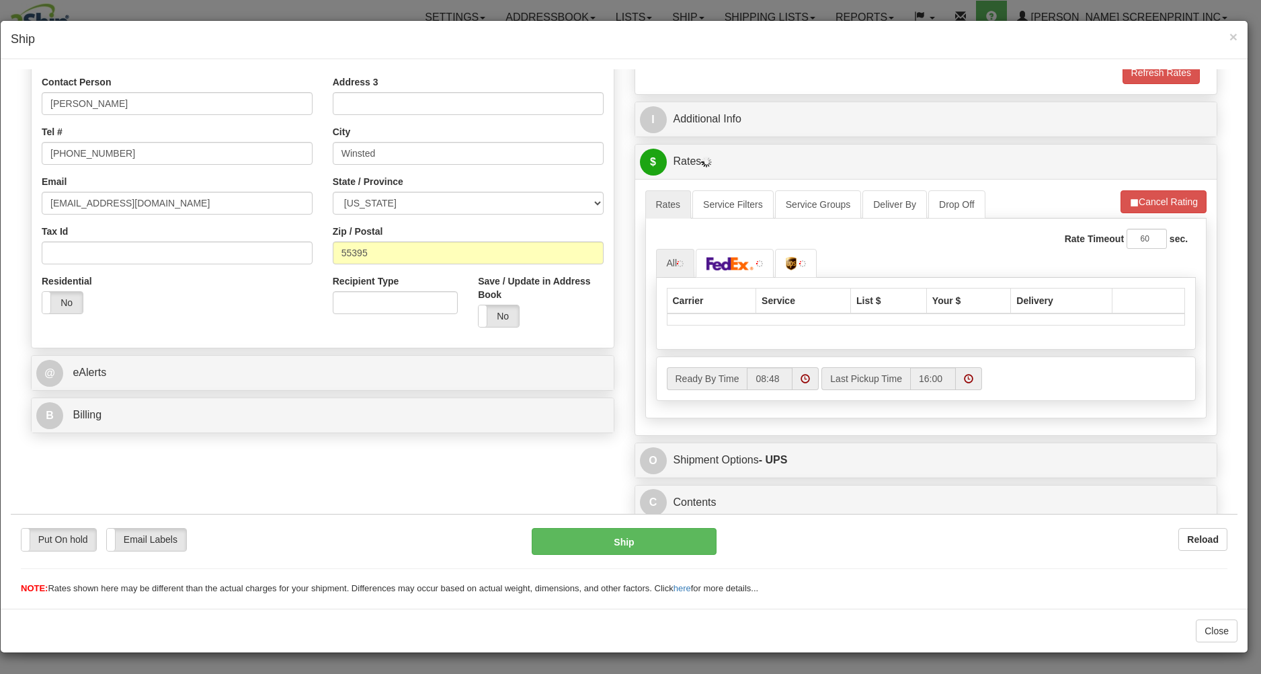
scroll to position [278, 0]
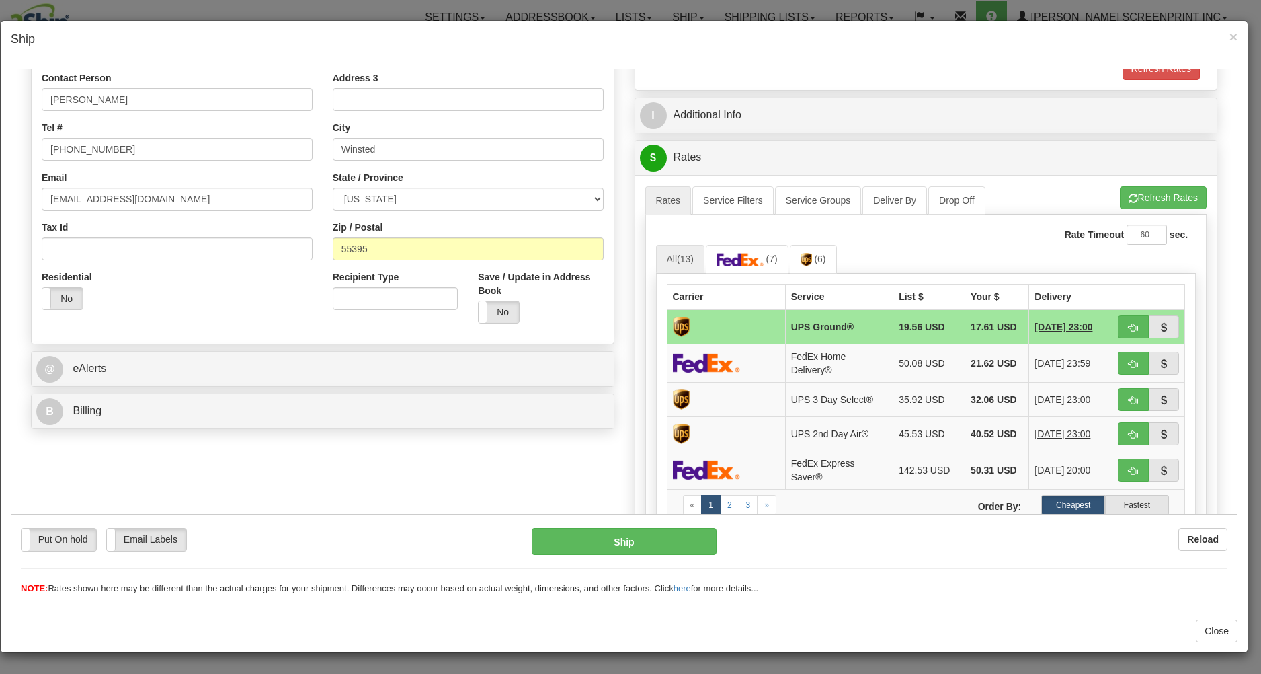
type input "10.10"
click at [1118, 323] on button "button" at bounding box center [1133, 326] width 31 height 23
type input "03"
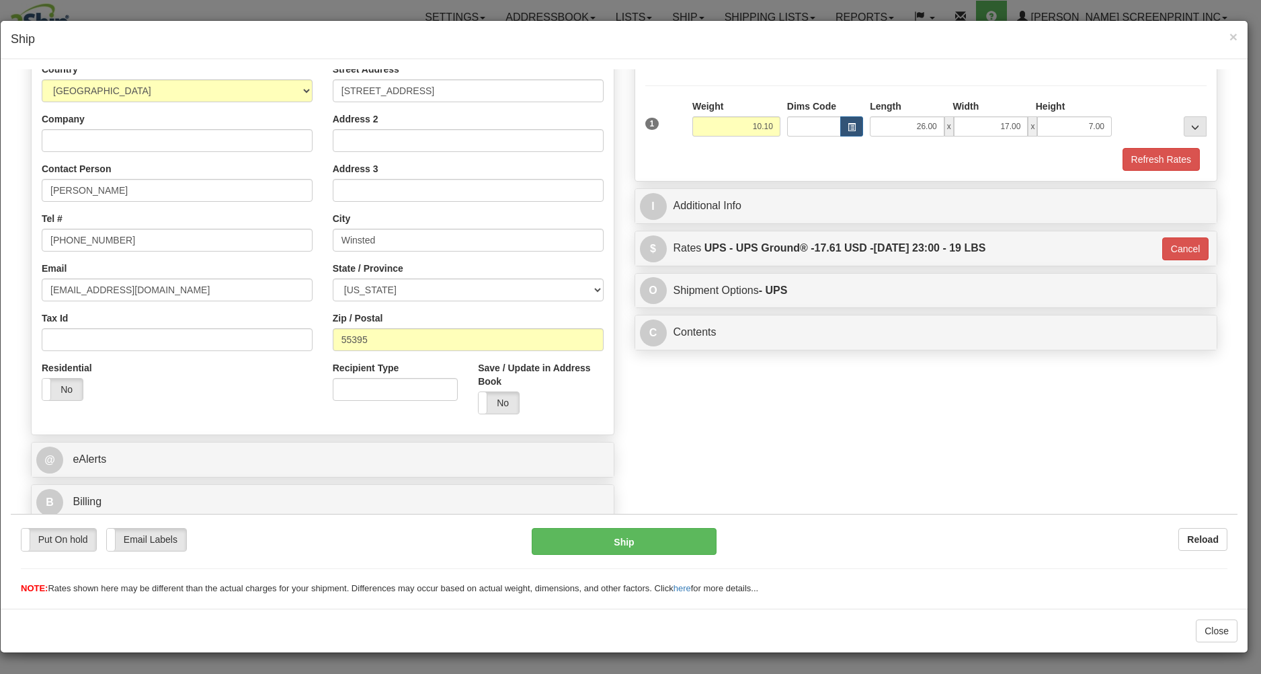
scroll to position [190, 0]
click at [649, 534] on button "Ship" at bounding box center [624, 540] width 184 height 27
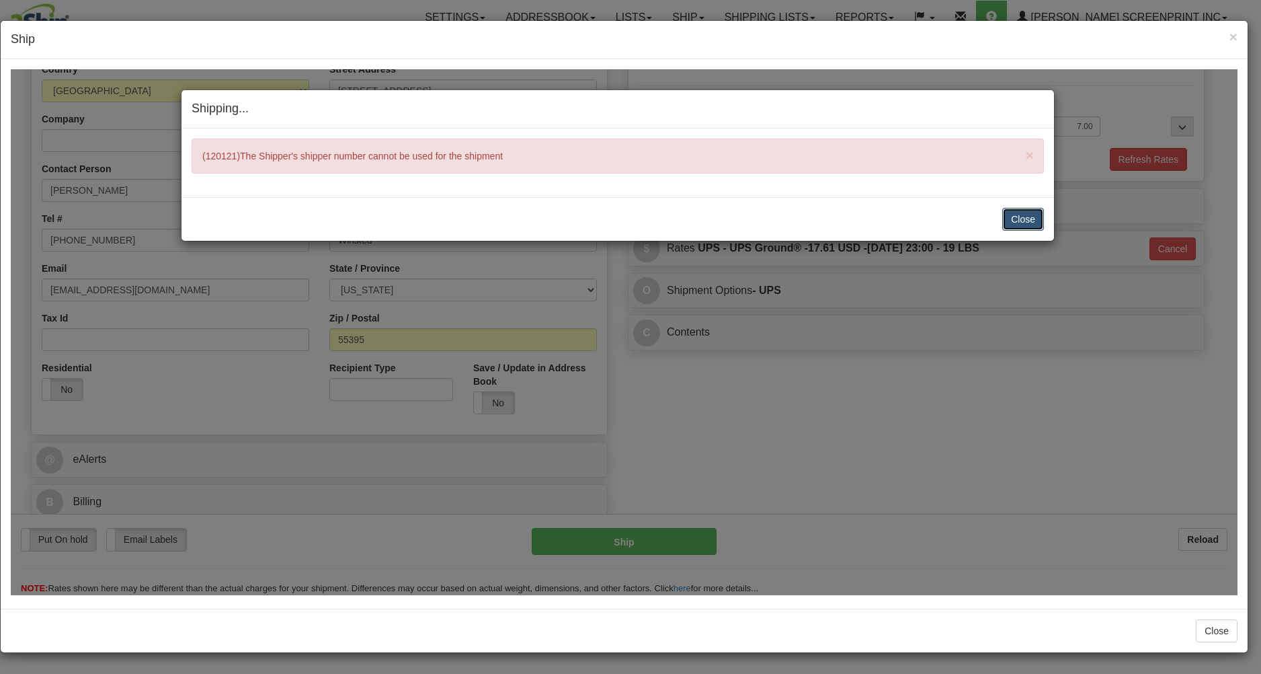
click at [1012, 213] on button "Close" at bounding box center [1023, 218] width 42 height 23
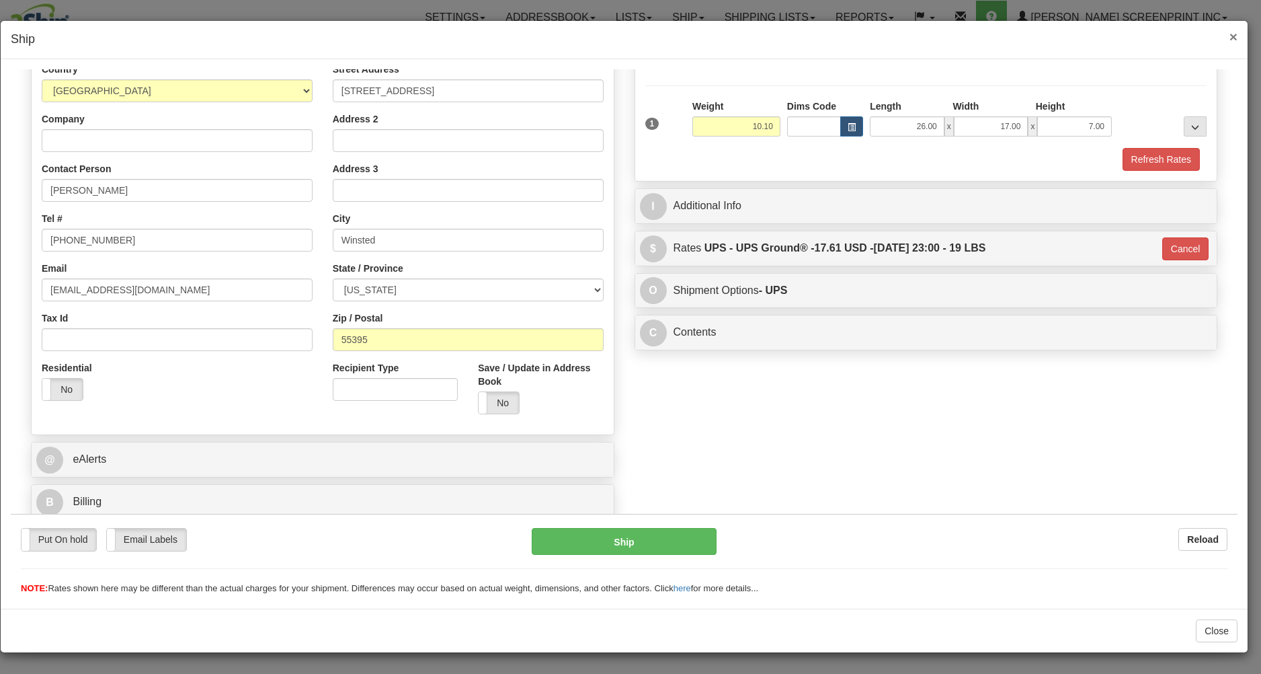
click at [1235, 35] on span "×" at bounding box center [1234, 36] width 8 height 15
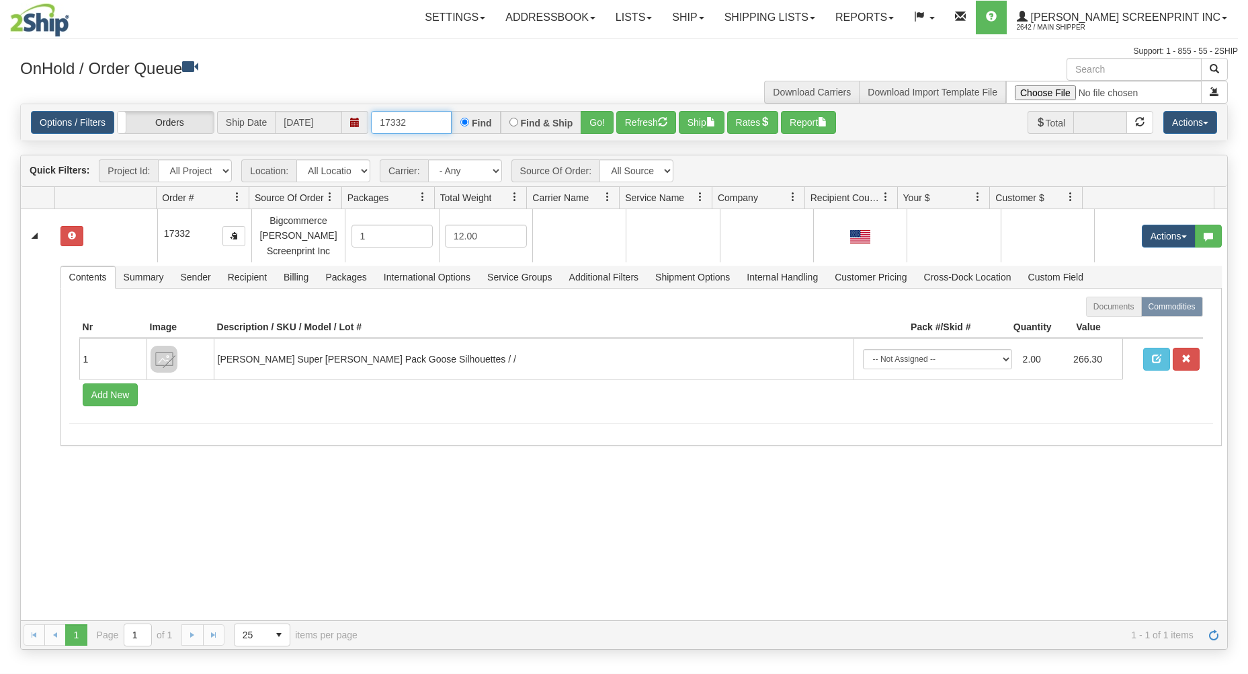
click at [430, 125] on input "17332" at bounding box center [411, 122] width 81 height 23
drag, startPoint x: 438, startPoint y: 121, endPoint x: 508, endPoint y: 118, distance: 70.6
click at [508, 118] on div "17332 Find Find & Ship Go!" at bounding box center [492, 122] width 243 height 23
click at [599, 120] on button "Go!" at bounding box center [597, 122] width 33 height 23
drag, startPoint x: 379, startPoint y: 121, endPoint x: 461, endPoint y: 116, distance: 82.2
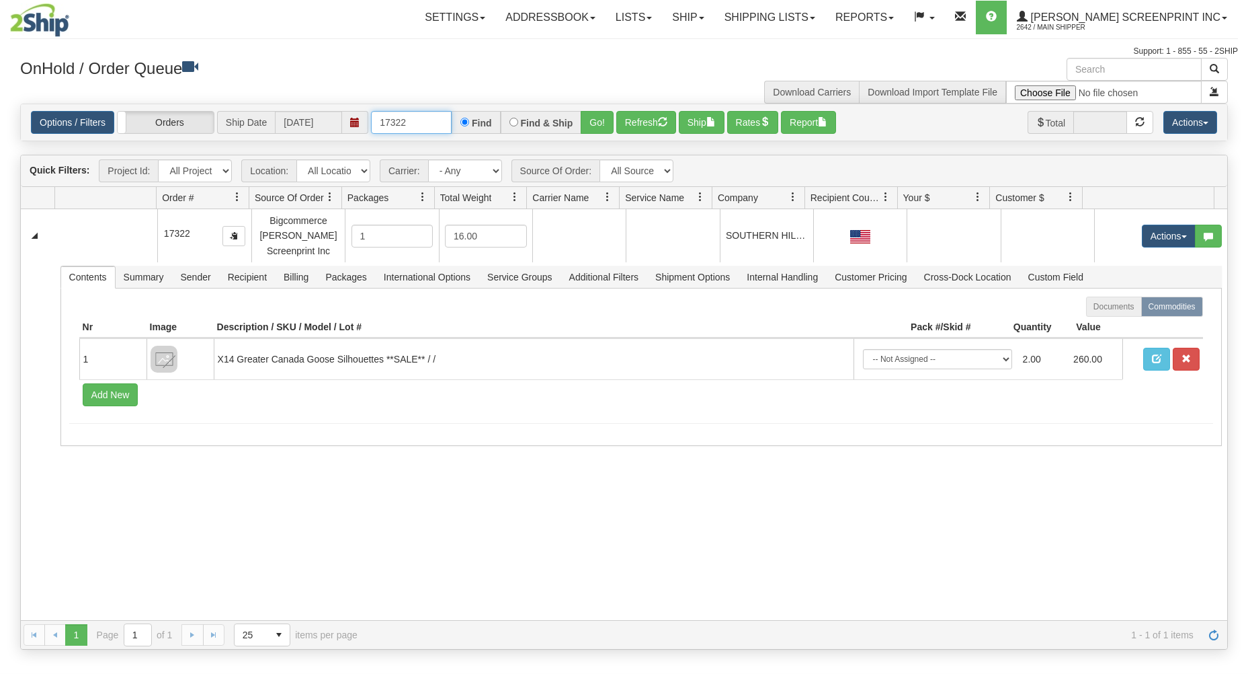
click at [461, 116] on div "17322 Find Find & Ship Go!" at bounding box center [492, 122] width 243 height 23
type input "17332"
click at [598, 115] on button "Go!" at bounding box center [597, 122] width 33 height 23
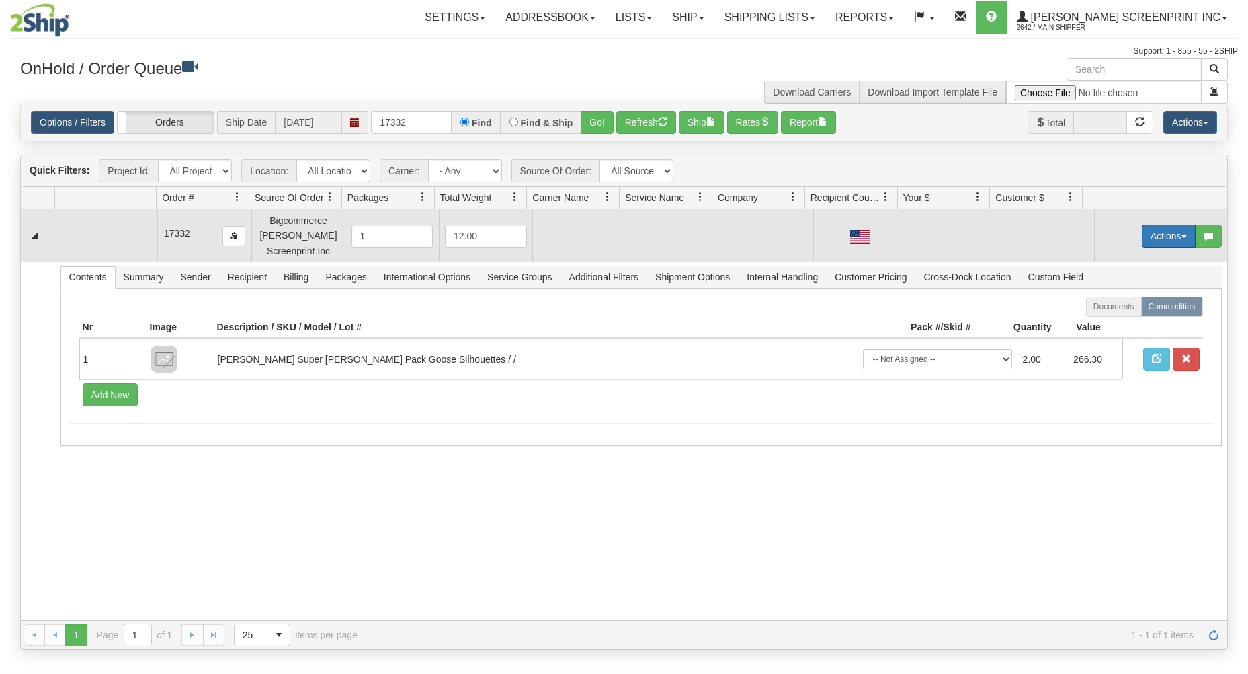
click at [1145, 237] on button "Actions" at bounding box center [1169, 236] width 54 height 23
click at [1111, 263] on span "Open" at bounding box center [1117, 261] width 32 height 11
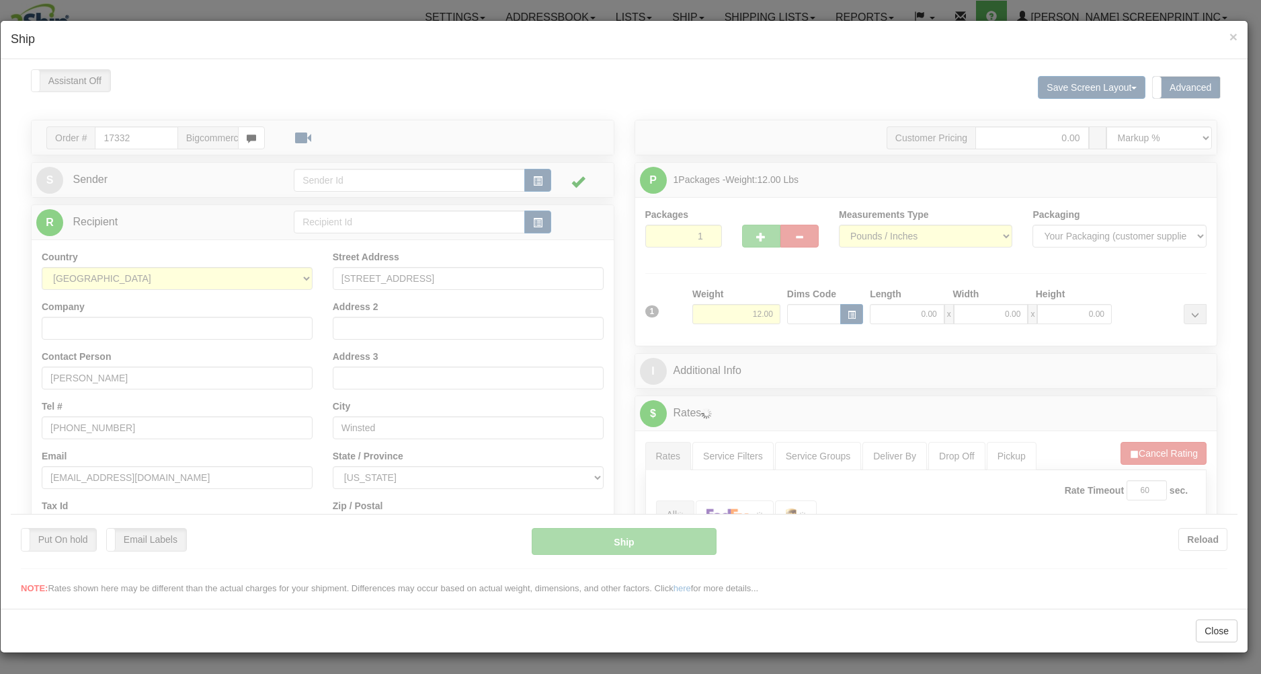
scroll to position [0, 0]
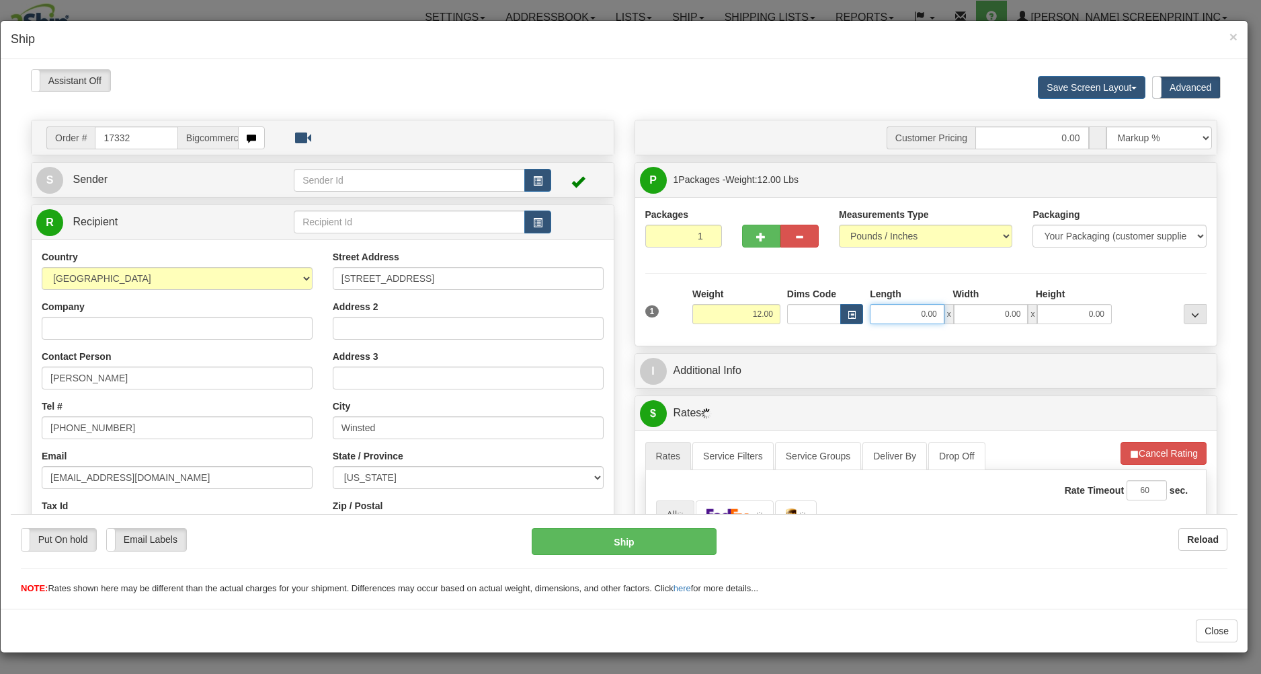
click at [910, 317] on input "0.00" at bounding box center [907, 313] width 75 height 20
type input "10.10"
type input "26.00"
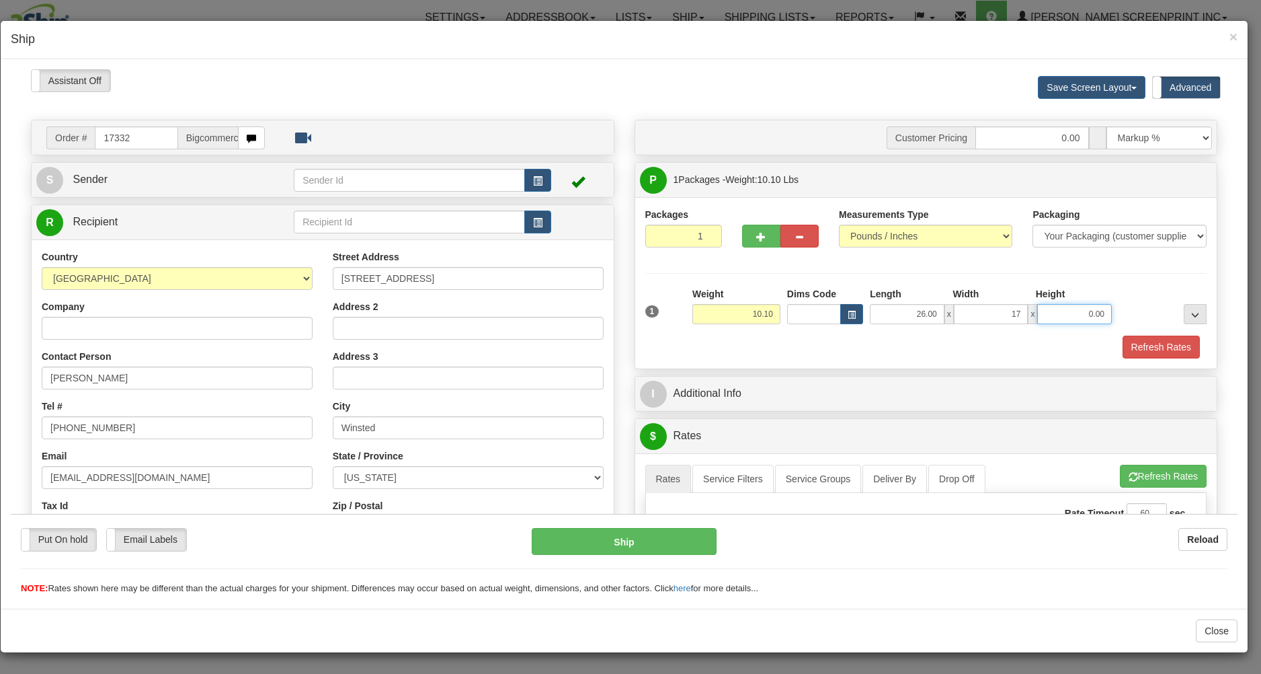
type input "17.00"
type input "7.00"
click at [904, 329] on div "1 Weight 10.10 Dims Code x x" at bounding box center [926, 310] width 569 height 48
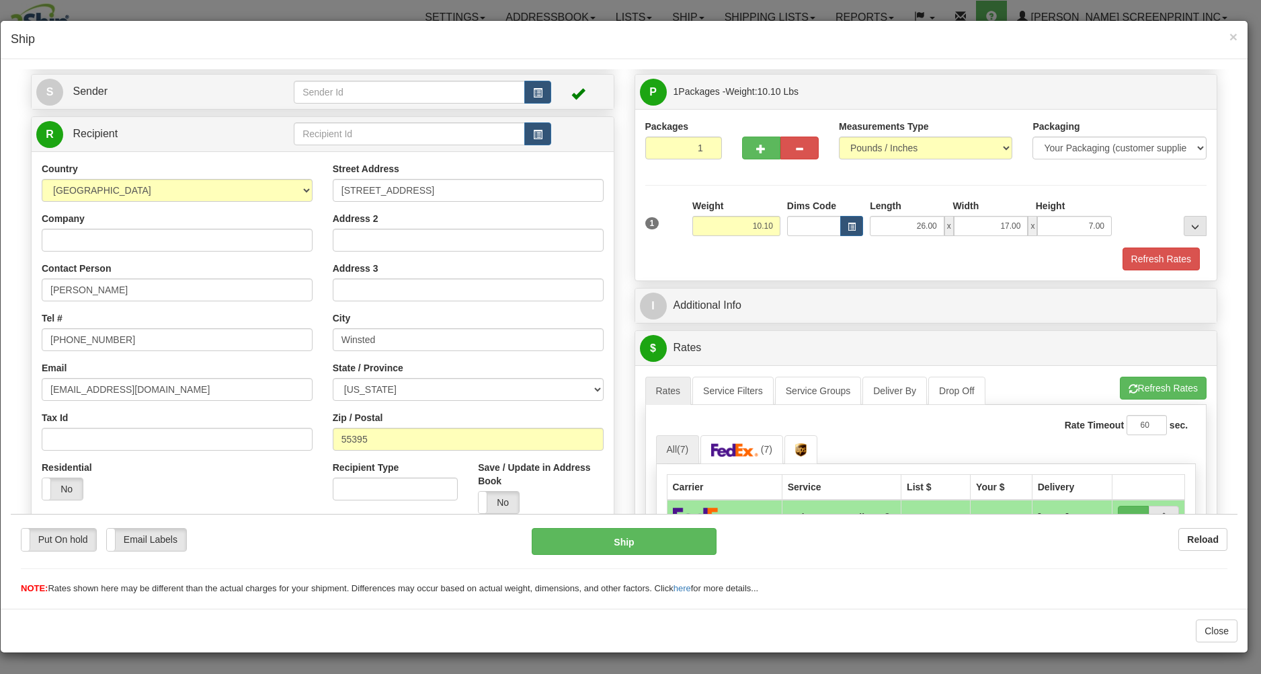
scroll to position [216, 0]
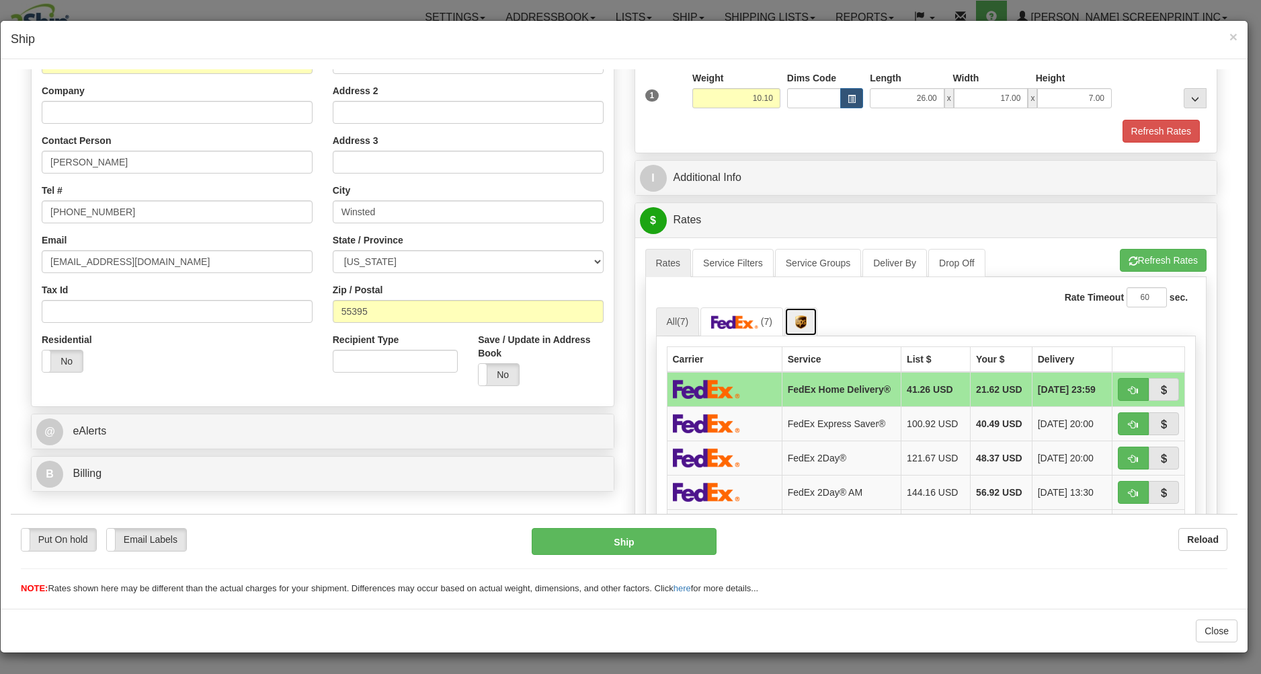
click at [807, 325] on link at bounding box center [801, 321] width 33 height 29
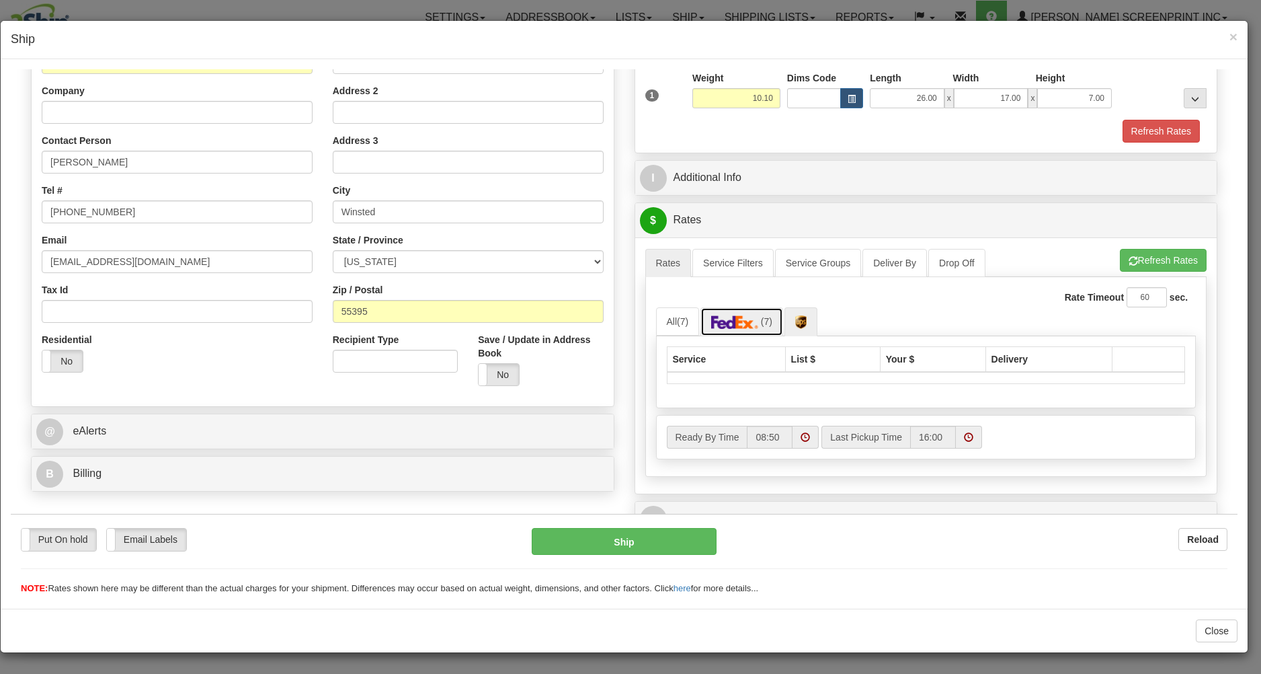
click at [764, 325] on span "(7)" at bounding box center [766, 320] width 11 height 11
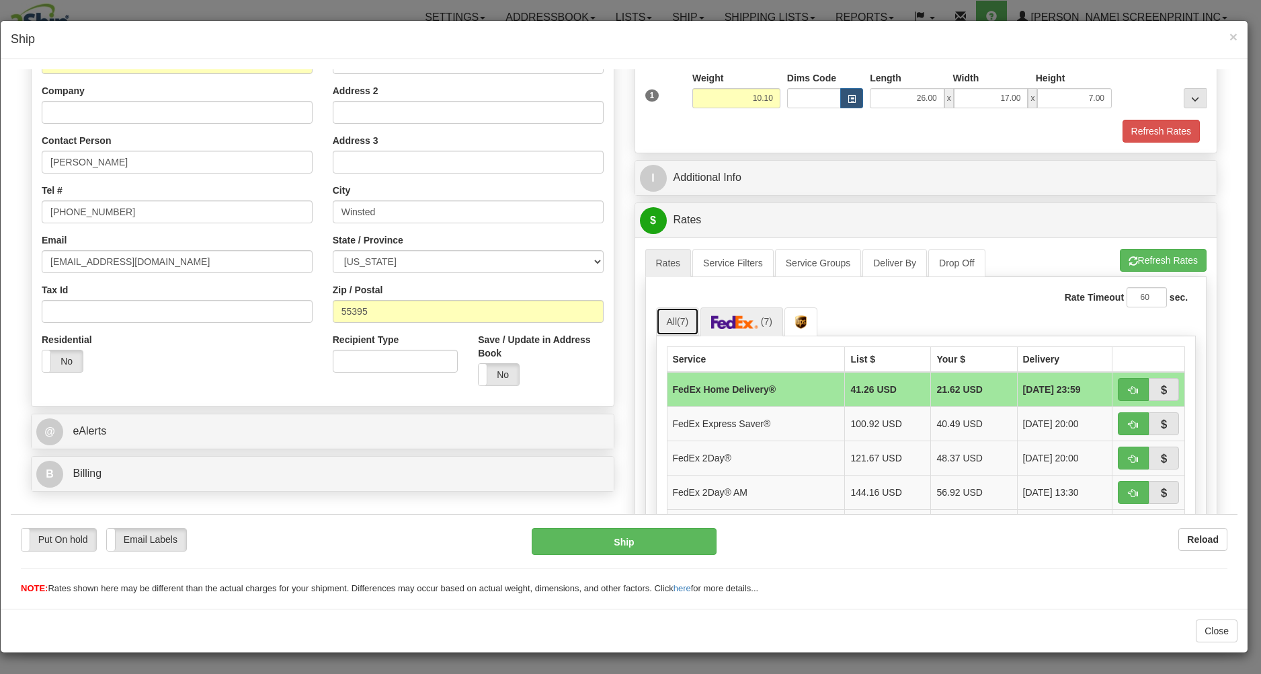
click at [677, 323] on span "(7)" at bounding box center [682, 320] width 11 height 11
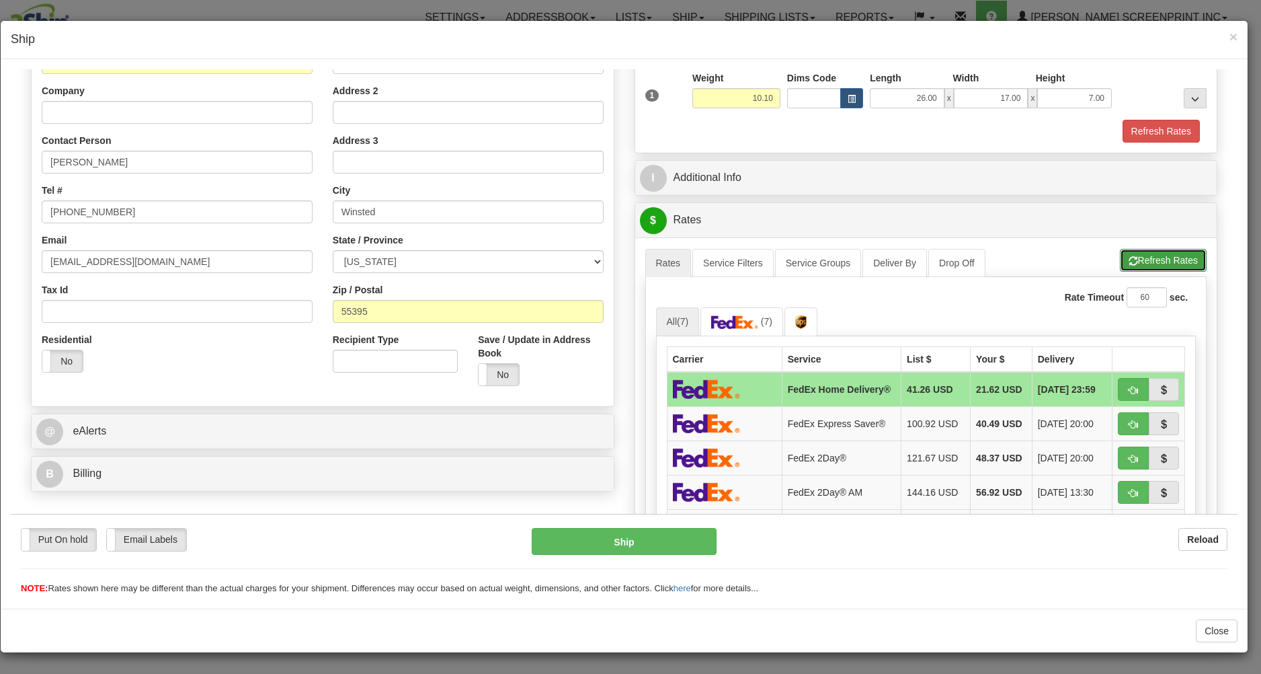
drag, startPoint x: 1139, startPoint y: 254, endPoint x: 1088, endPoint y: 303, distance: 70.8
click at [1139, 255] on button "Refresh Rates" at bounding box center [1163, 259] width 87 height 23
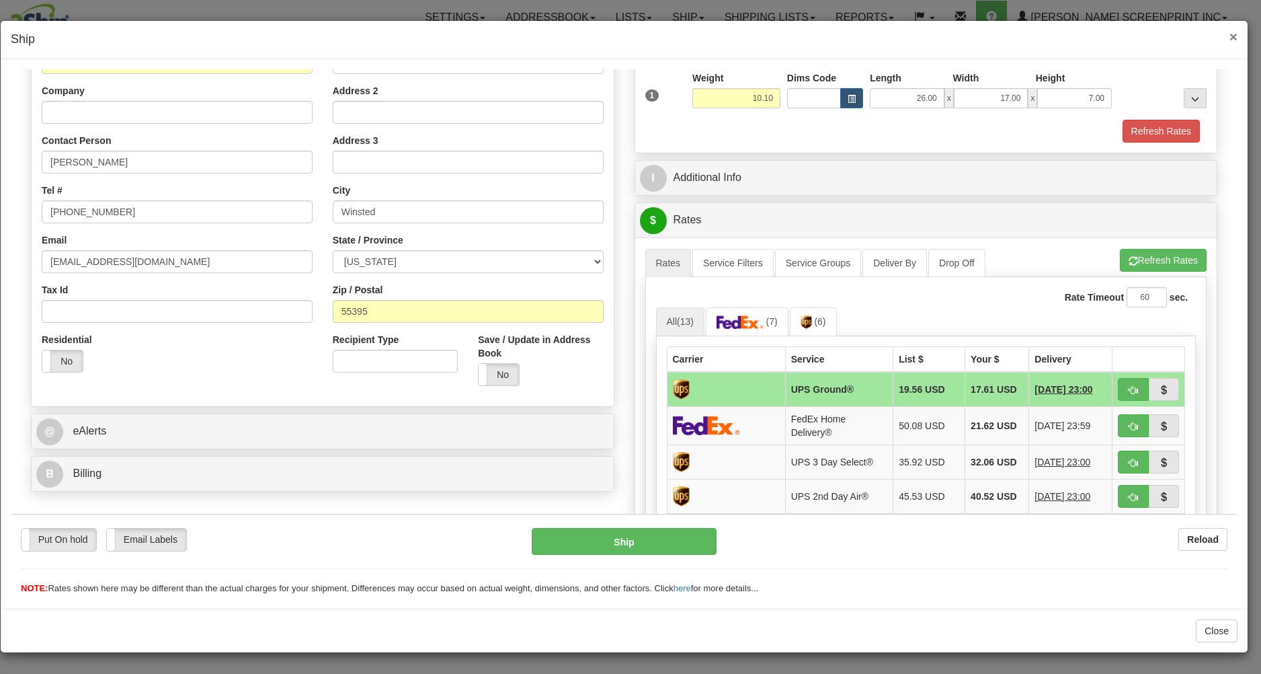
click at [1236, 38] on span "×" at bounding box center [1234, 36] width 8 height 15
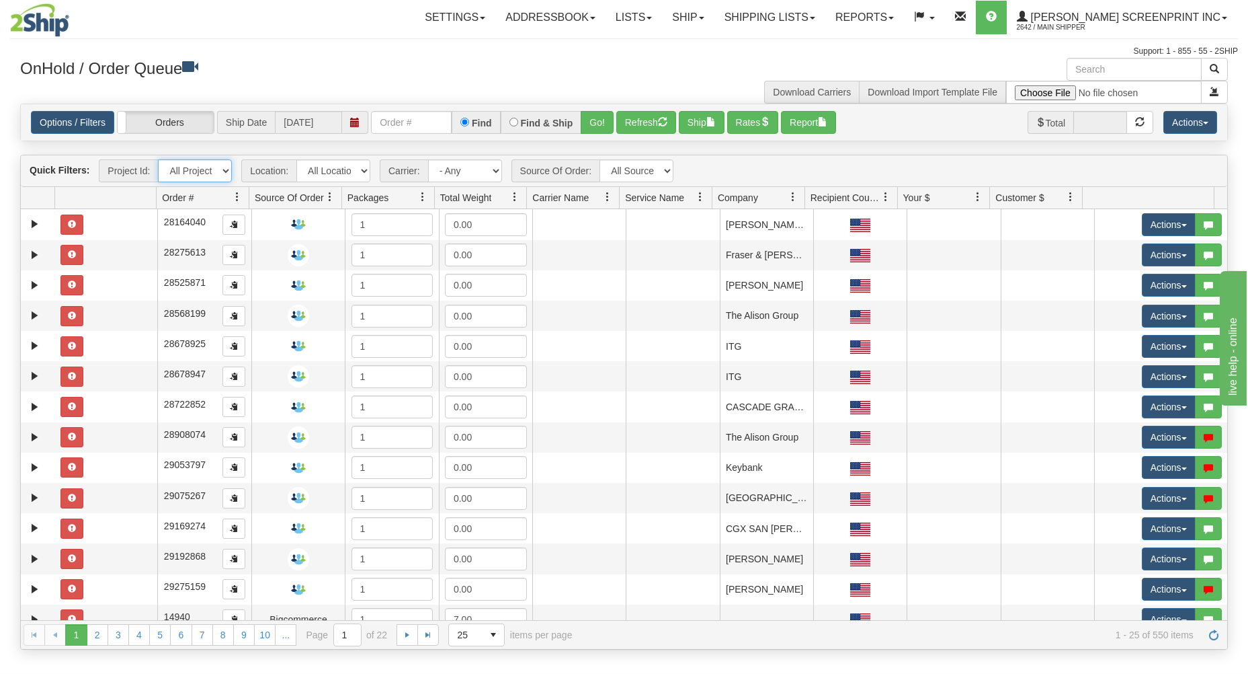
click at [158, 159] on select "All Projects Imagine ShipRequests 01.22.2024 ShipRequests 01.31.2025 ShipReques…" at bounding box center [195, 170] width 74 height 23
click at [426, 50] on div "Support: 1 - 855 - 55 - 2SHIP" at bounding box center [624, 51] width 1228 height 11
click at [401, 121] on input "text" at bounding box center [411, 122] width 81 height 23
type input "31723623"
click at [598, 120] on button "Go!" at bounding box center [597, 122] width 33 height 23
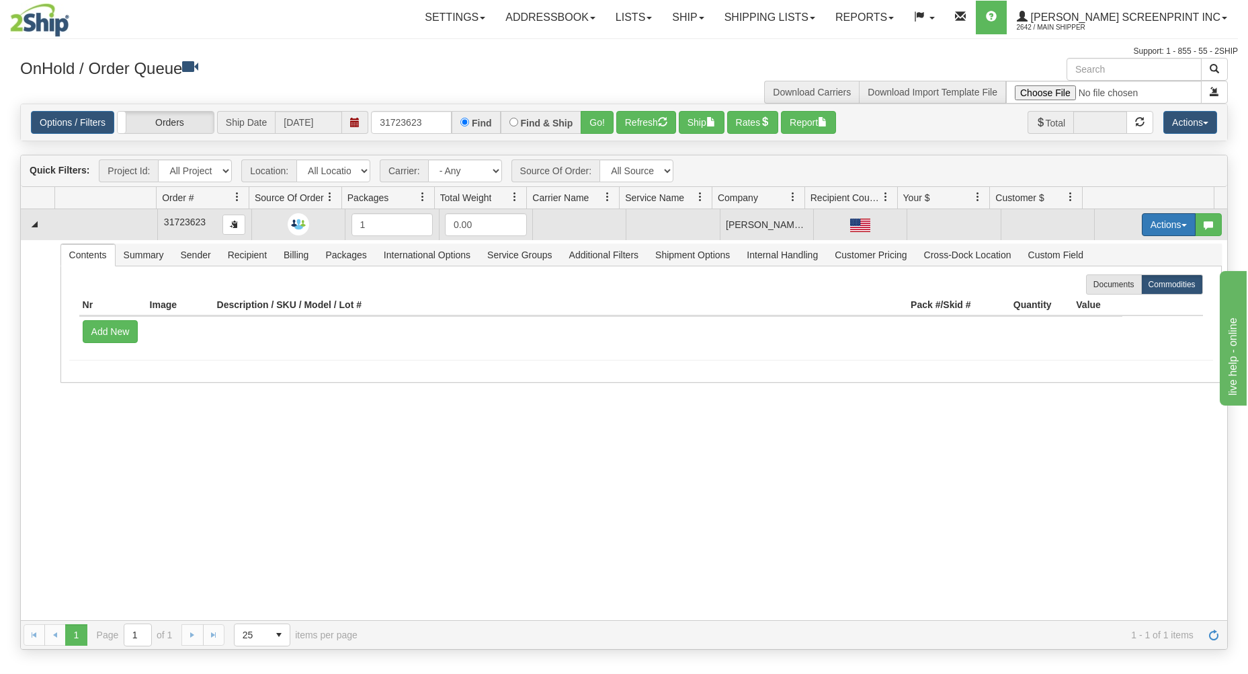
drag, startPoint x: 1156, startPoint y: 221, endPoint x: 1148, endPoint y: 225, distance: 9.0
click at [1154, 223] on button "Actions" at bounding box center [1169, 224] width 54 height 23
click at [1115, 250] on span "Open" at bounding box center [1117, 250] width 32 height 11
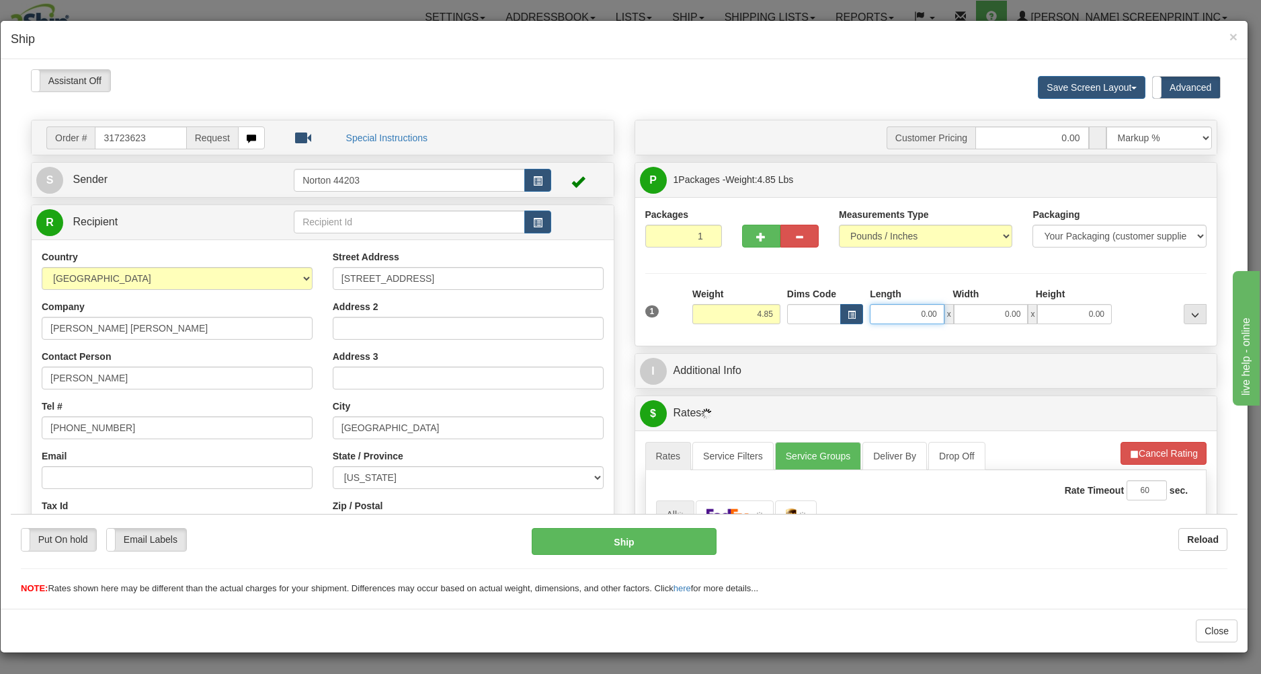
click at [895, 317] on input "0.00" at bounding box center [907, 313] width 75 height 20
type input "26.00"
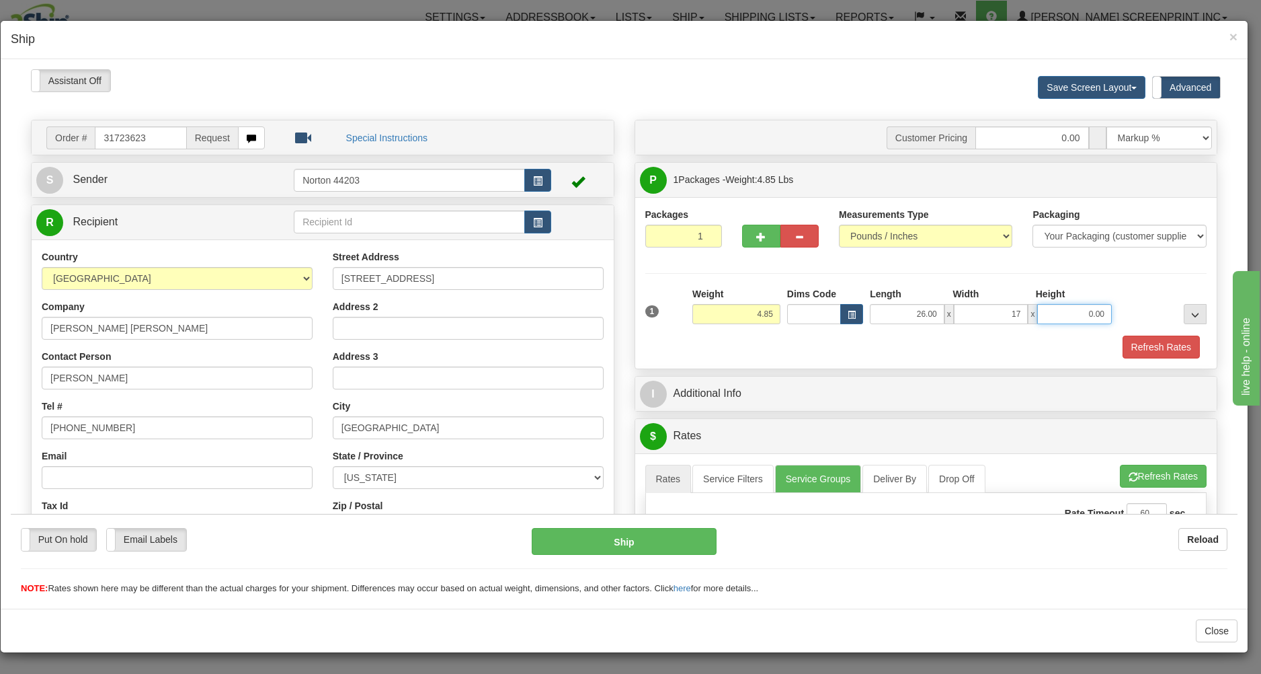
type input "17.00"
type input "0.00"
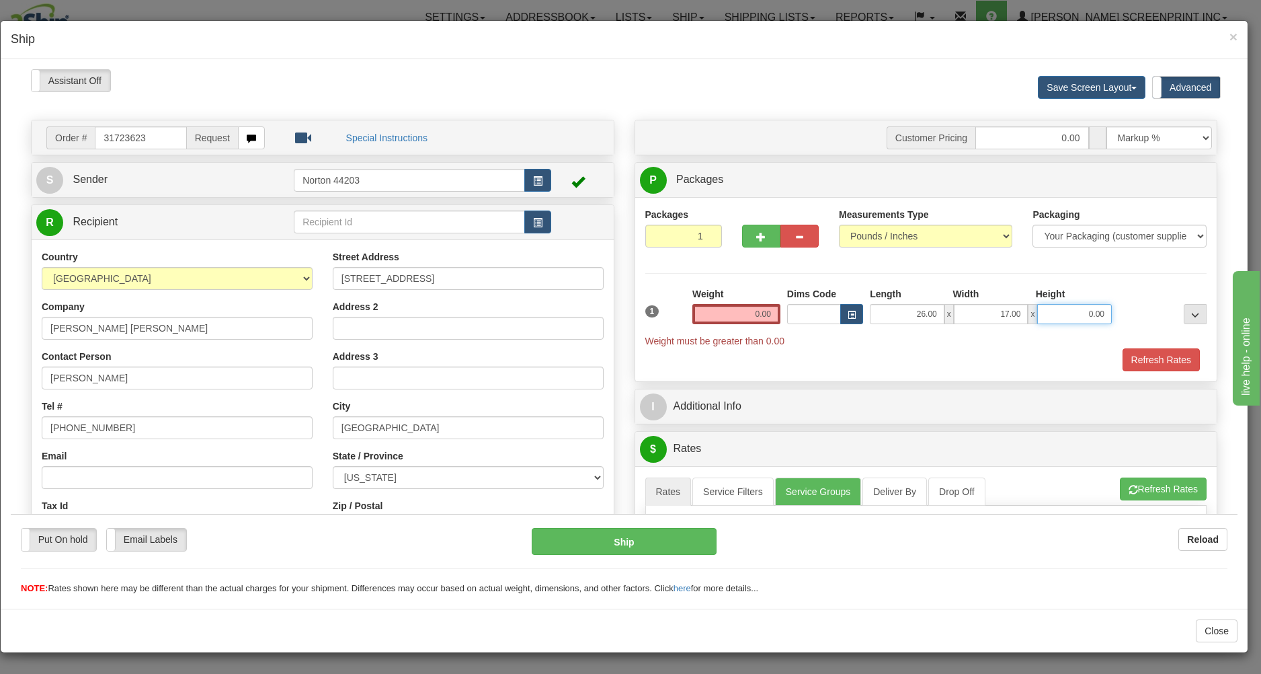
type input "2"
type input "4.85"
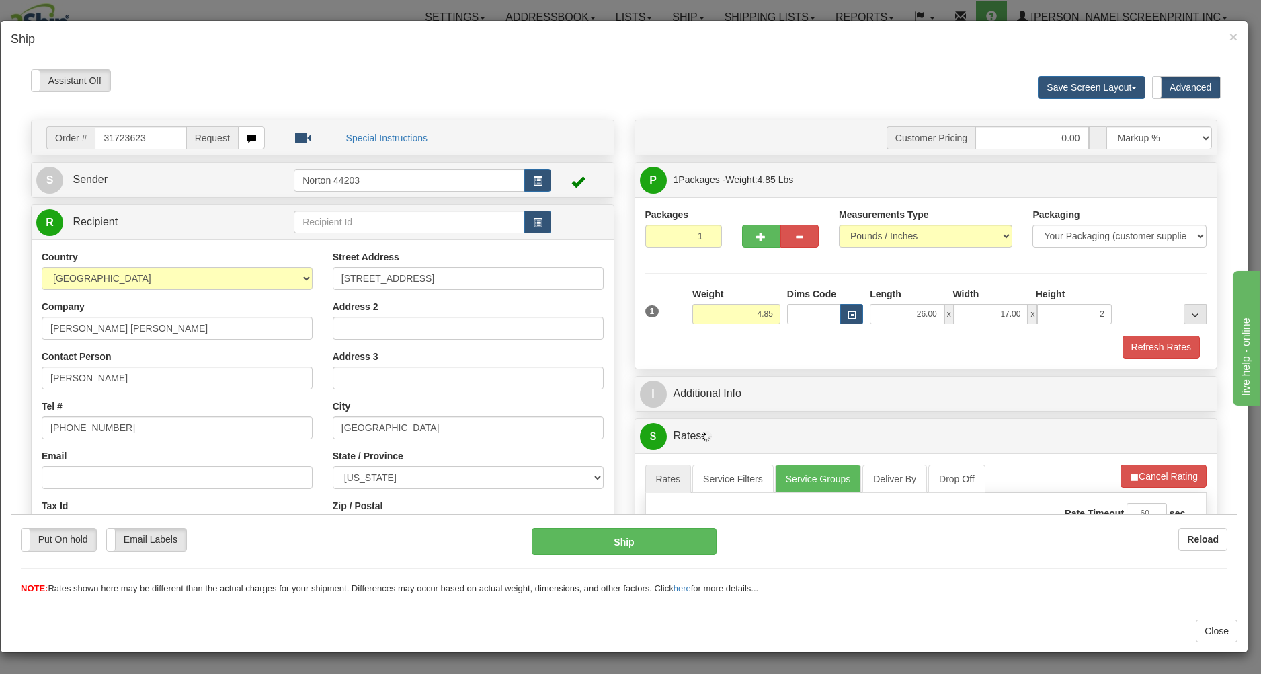
type input "2.00"
click at [819, 339] on div "Refresh Rates" at bounding box center [926, 346] width 569 height 23
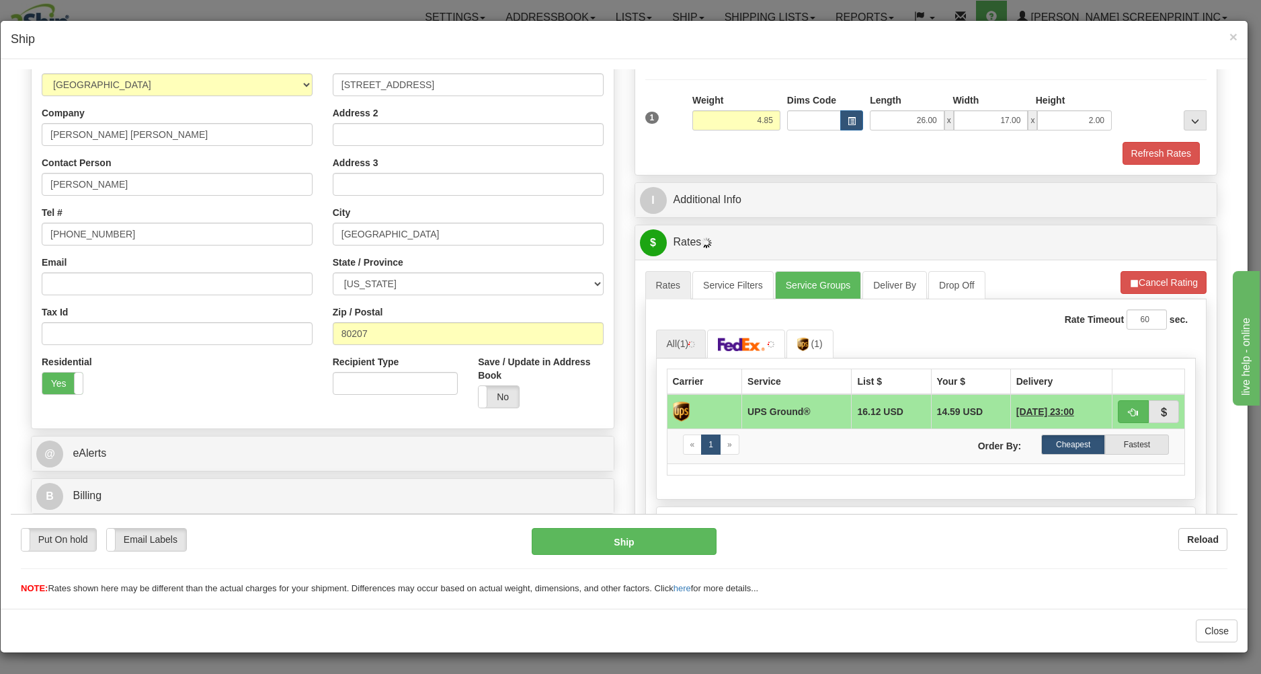
scroll to position [288, 0]
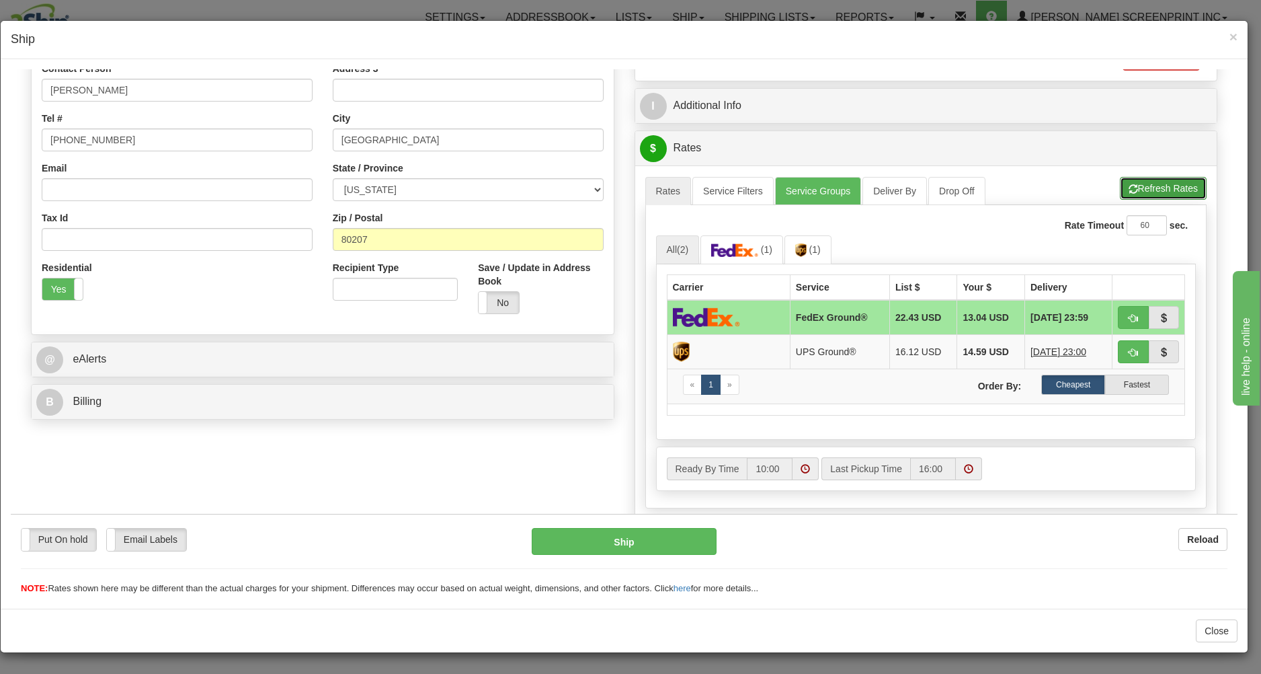
click at [1137, 185] on button "Refresh Rates" at bounding box center [1163, 187] width 87 height 23
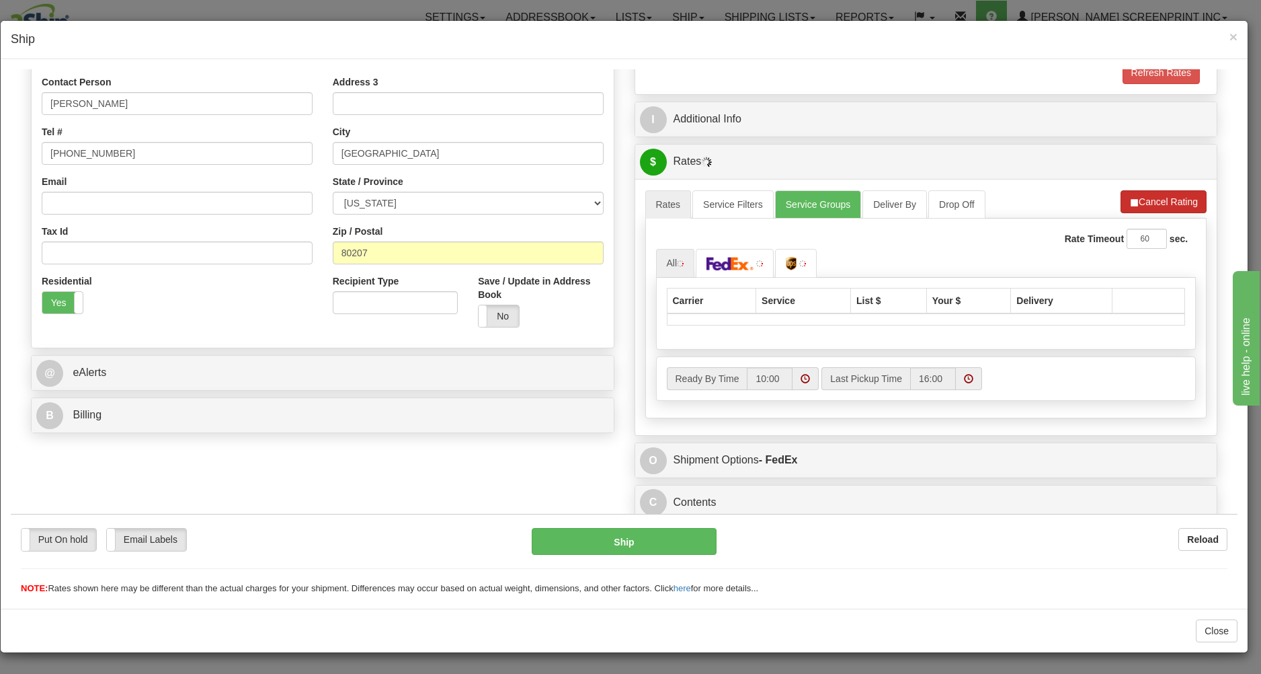
scroll to position [278, 0]
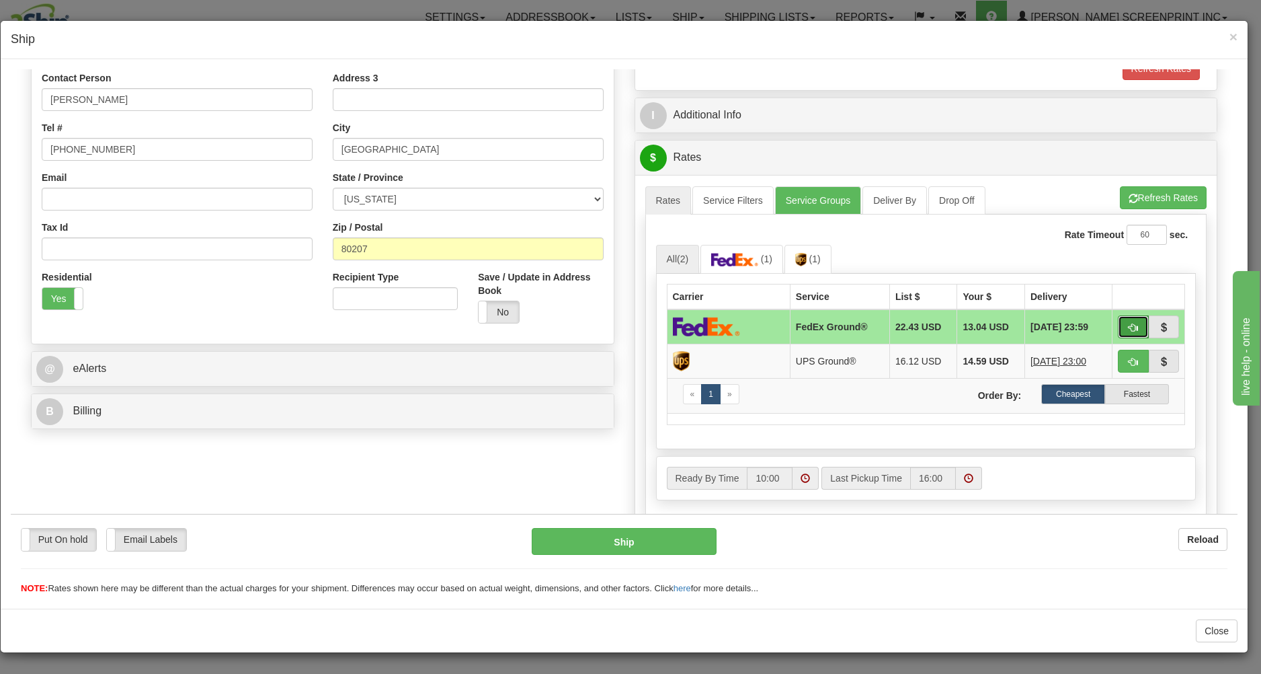
click at [1118, 319] on button "button" at bounding box center [1133, 326] width 31 height 23
type input "92"
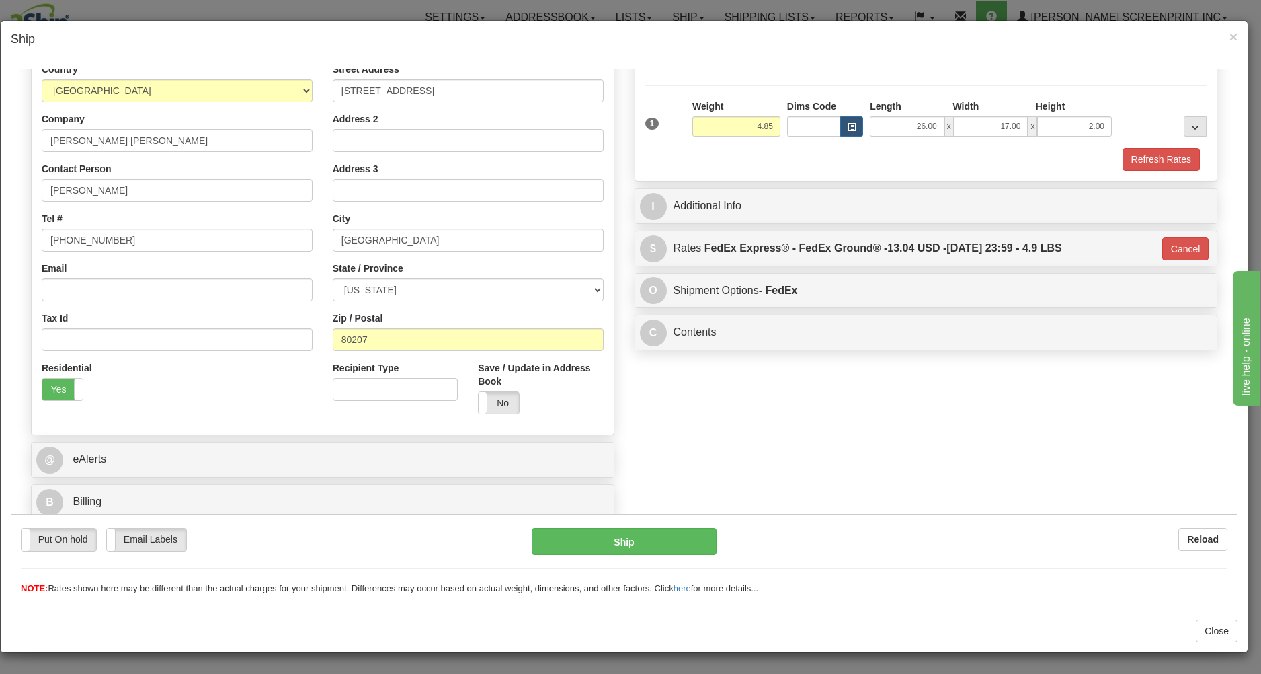
scroll to position [190, 0]
click at [616, 534] on button "Ship" at bounding box center [624, 540] width 184 height 27
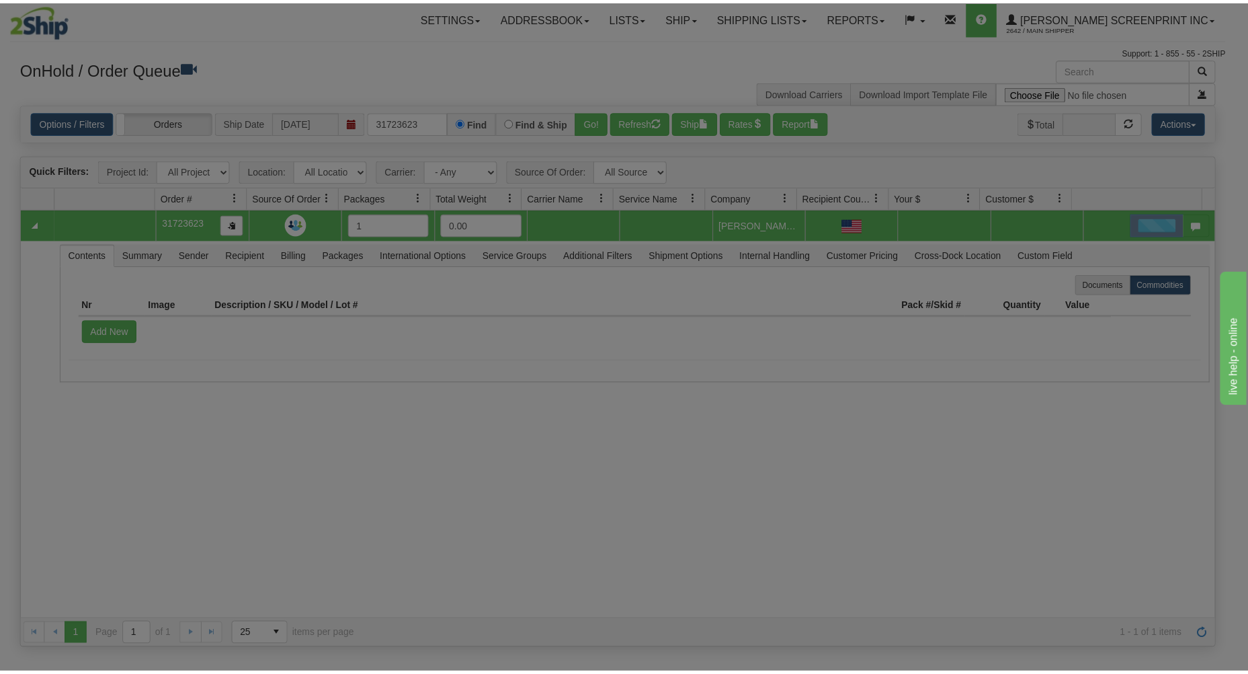
scroll to position [0, 0]
